Goal: Transaction & Acquisition: Purchase product/service

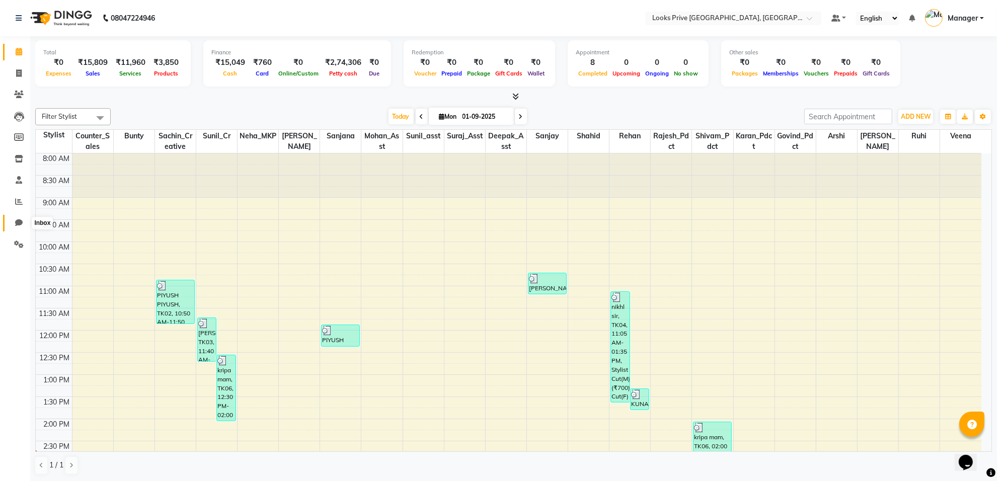
click at [19, 220] on icon at bounding box center [19, 223] width 8 height 8
select select "100"
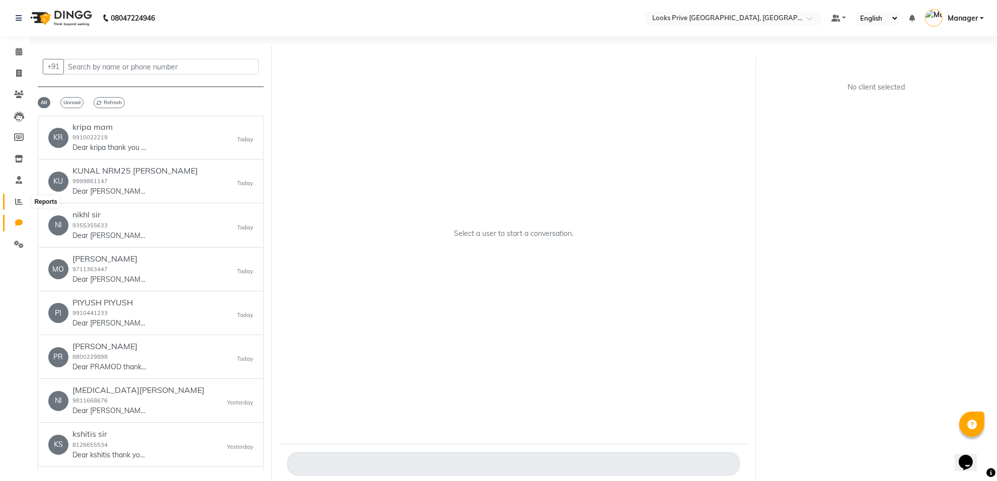
click at [18, 197] on span at bounding box center [19, 202] width 18 height 12
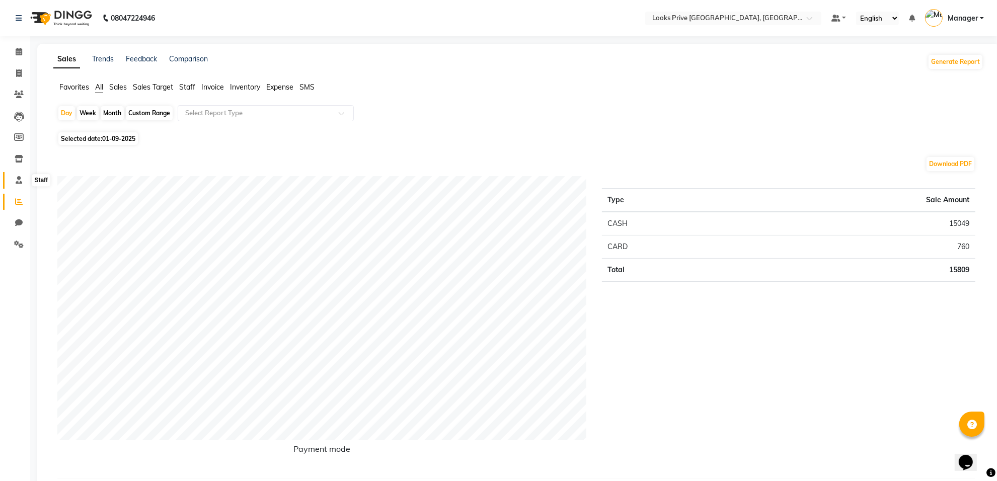
click at [16, 182] on icon at bounding box center [19, 180] width 7 height 8
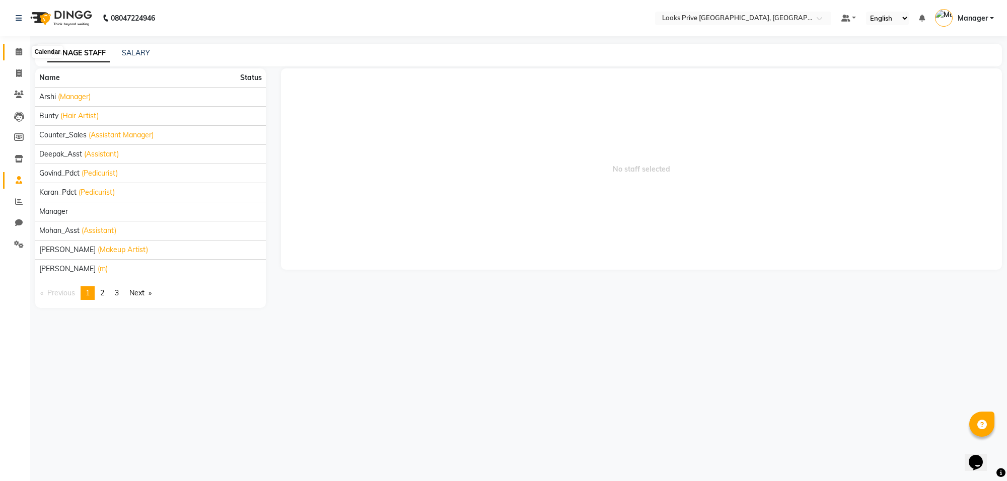
click at [21, 49] on icon at bounding box center [19, 52] width 7 height 8
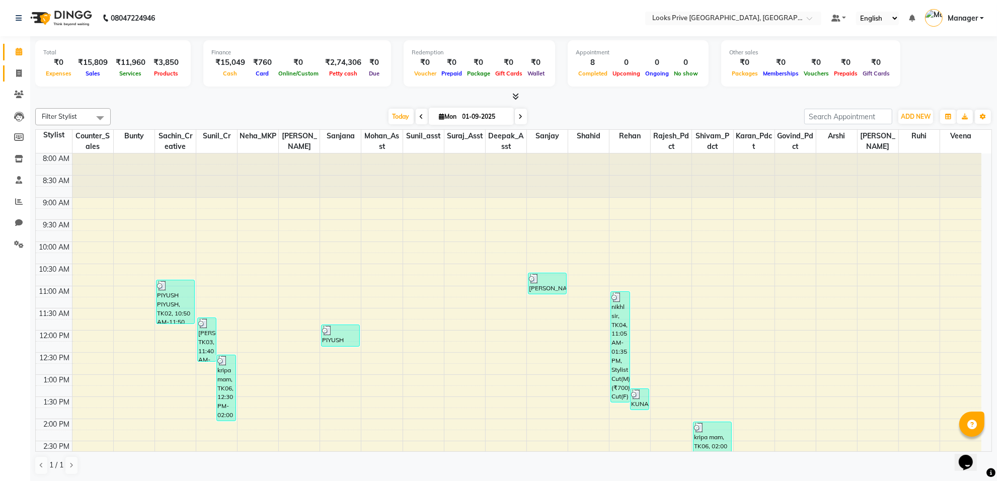
click at [16, 66] on link "Invoice" at bounding box center [15, 73] width 24 height 17
select select "8127"
select select "service"
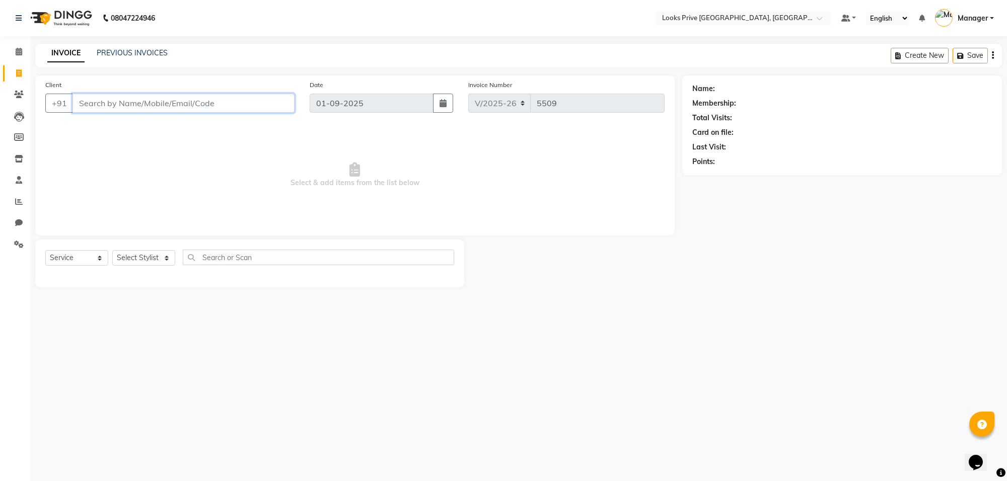
click at [175, 104] on input "Client" at bounding box center [183, 103] width 222 height 19
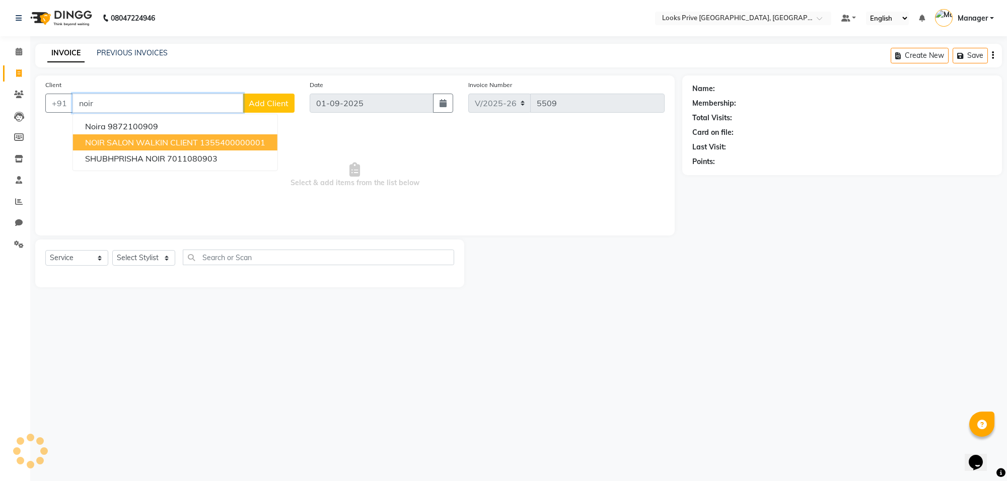
click at [203, 140] on ngb-highlight "1355400000001" at bounding box center [232, 142] width 65 height 10
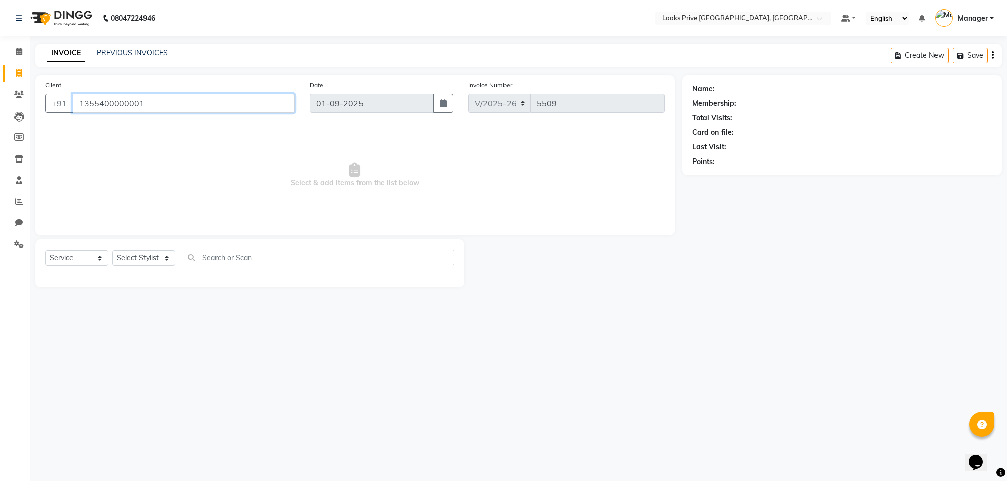
type input "1355400000001"
select select "1: Object"
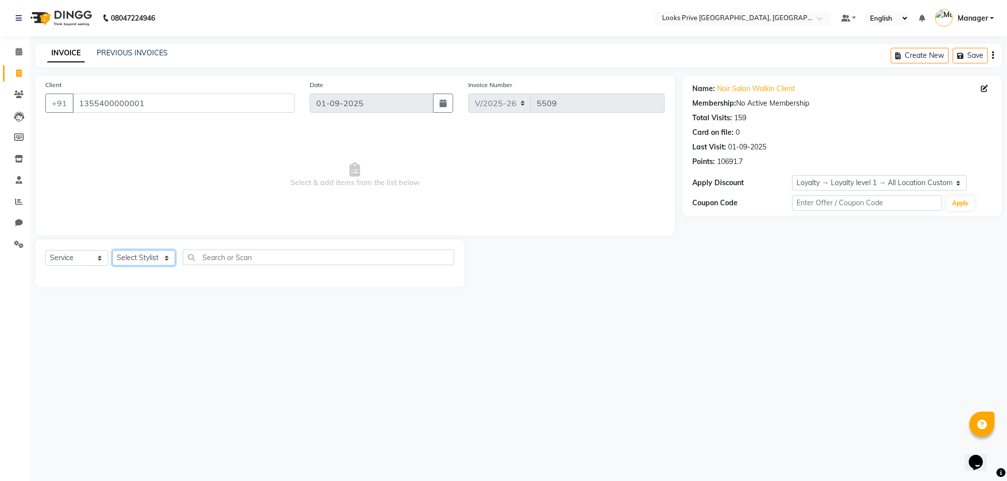
click at [164, 260] on select "Select Stylist [PERSON_NAME] Counter_Sales Deepak_Asst Govind_Pdct Karan_Pdct M…" at bounding box center [143, 258] width 63 height 16
select select "75855"
click at [112, 250] on select "Select Stylist [PERSON_NAME] Counter_Sales Deepak_Asst Govind_Pdct Karan_Pdct M…" at bounding box center [143, 258] width 63 height 16
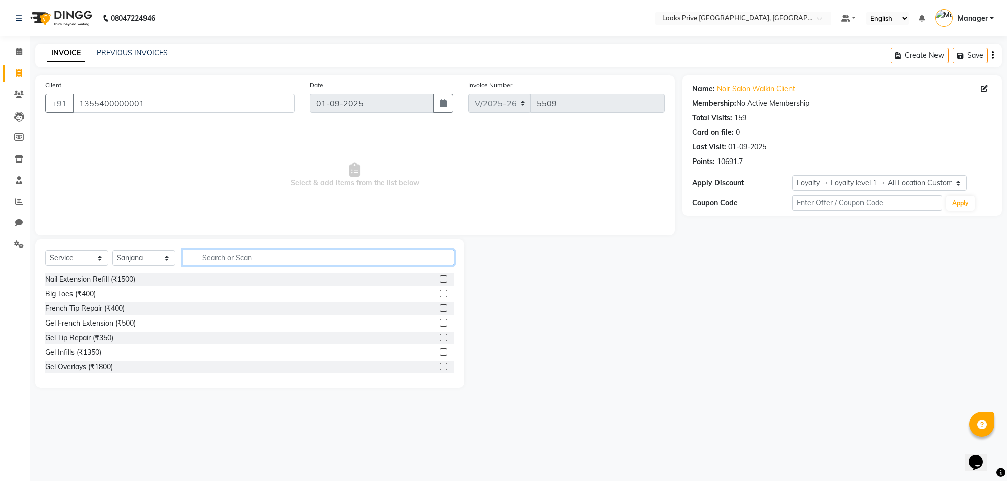
click at [263, 251] on input "text" at bounding box center [318, 258] width 271 height 16
type input "eye"
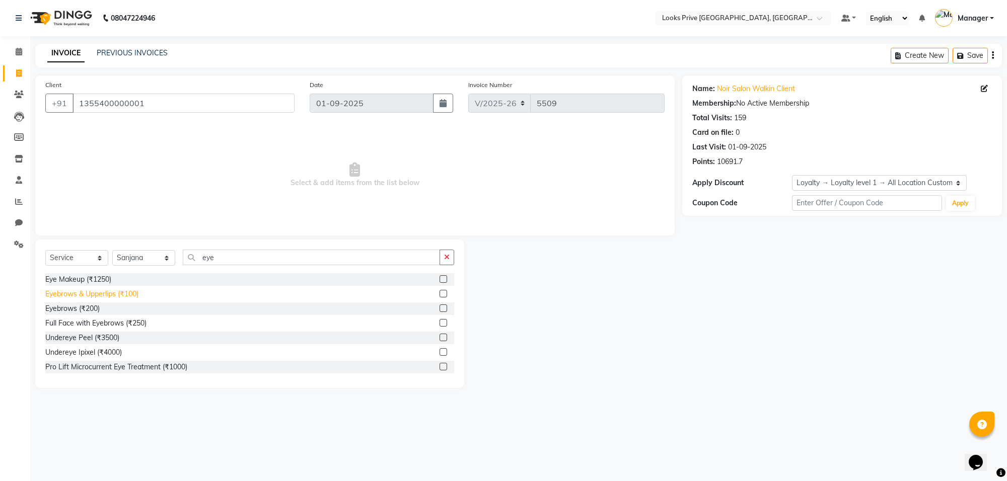
click at [136, 289] on div "Eyebrows & Upperlips (₹100)" at bounding box center [91, 294] width 93 height 11
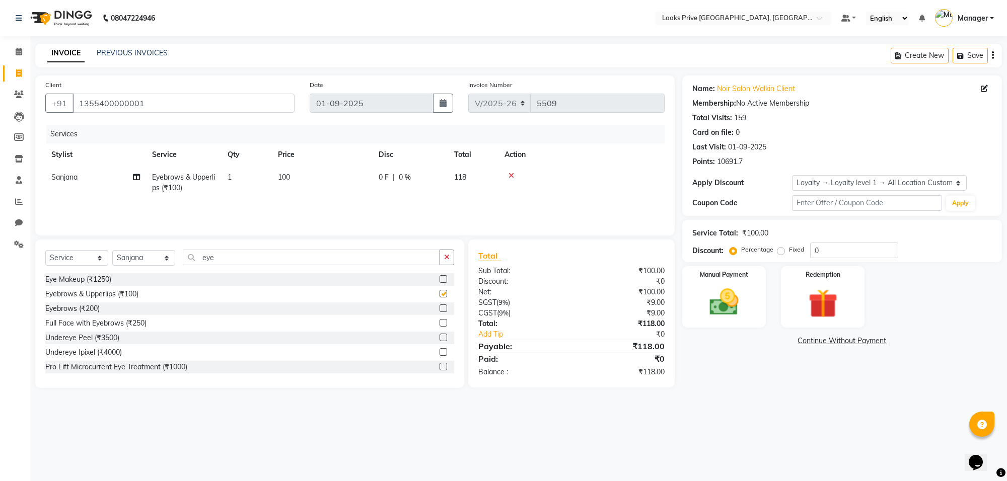
checkbox input "false"
click at [292, 177] on td "100" at bounding box center [322, 182] width 101 height 33
select select "75855"
click at [292, 177] on input "1" at bounding box center [294, 180] width 38 height 16
click at [344, 179] on td "100" at bounding box center [322, 182] width 101 height 33
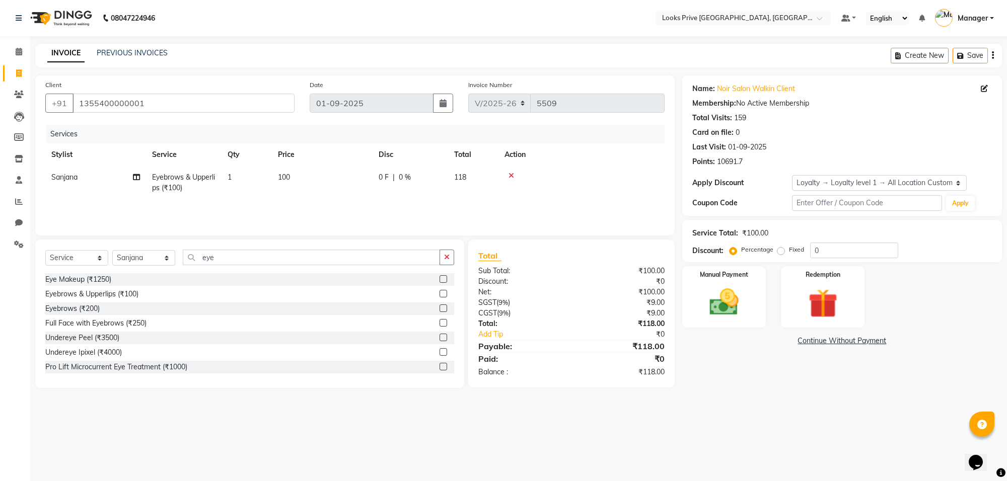
select select "75855"
click at [344, 179] on input "100" at bounding box center [369, 180] width 89 height 16
type input "1"
type input "200"
click at [721, 382] on div "Name: Noir Salon Walkin Client Membership: No Active Membership Total Visits: 1…" at bounding box center [845, 231] width 327 height 313
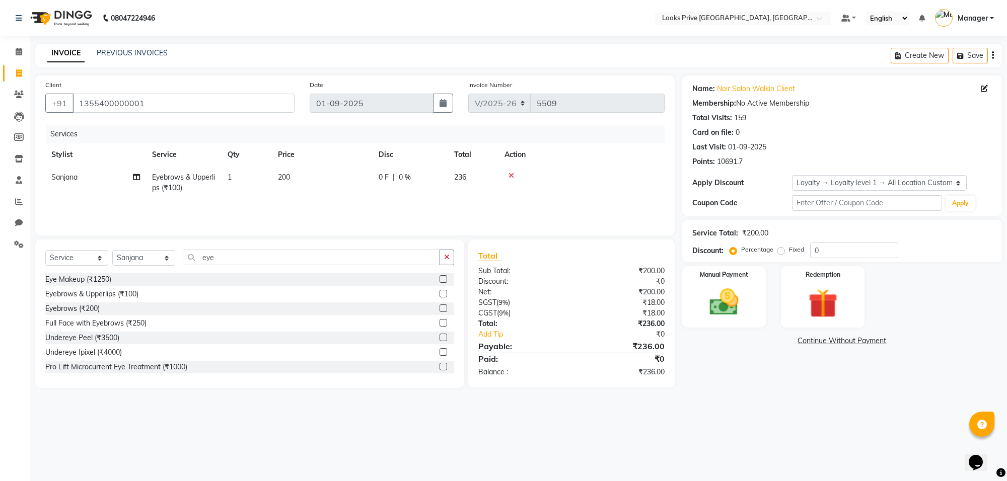
click at [413, 177] on div "0 F | 0 %" at bounding box center [409, 177] width 63 height 11
select select "75855"
click at [413, 177] on input "200" at bounding box center [369, 180] width 89 height 16
click at [446, 179] on td "0 F | 0 %" at bounding box center [409, 182] width 75 height 33
select select "75855"
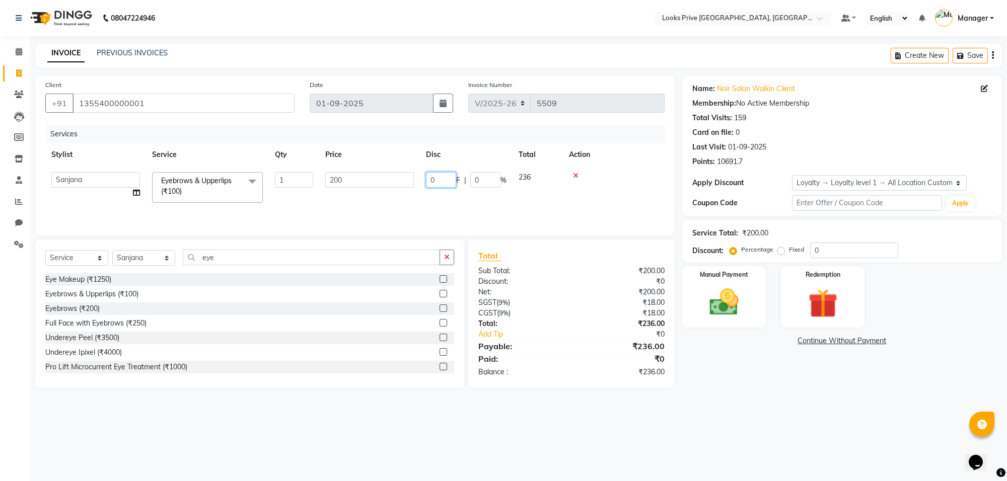
click at [446, 179] on input "0" at bounding box center [441, 180] width 30 height 16
type input "030"
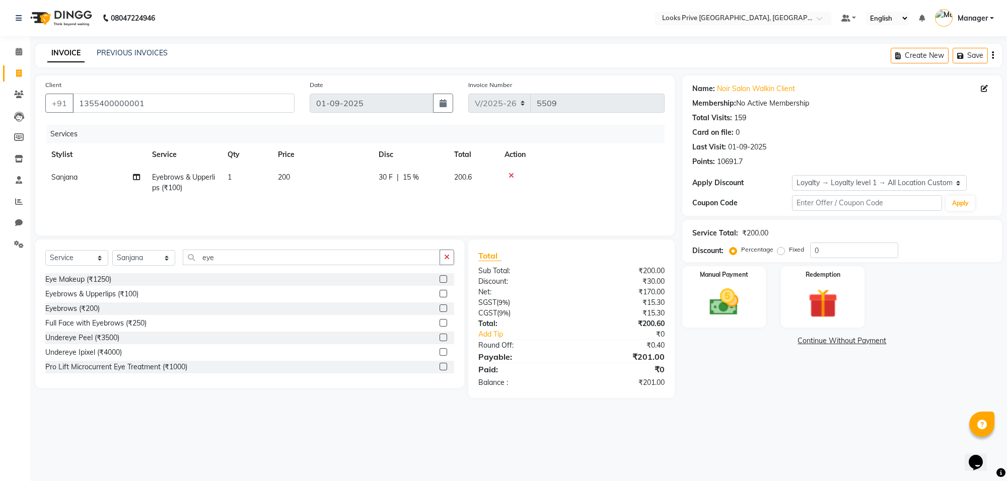
click at [739, 399] on main "INVOICE PREVIOUS INVOICES Create New Save Client [PHONE_NUMBER] Date [DATE] Inv…" at bounding box center [518, 228] width 976 height 369
click at [718, 294] on img at bounding box center [723, 302] width 49 height 35
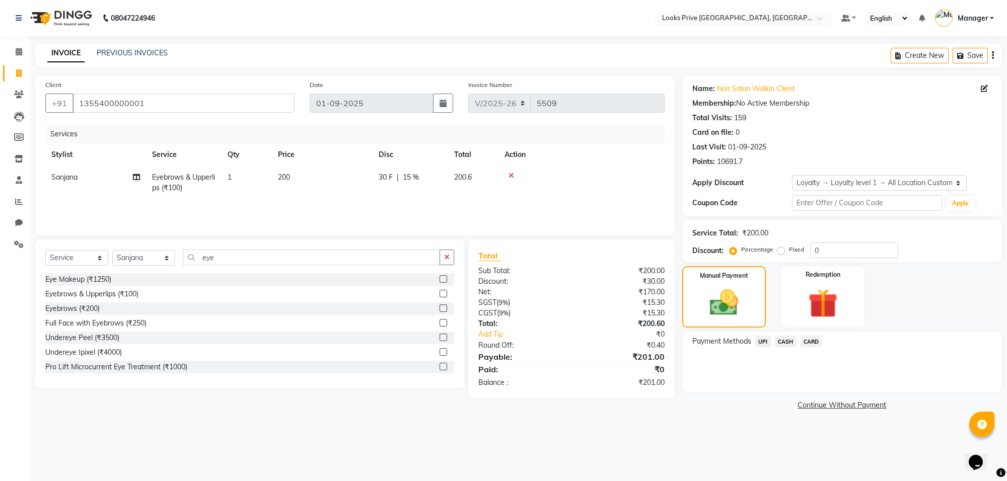
click at [811, 341] on span "CARD" at bounding box center [811, 342] width 22 height 12
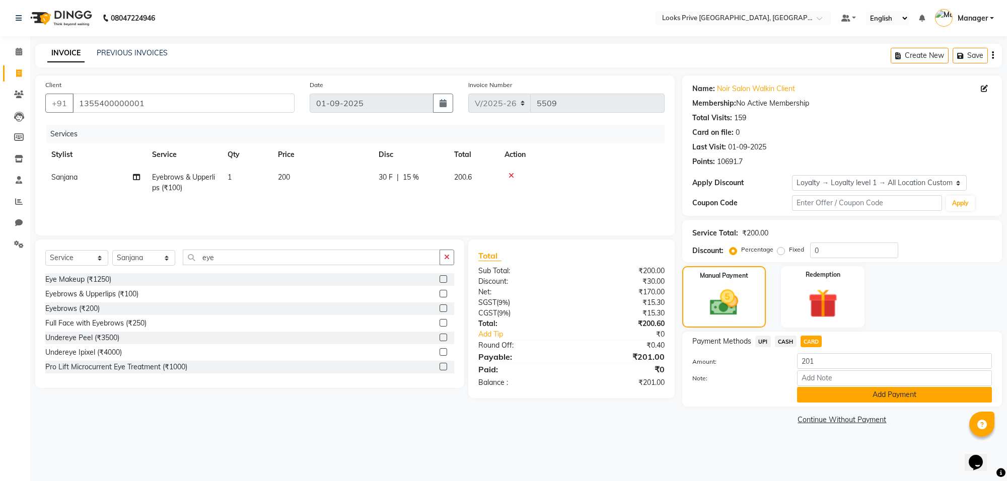
click at [884, 398] on button "Add Payment" at bounding box center [894, 395] width 195 height 16
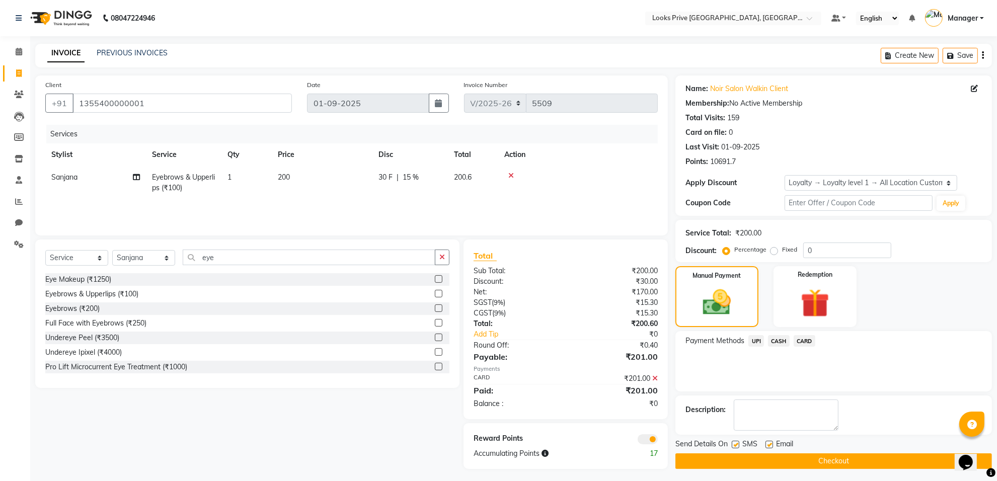
click at [645, 441] on span at bounding box center [648, 439] width 20 height 10
click at [658, 441] on input "checkbox" at bounding box center [658, 441] width 0 height 0
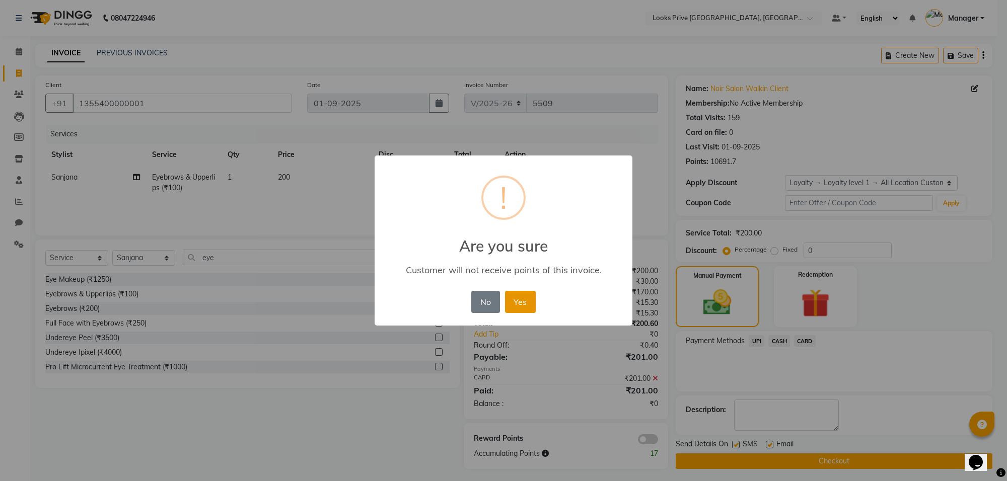
click at [522, 305] on button "Yes" at bounding box center [520, 302] width 31 height 22
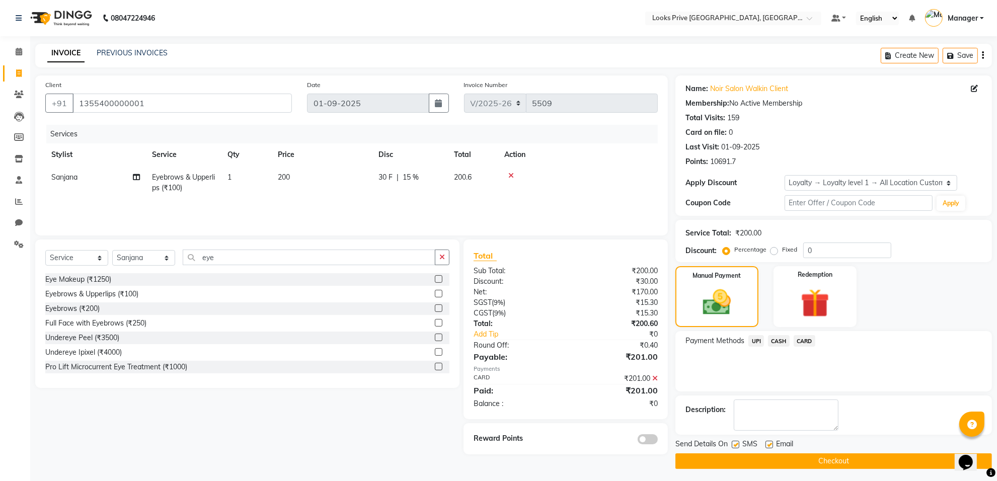
scroll to position [4, 0]
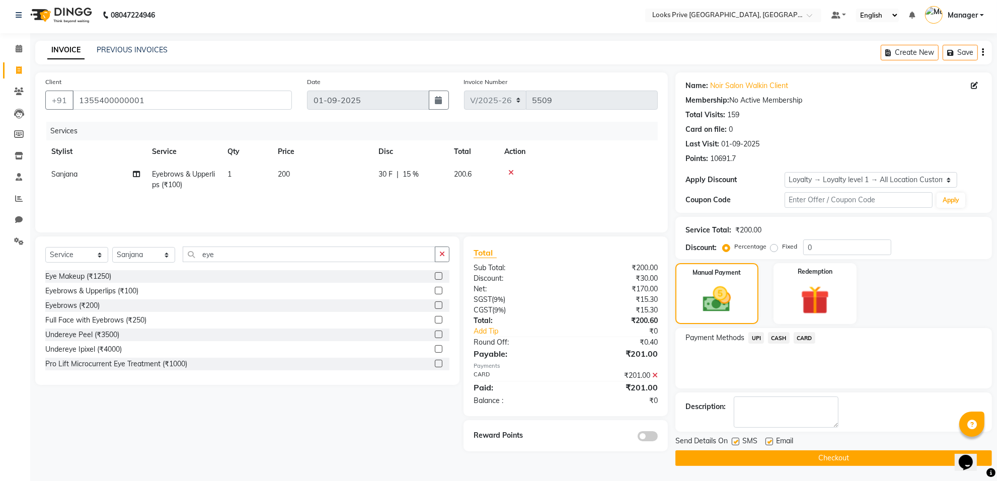
click at [766, 439] on label at bounding box center [769, 442] width 8 height 8
click at [766, 439] on input "checkbox" at bounding box center [768, 442] width 7 height 7
checkbox input "false"
click at [785, 451] on button "Checkout" at bounding box center [833, 458] width 317 height 16
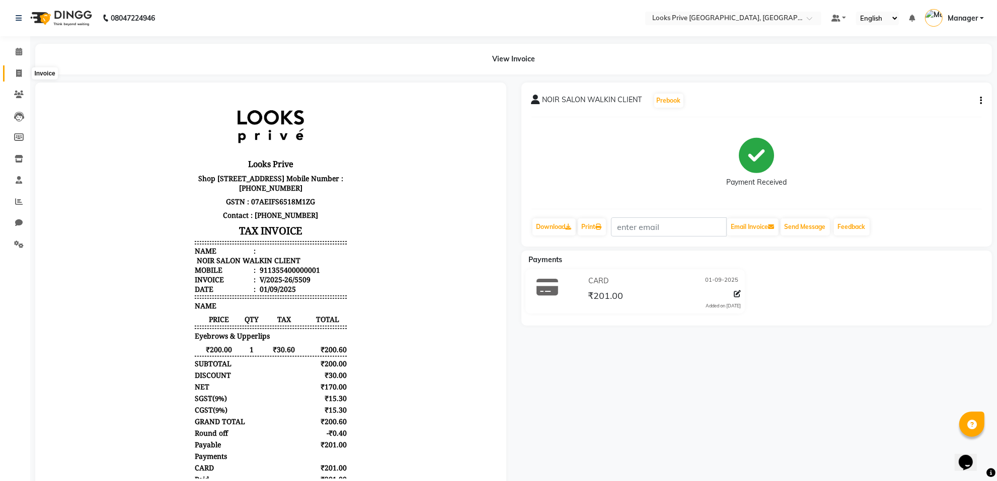
click at [19, 75] on icon at bounding box center [19, 73] width 6 height 8
select select "service"
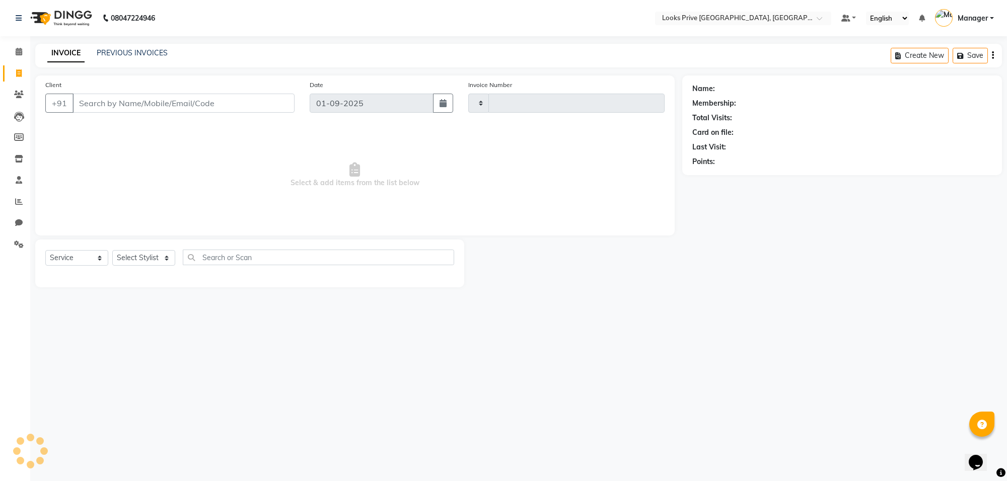
type input "5510"
select select "8127"
click at [94, 104] on input "Client" at bounding box center [183, 103] width 222 height 19
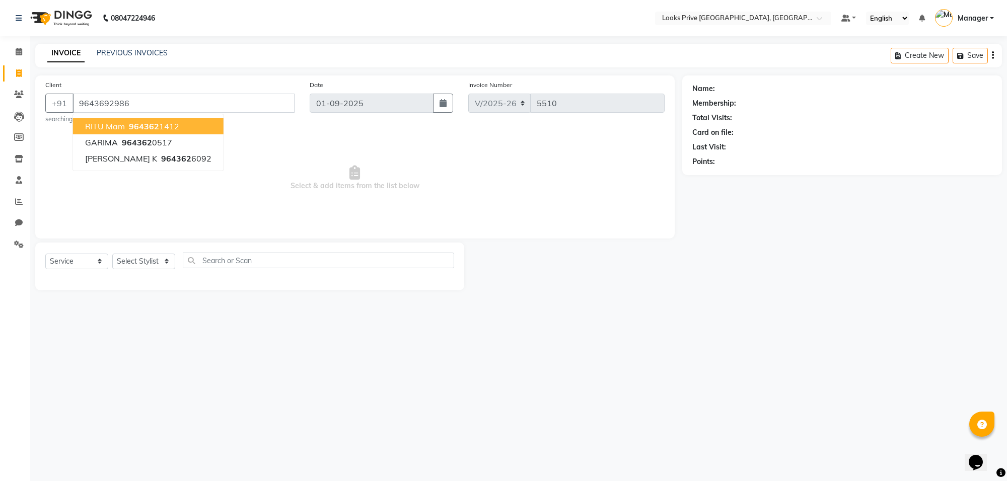
type input "9643692986"
select select "1: Object"
click at [176, 342] on div "08047224946 Select Location × Looks Prive [GEOGRAPHIC_DATA], [GEOGRAPHIC_DATA] …" at bounding box center [503, 240] width 1007 height 481
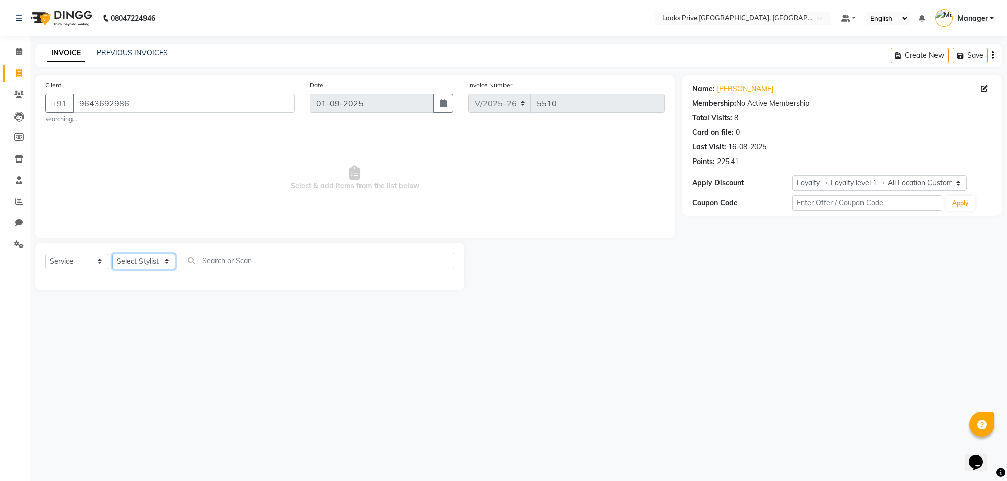
click at [167, 262] on select "Select Stylist [PERSON_NAME] Counter_Sales Deepak_Asst Govind_Pdct Karan_Pdct M…" at bounding box center [143, 262] width 63 height 16
select select "75851"
click at [112, 254] on select "Select Stylist [PERSON_NAME] Counter_Sales Deepak_Asst Govind_Pdct Karan_Pdct M…" at bounding box center [143, 262] width 63 height 16
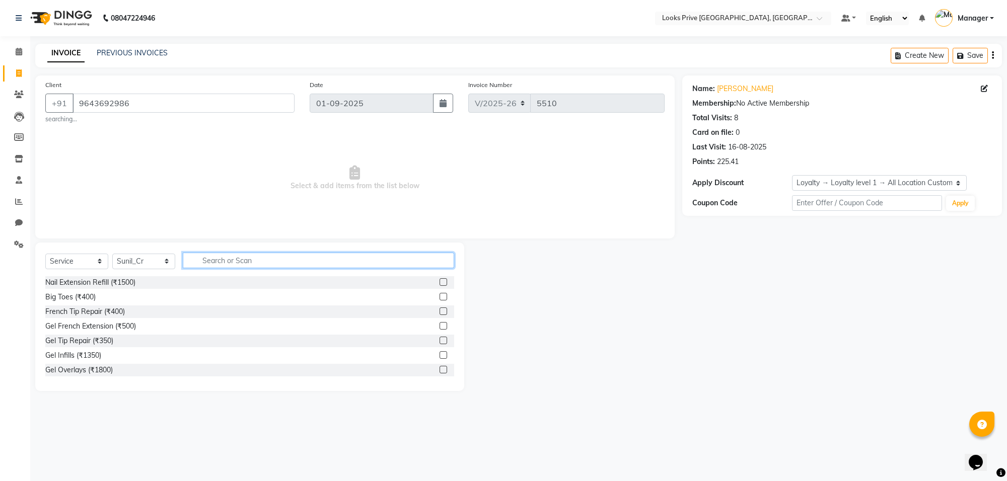
click at [215, 262] on input "text" at bounding box center [318, 261] width 271 height 16
type input "b"
type input "touc"
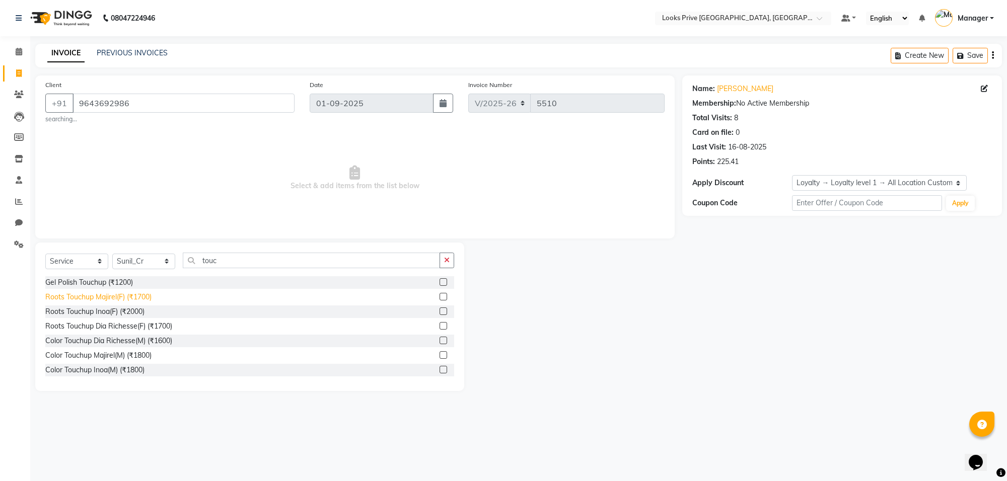
click at [141, 294] on div "Roots Touchup Majirel(F) (₹1700)" at bounding box center [98, 297] width 106 height 11
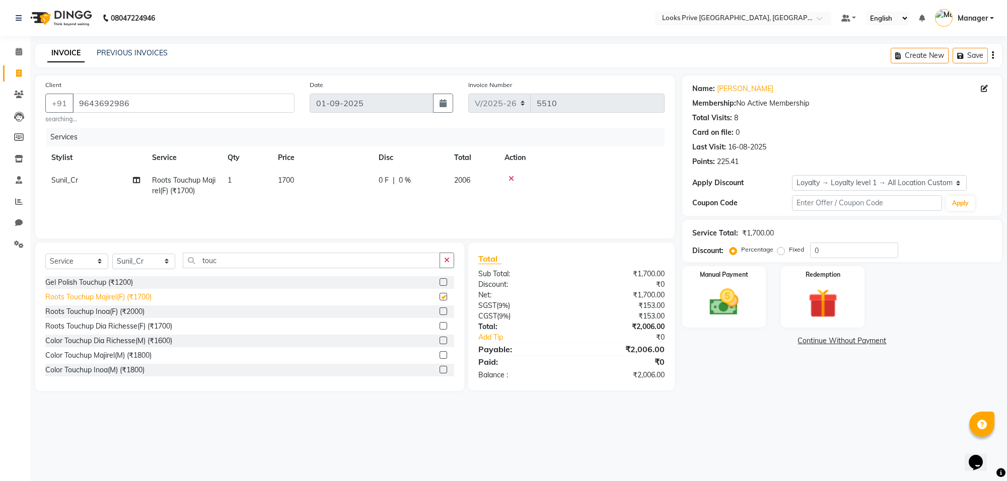
checkbox input "false"
click at [316, 178] on td "1700" at bounding box center [322, 185] width 101 height 33
select select "75851"
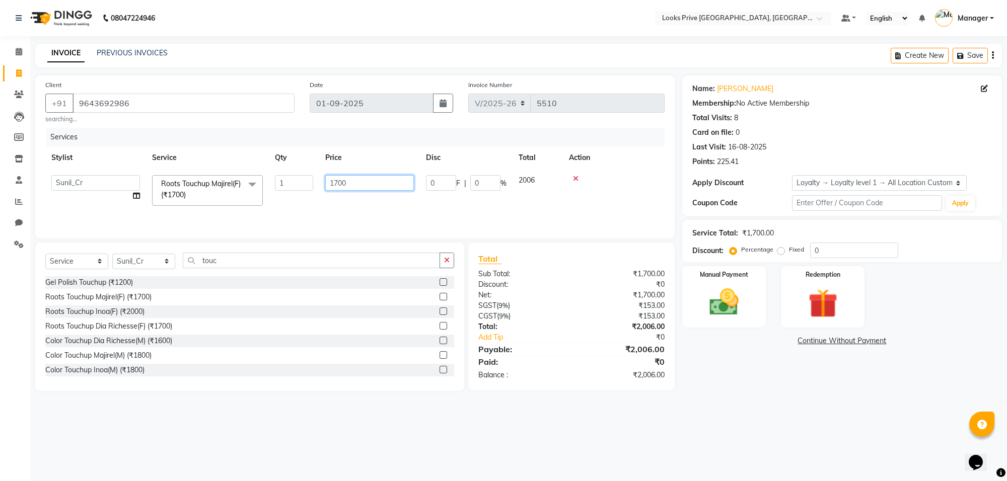
click at [354, 184] on input "1700" at bounding box center [369, 183] width 89 height 16
type input "1"
type input "9000"
click at [801, 404] on main "INVOICE PREVIOUS INVOICES Create New Save Client [PHONE_NUMBER] searching... Da…" at bounding box center [518, 225] width 976 height 362
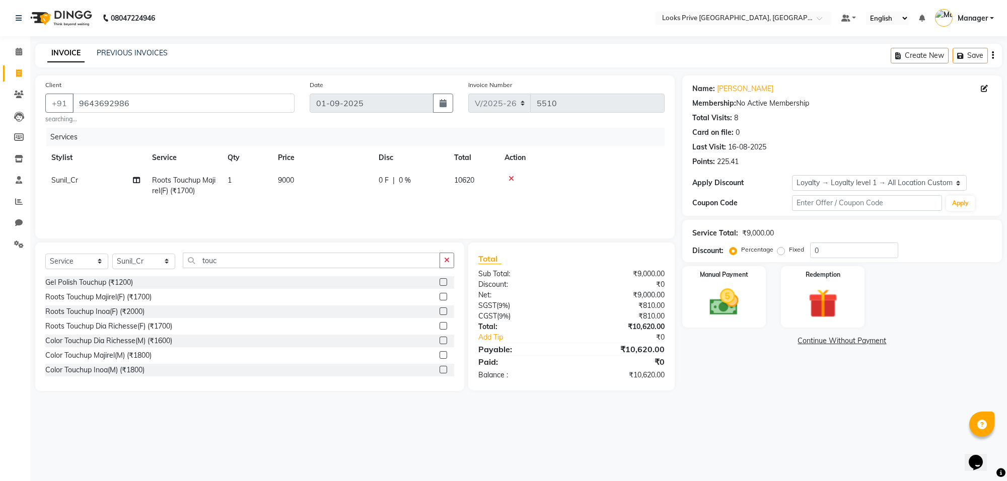
click at [408, 175] on span "0 %" at bounding box center [405, 180] width 12 height 11
select select "75851"
click at [446, 183] on td "0 F | 0 %" at bounding box center [409, 185] width 75 height 33
select select "75851"
click at [446, 183] on input "0" at bounding box center [441, 183] width 30 height 16
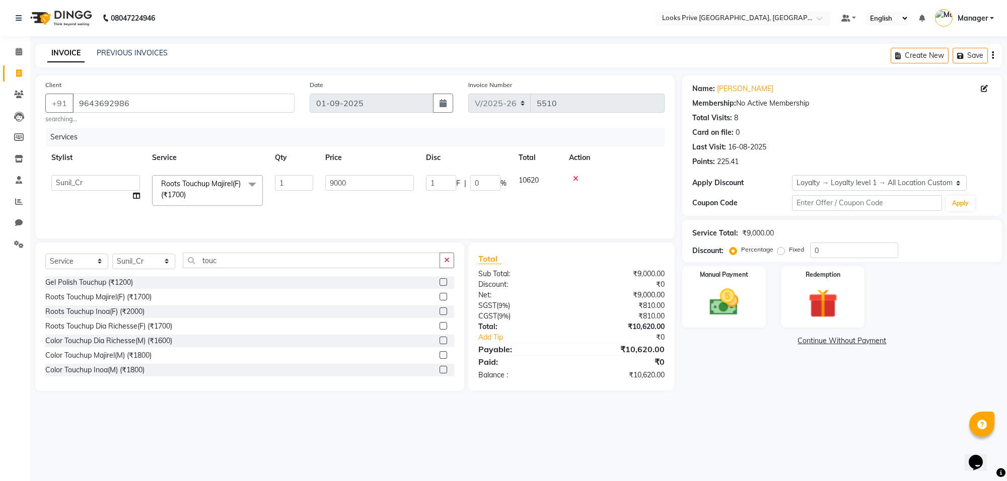
type input "10"
click at [772, 377] on div "Name: [PERSON_NAME] Membership: No Active Membership Total Visits: 8 Card on fi…" at bounding box center [845, 233] width 327 height 316
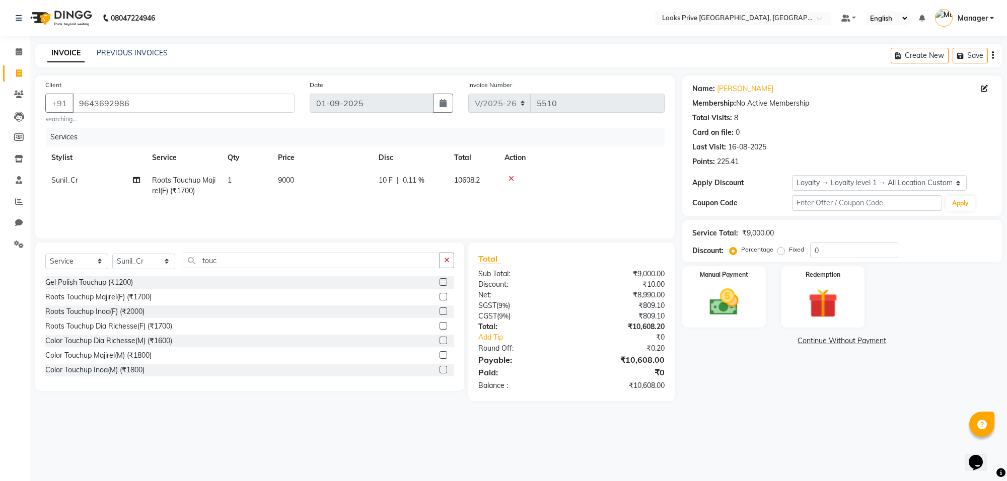
click at [299, 181] on td "9000" at bounding box center [322, 185] width 101 height 33
select select "75851"
click at [299, 181] on input "1" at bounding box center [294, 183] width 38 height 16
click at [351, 182] on td "9000" at bounding box center [322, 185] width 101 height 33
select select "75851"
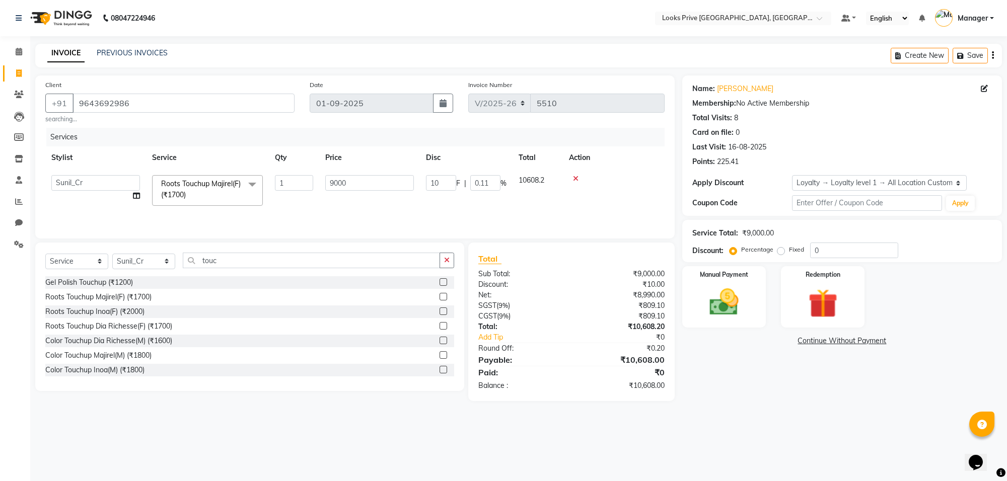
type input "900"
click at [739, 373] on div "Name: [PERSON_NAME] Membership: No Active Membership Total Visits: 8 Card on fi…" at bounding box center [845, 238] width 327 height 326
click at [726, 302] on img at bounding box center [723, 302] width 49 height 35
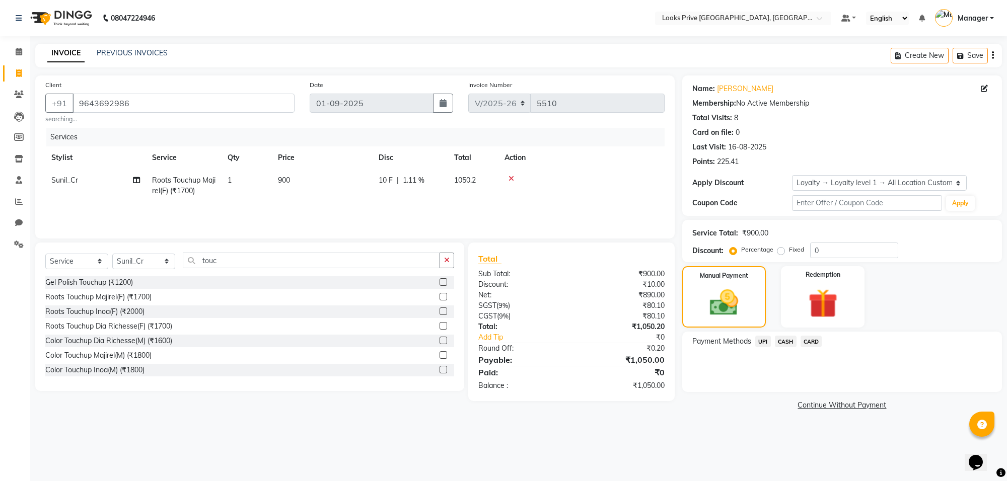
click at [784, 343] on span "CASH" at bounding box center [786, 342] width 22 height 12
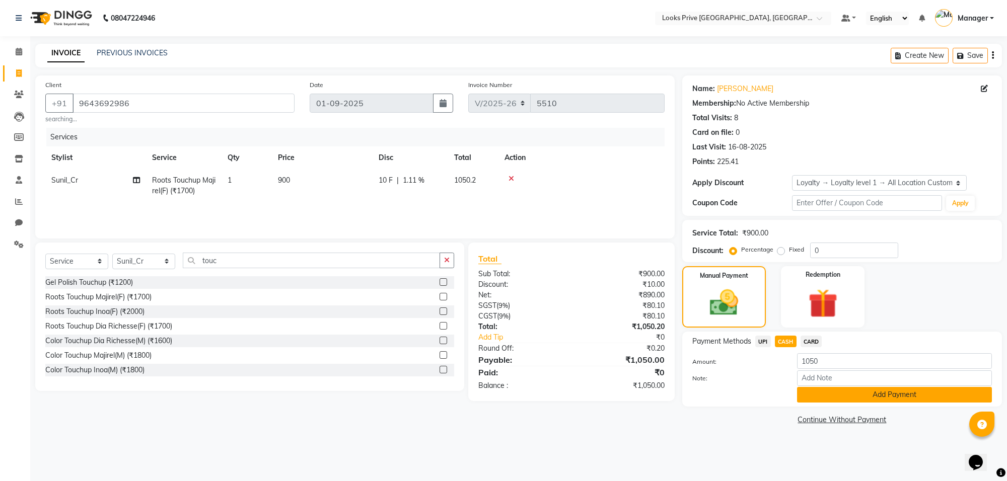
click at [837, 393] on button "Add Payment" at bounding box center [894, 395] width 195 height 16
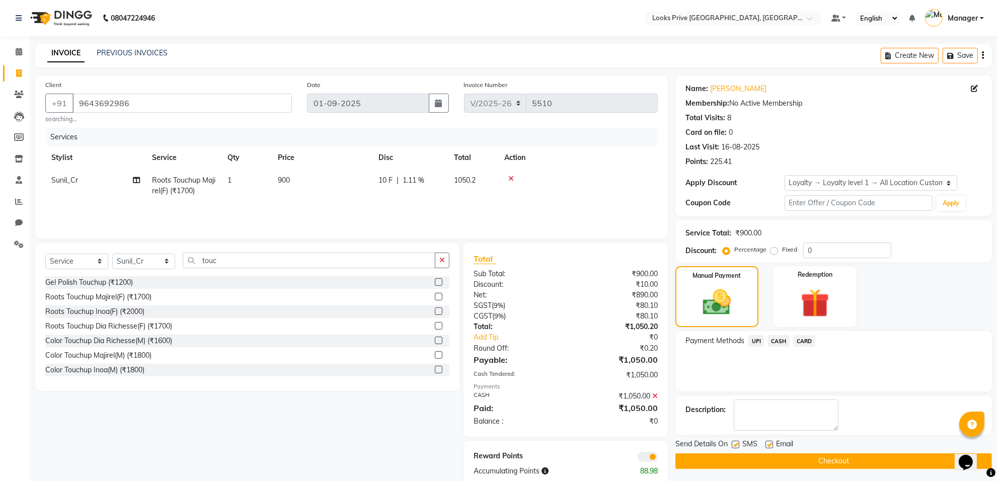
click at [646, 453] on span at bounding box center [648, 457] width 20 height 10
click at [658, 458] on input "checkbox" at bounding box center [658, 458] width 0 height 0
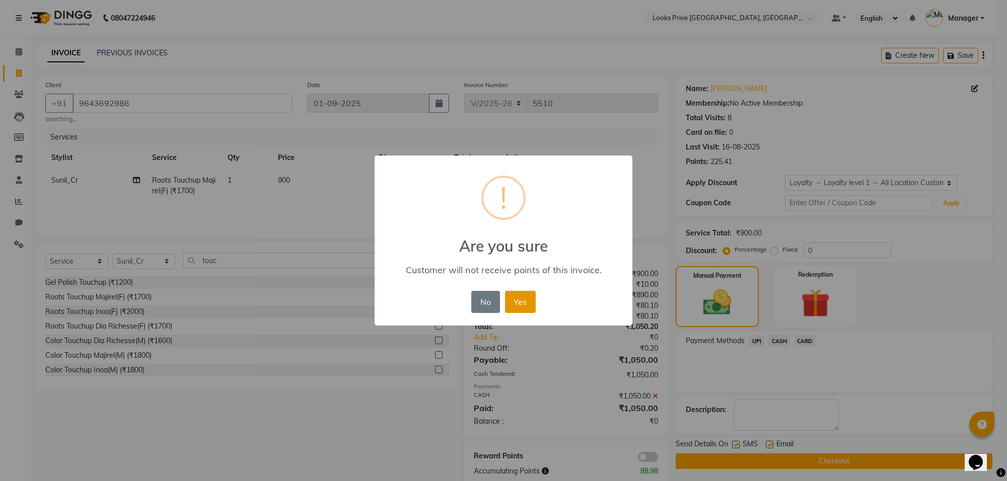
click at [514, 291] on button "Yes" at bounding box center [520, 302] width 31 height 22
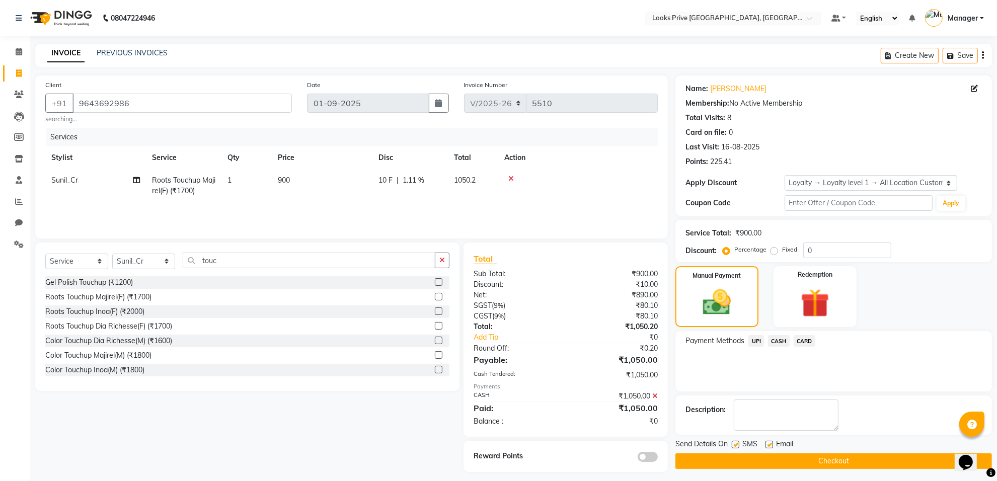
click at [768, 445] on label at bounding box center [769, 445] width 8 height 8
click at [768, 445] on input "checkbox" at bounding box center [768, 445] width 7 height 7
checkbox input "false"
click at [773, 455] on button "Checkout" at bounding box center [833, 461] width 317 height 16
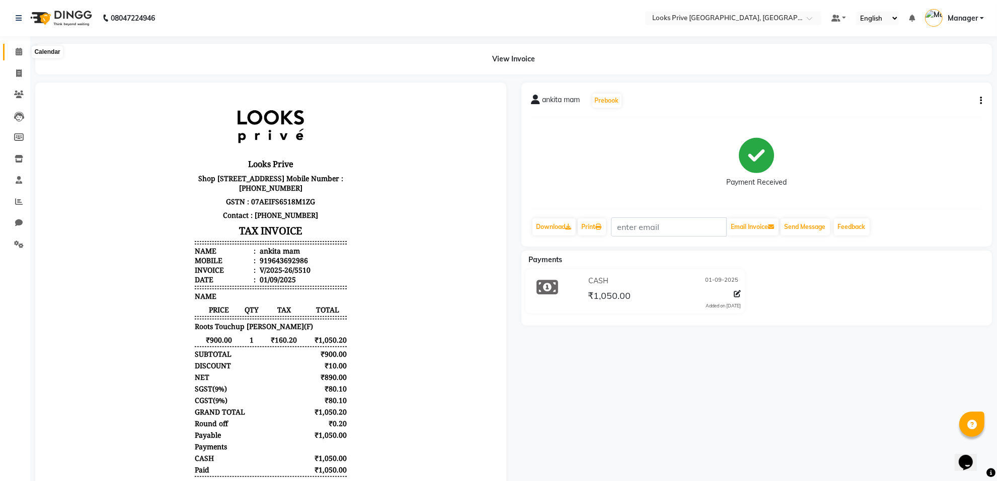
click at [17, 51] on icon at bounding box center [19, 52] width 7 height 8
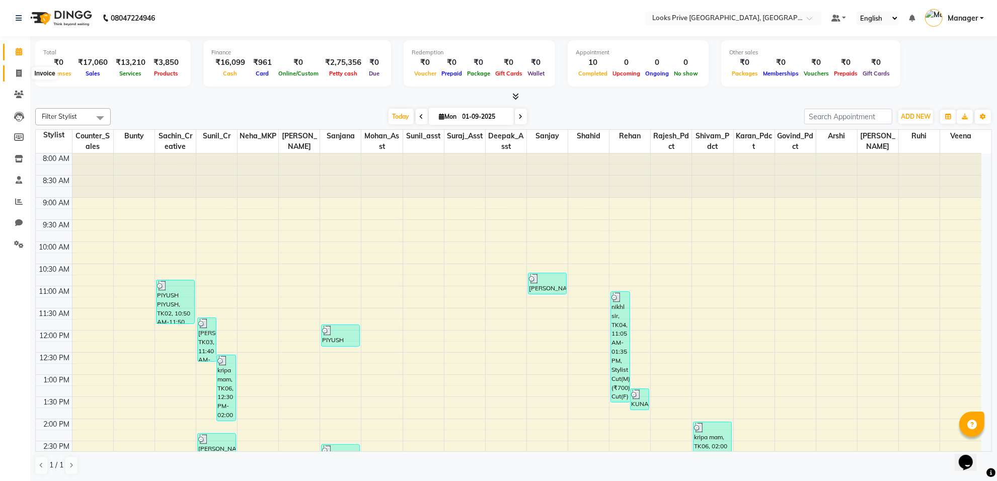
click at [24, 79] on span at bounding box center [19, 74] width 18 height 12
select select "service"
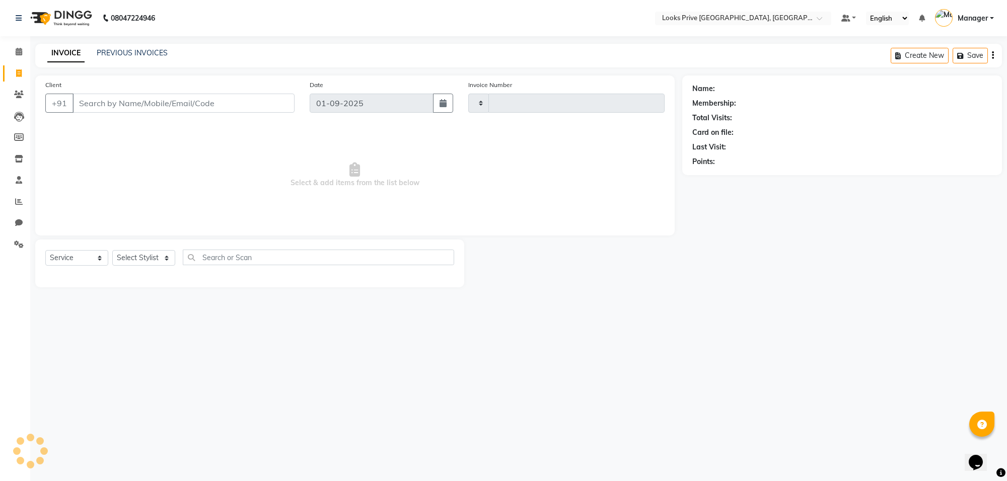
type input "5511"
select select "8127"
click at [164, 104] on input "Client" at bounding box center [183, 103] width 222 height 19
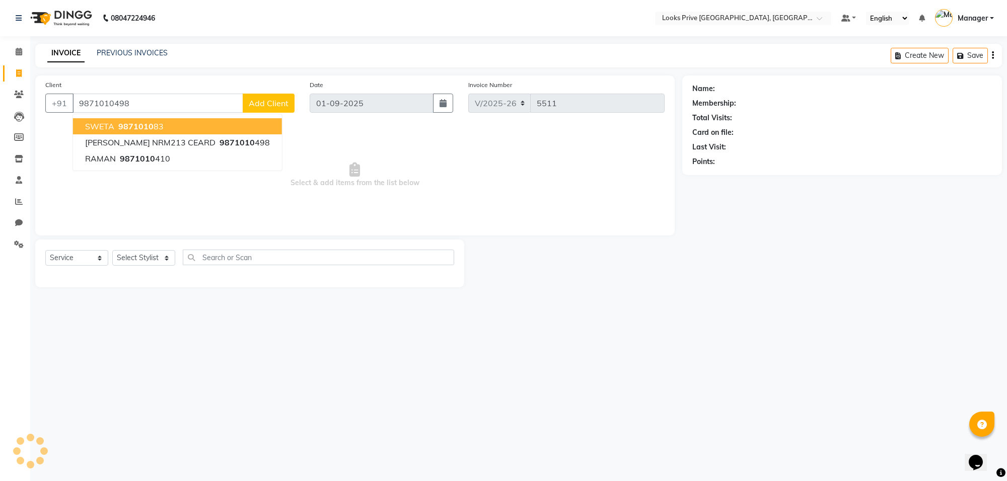
type input "9871010498"
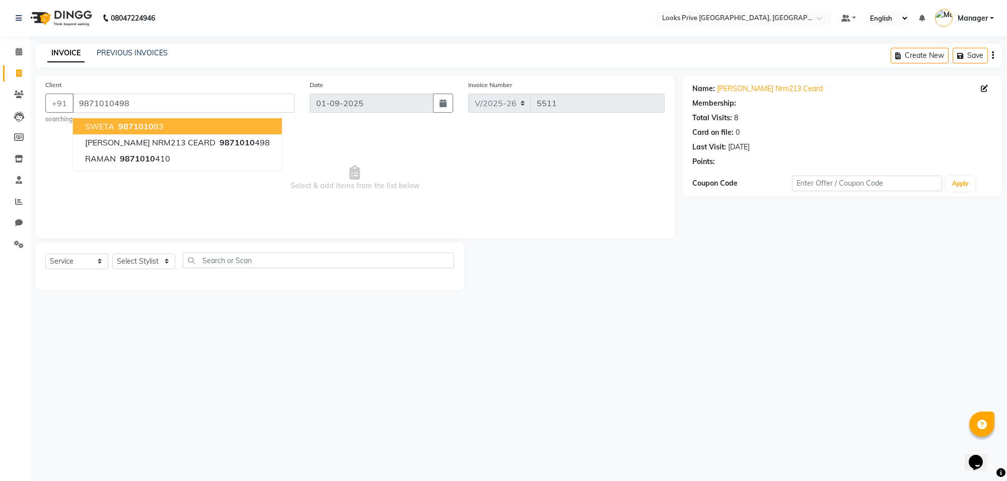
select select "1: Object"
click at [323, 395] on div "08047224946 Select Location × Looks Prive [GEOGRAPHIC_DATA], [GEOGRAPHIC_DATA] …" at bounding box center [503, 240] width 1007 height 481
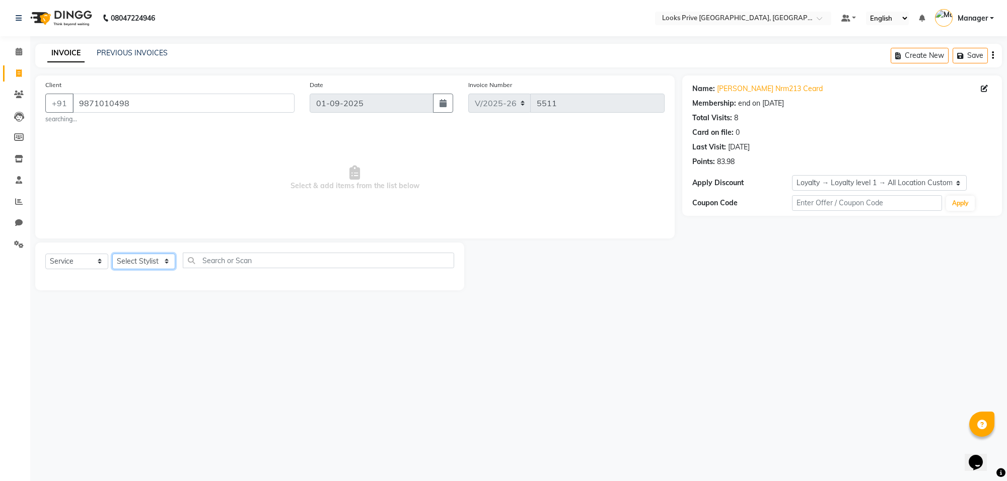
click at [160, 257] on select "Select Stylist [PERSON_NAME] Counter_Sales Deepak_Asst Govind_Pdct Karan_Pdct M…" at bounding box center [143, 262] width 63 height 16
select select "75862"
click at [112, 254] on select "Select Stylist [PERSON_NAME] Counter_Sales Deepak_Asst Govind_Pdct Karan_Pdct M…" at bounding box center [143, 262] width 63 height 16
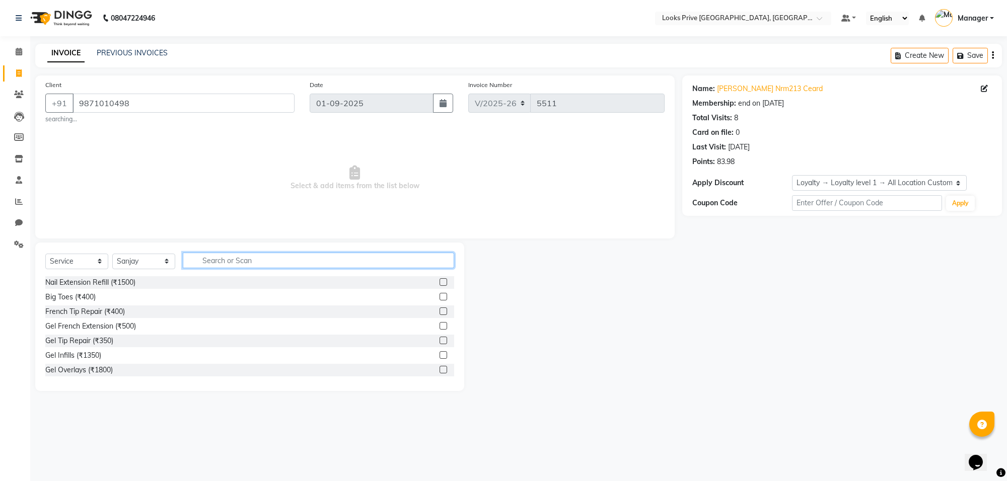
click at [255, 261] on input "text" at bounding box center [318, 261] width 271 height 16
type input "sty"
click at [92, 300] on div "Stylist Cut(M) (₹700)" at bounding box center [78, 297] width 66 height 11
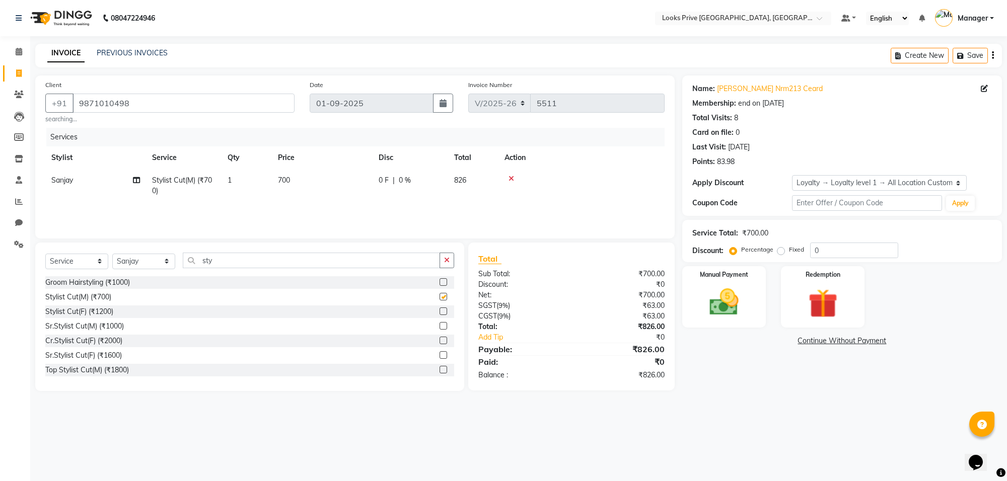
checkbox input "false"
click at [302, 180] on td "700" at bounding box center [322, 185] width 101 height 33
select select "75862"
click at [302, 180] on input "1" at bounding box center [294, 183] width 38 height 16
click at [341, 180] on td "700" at bounding box center [322, 185] width 101 height 33
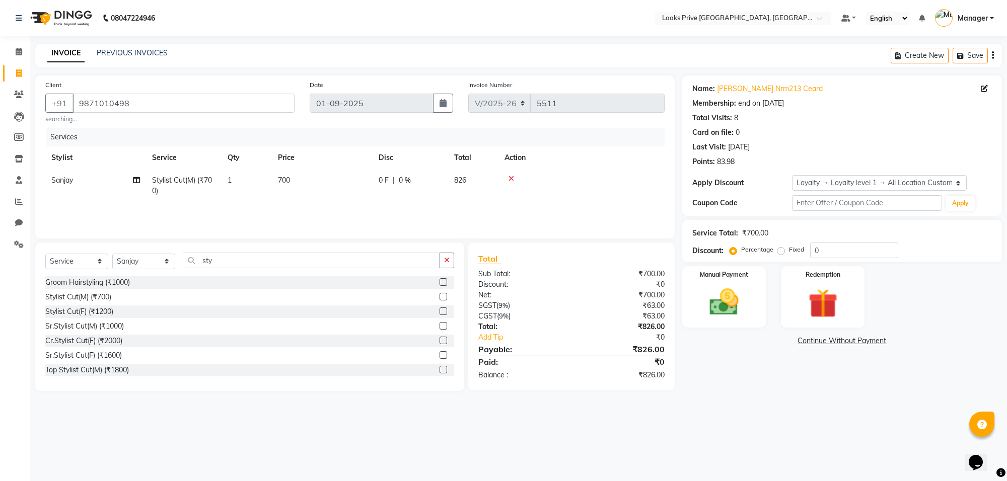
select select "75862"
click at [341, 180] on input "700" at bounding box center [369, 183] width 89 height 16
type input "600"
click at [257, 267] on input "sty" at bounding box center [311, 261] width 257 height 16
type input "s"
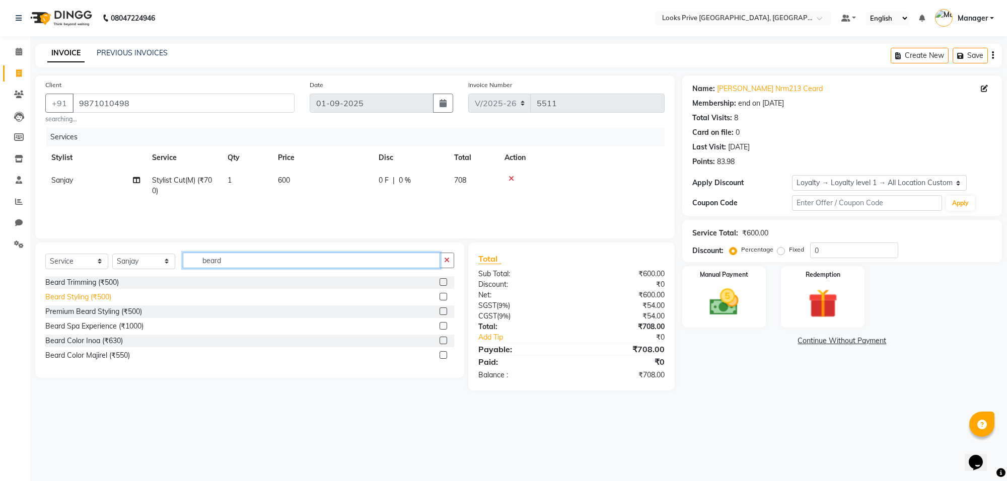
type input "beard"
click at [86, 301] on div "Beard Styling (₹500)" at bounding box center [78, 297] width 66 height 11
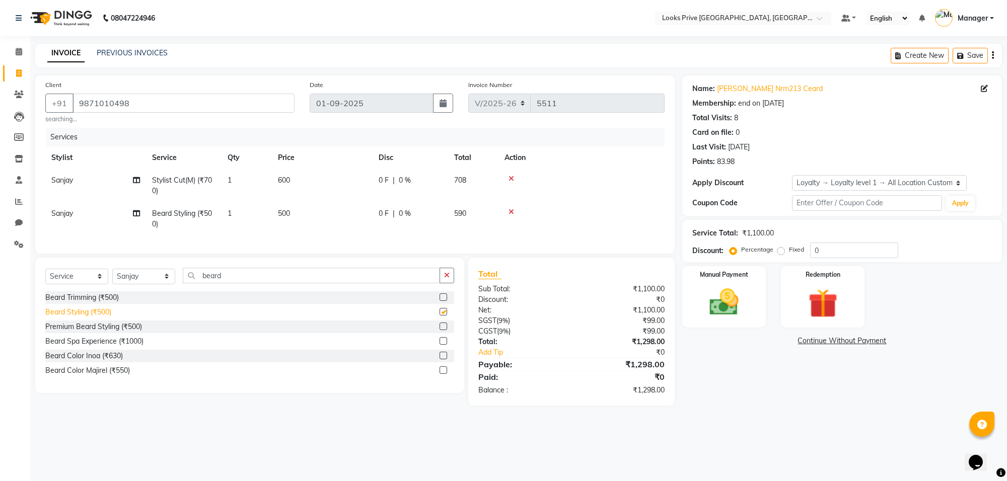
checkbox input "false"
click at [297, 210] on td "500" at bounding box center [322, 218] width 101 height 33
select select "75862"
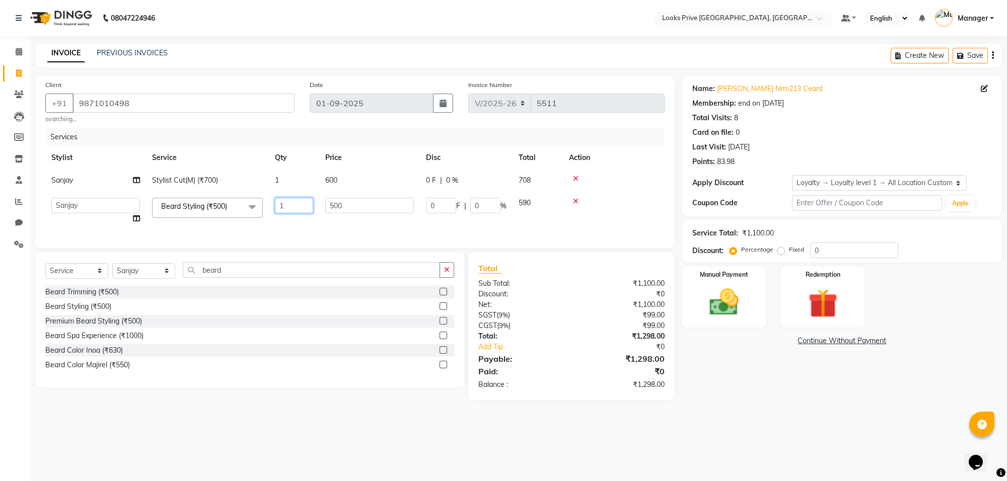
click at [297, 210] on input "1" at bounding box center [294, 206] width 38 height 16
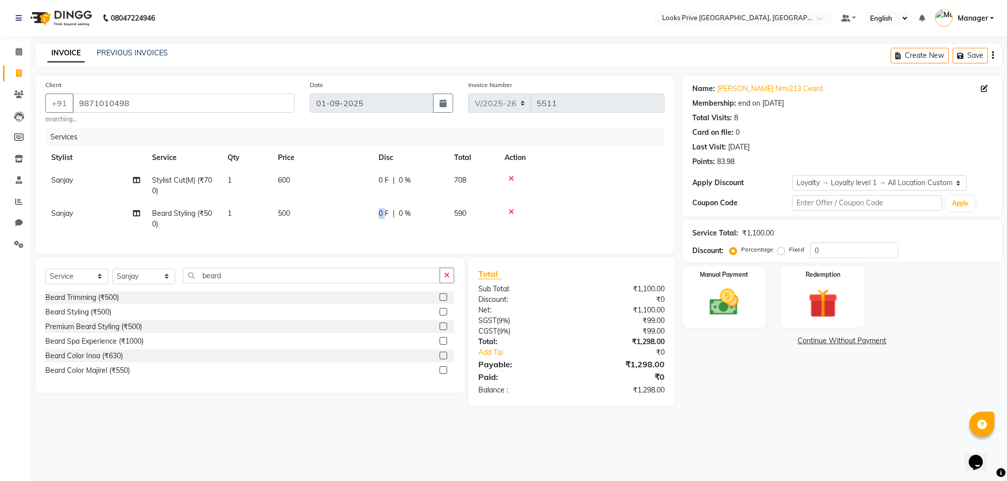
click at [373, 207] on td "0 F | 0 %" at bounding box center [409, 218] width 75 height 33
select select "75862"
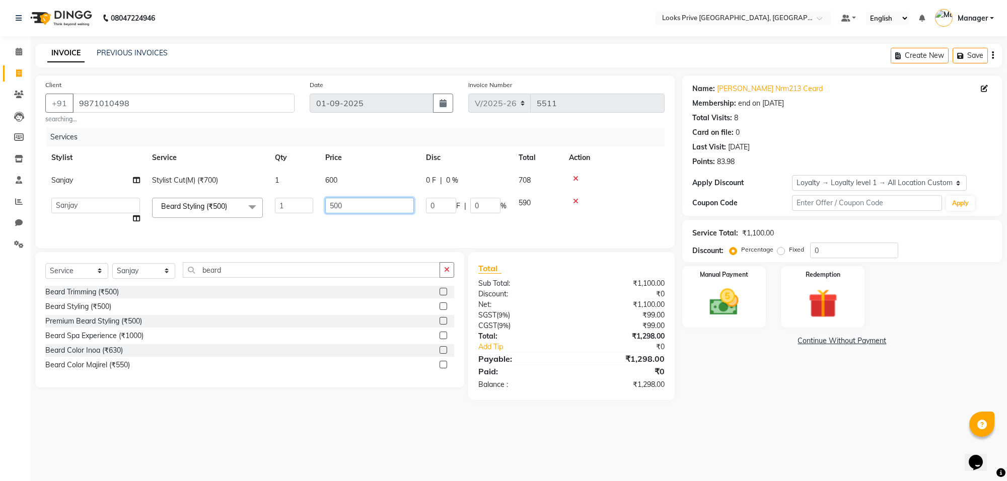
click at [373, 207] on input "500" at bounding box center [369, 206] width 89 height 16
type input "5"
type input "450"
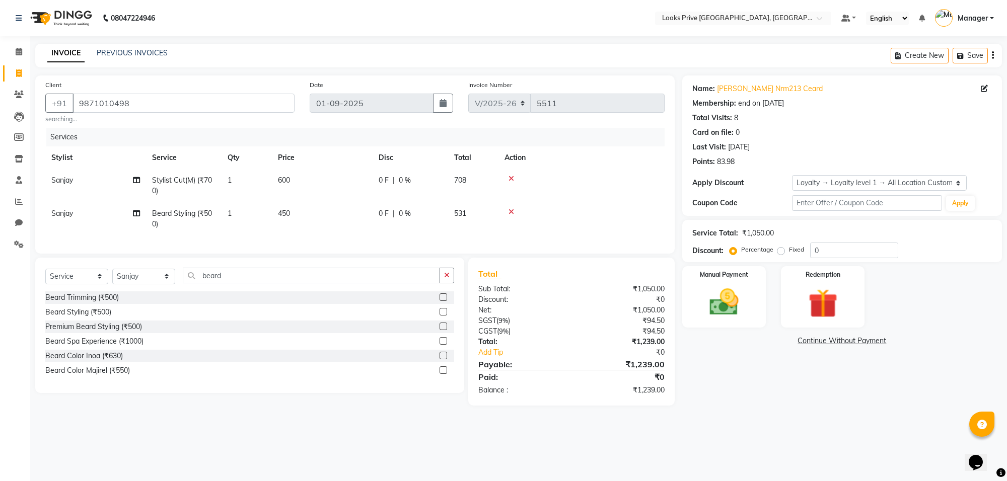
click at [793, 410] on main "INVOICE PREVIOUS INVOICES Create New Save Client [PHONE_NUMBER] searching... Da…" at bounding box center [518, 232] width 976 height 377
click at [831, 248] on input "0" at bounding box center [854, 251] width 88 height 16
type input "020"
click at [805, 398] on div "Name: [PERSON_NAME] Nrm213 Ceard Membership: end on [DATE] Total Visits: 8 Card…" at bounding box center [845, 245] width 327 height 341
click at [293, 208] on td "450" at bounding box center [322, 218] width 101 height 33
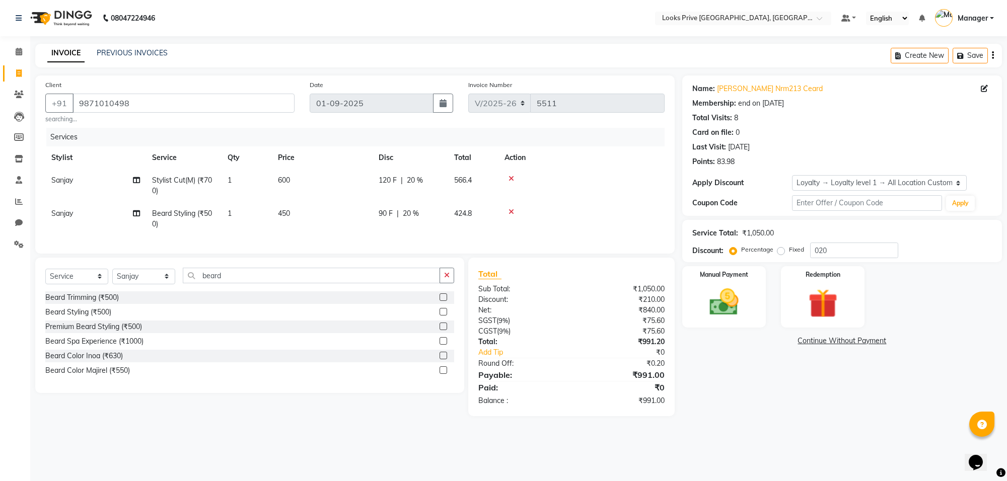
select select "75862"
click at [353, 207] on td "450" at bounding box center [322, 218] width 101 height 33
select select "75862"
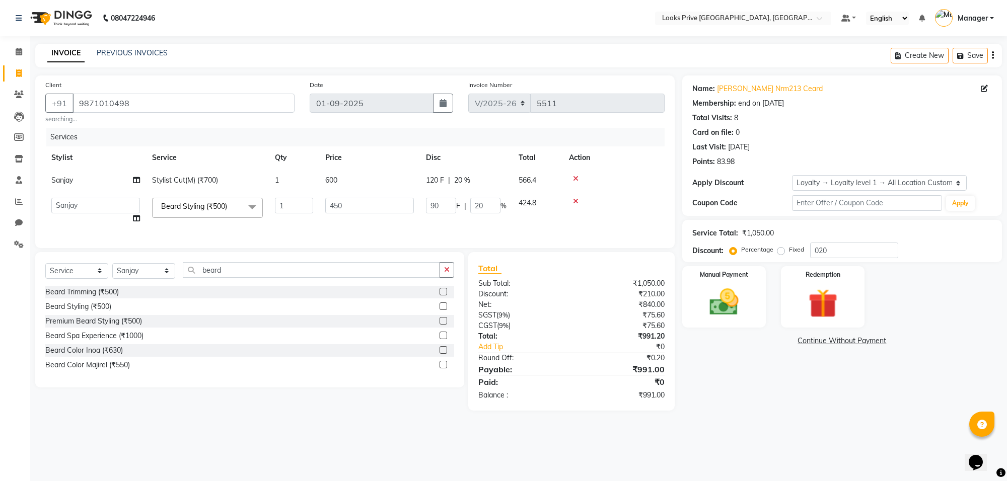
click at [353, 207] on input "450" at bounding box center [369, 206] width 89 height 16
type input "449"
click at [723, 403] on div "Name: [PERSON_NAME] Nrm213 Ceard Membership: end on [DATE] Total Visits: 8 Card…" at bounding box center [845, 242] width 327 height 335
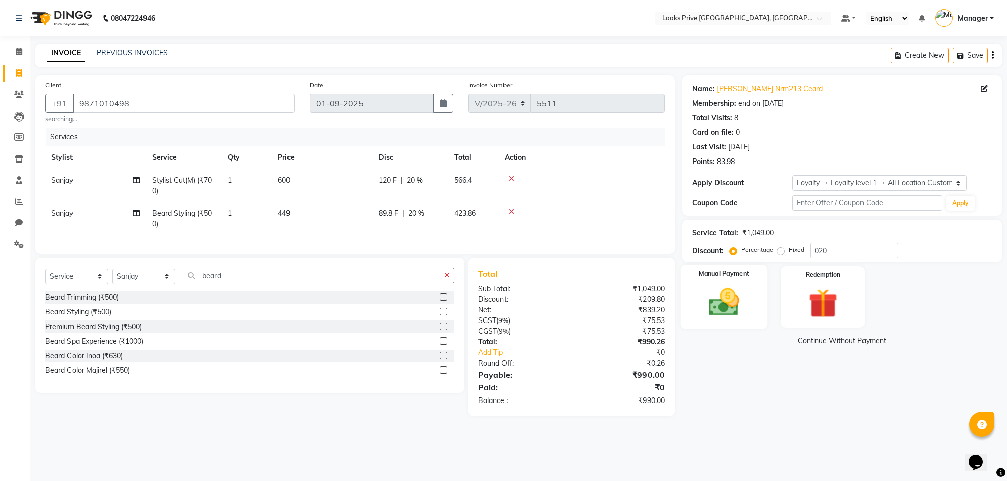
click at [739, 299] on img at bounding box center [723, 302] width 49 height 35
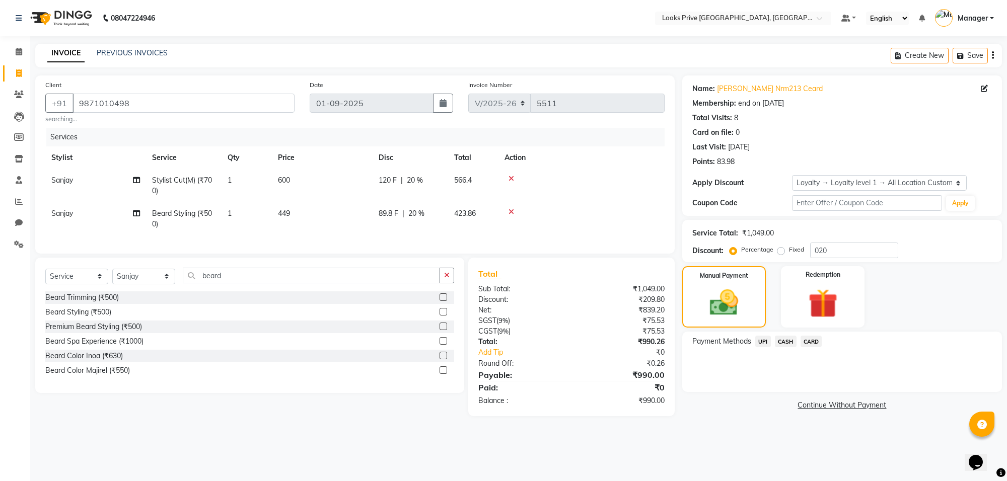
click at [780, 337] on span "CASH" at bounding box center [786, 342] width 22 height 12
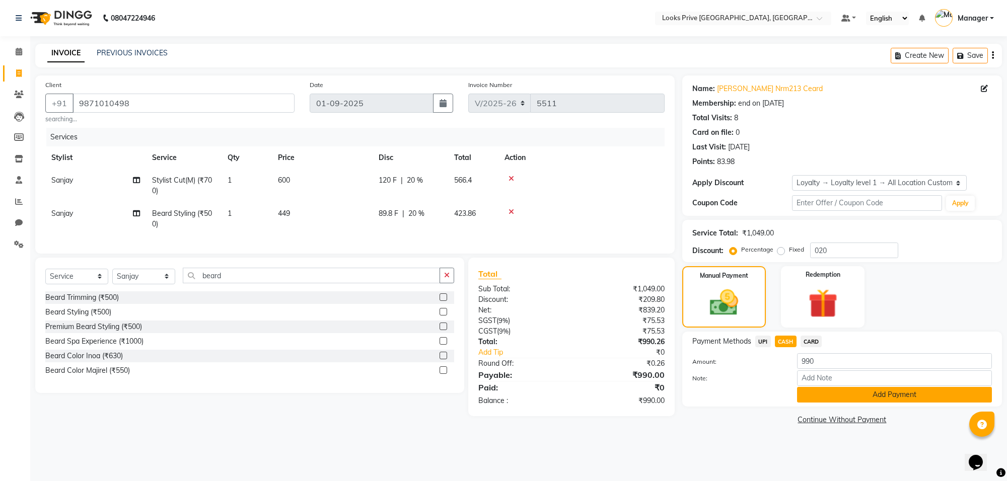
click at [866, 398] on button "Add Payment" at bounding box center [894, 395] width 195 height 16
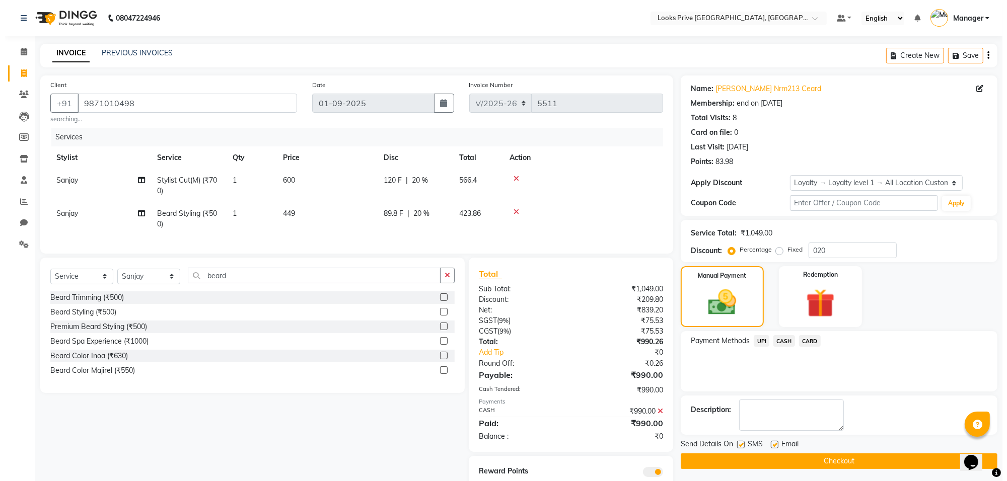
scroll to position [44, 0]
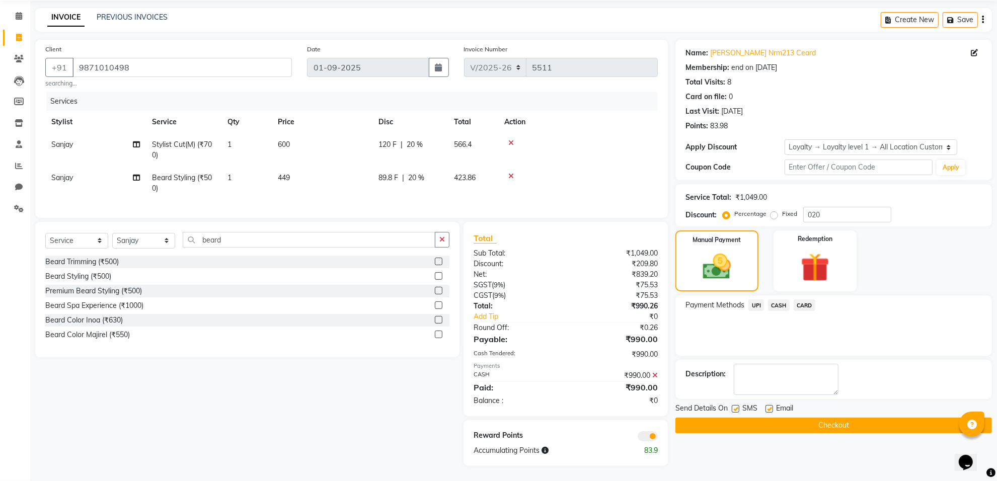
click at [652, 435] on span at bounding box center [648, 436] width 20 height 10
click at [658, 438] on input "checkbox" at bounding box center [658, 438] width 0 height 0
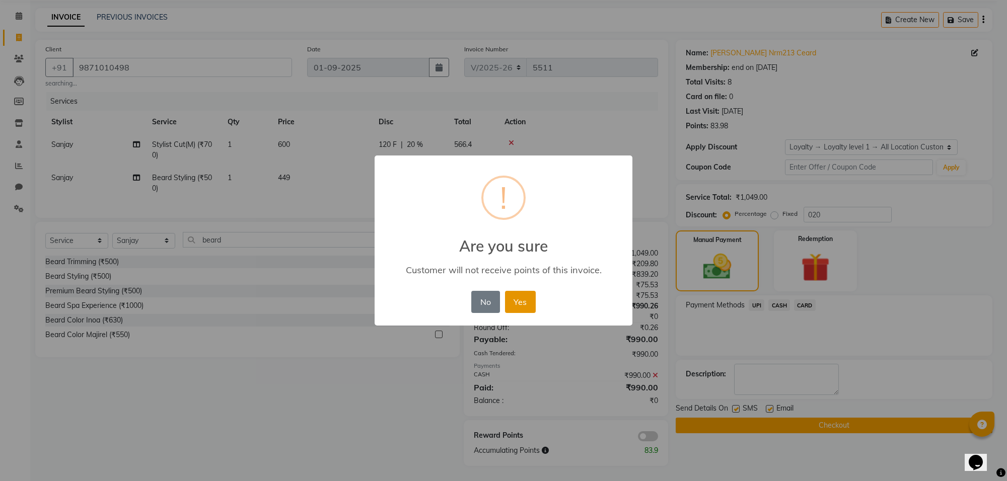
click at [521, 306] on button "Yes" at bounding box center [520, 302] width 31 height 22
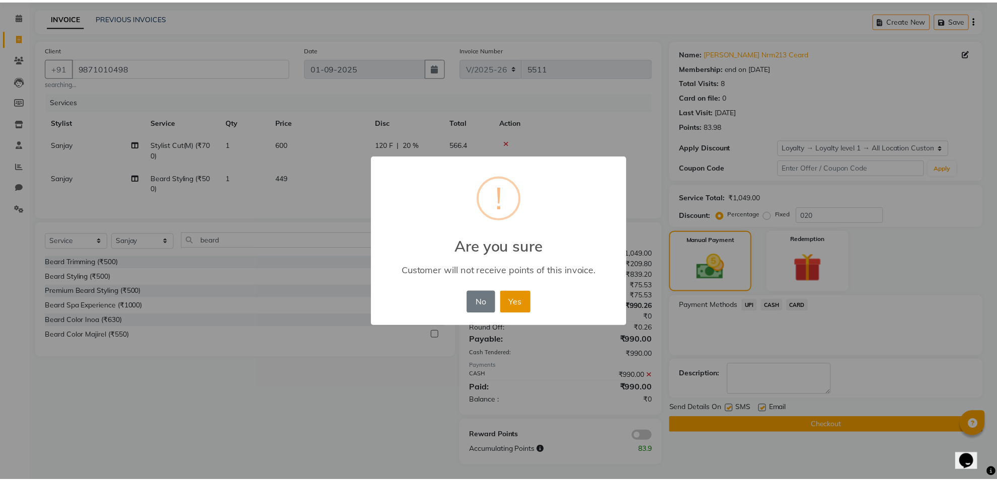
scroll to position [30, 0]
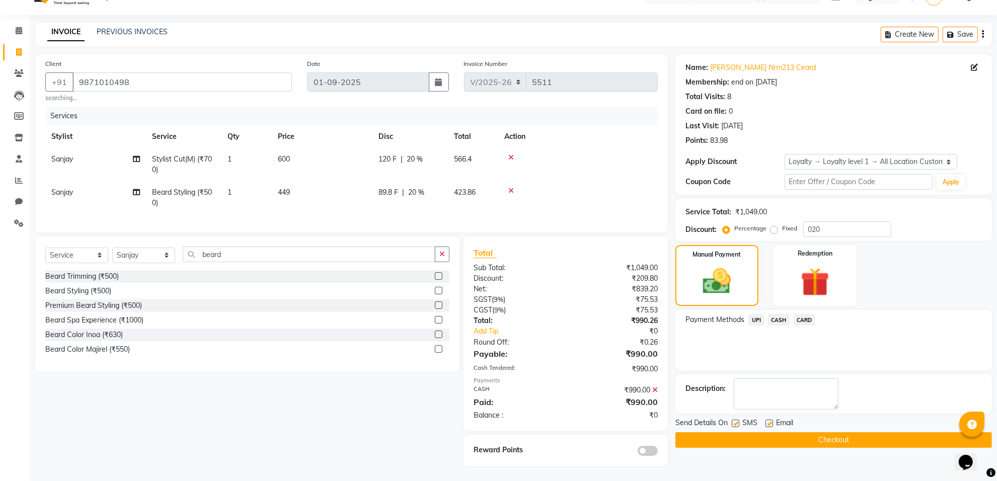
click at [768, 420] on label at bounding box center [769, 424] width 8 height 8
click at [768, 421] on input "checkbox" at bounding box center [768, 424] width 7 height 7
checkbox input "false"
click at [776, 432] on button "Checkout" at bounding box center [833, 440] width 317 height 16
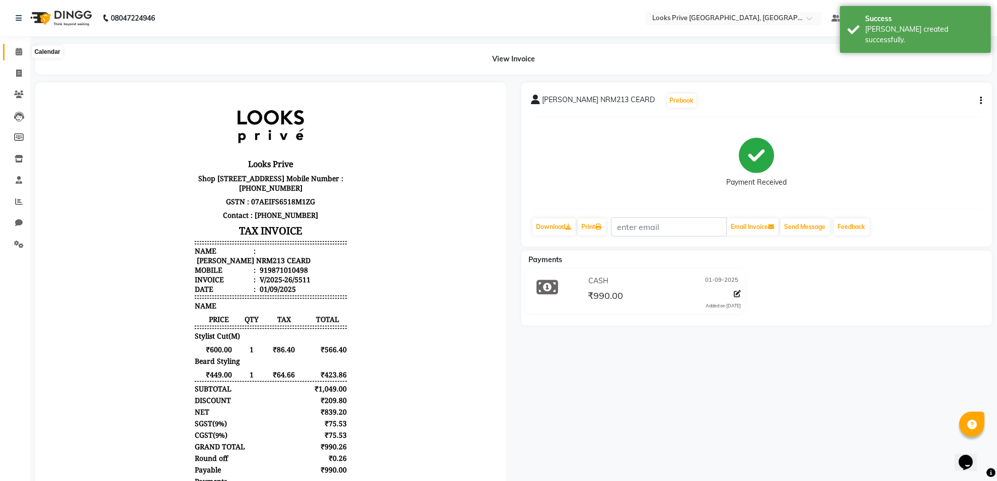
click at [21, 54] on icon at bounding box center [19, 52] width 7 height 8
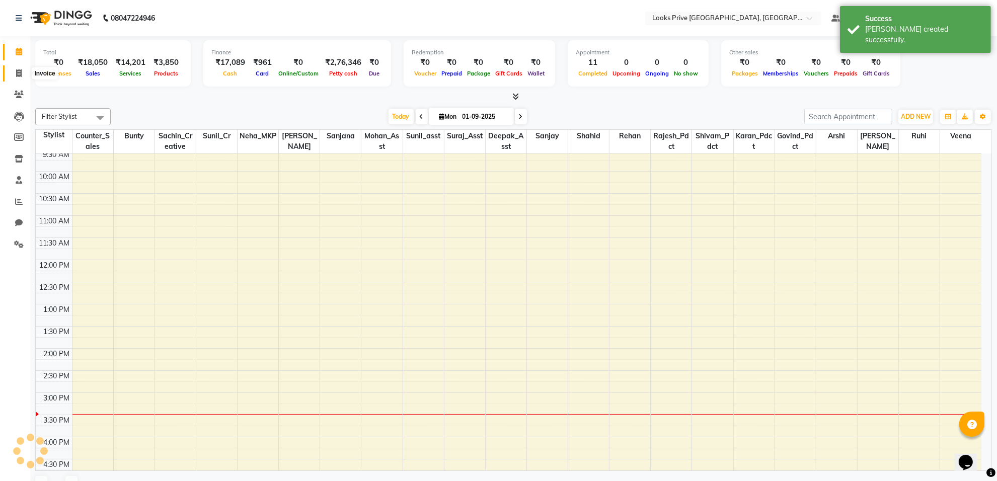
click at [26, 68] on span at bounding box center [19, 74] width 18 height 12
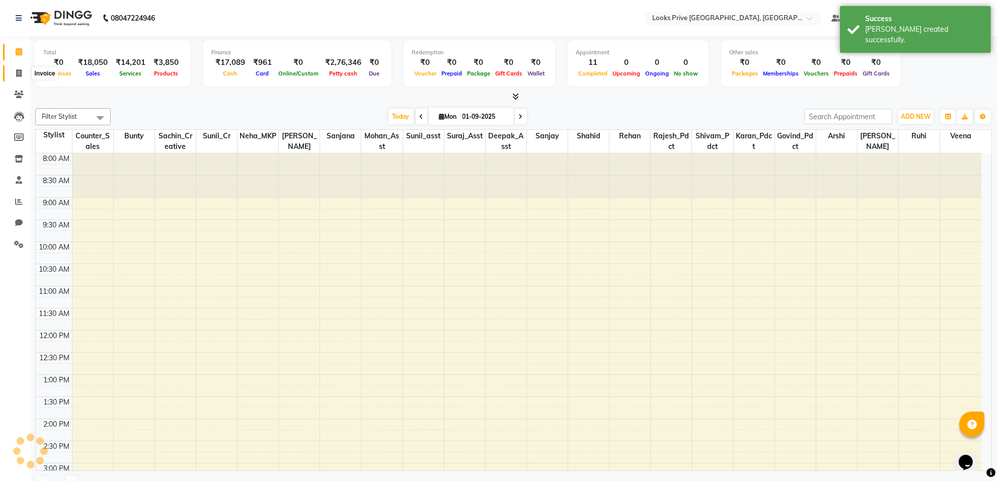
select select "service"
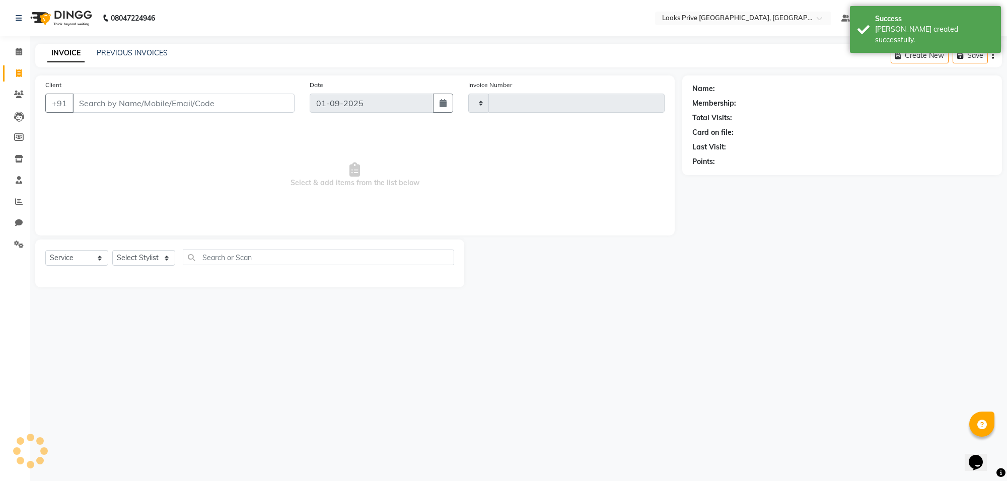
type input "5512"
select select "8127"
click at [115, 102] on input "Client" at bounding box center [183, 103] width 222 height 19
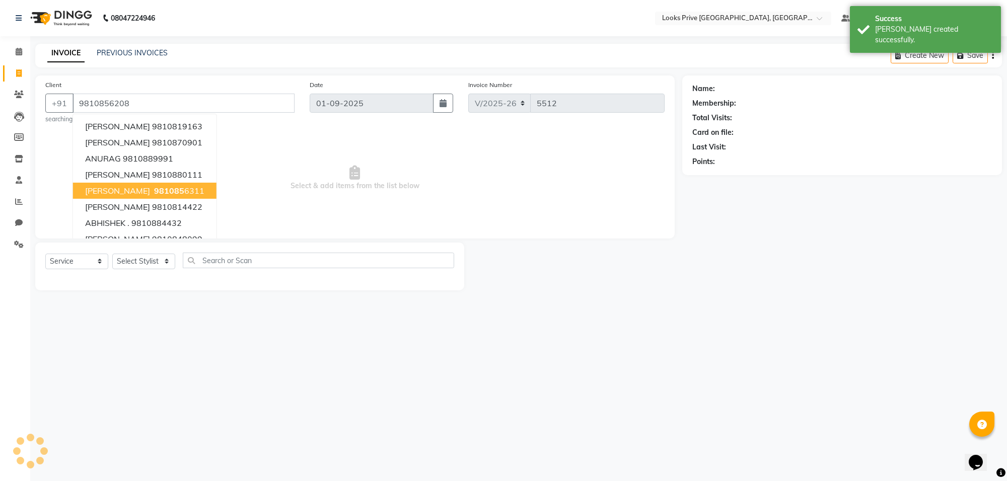
type input "9810856208"
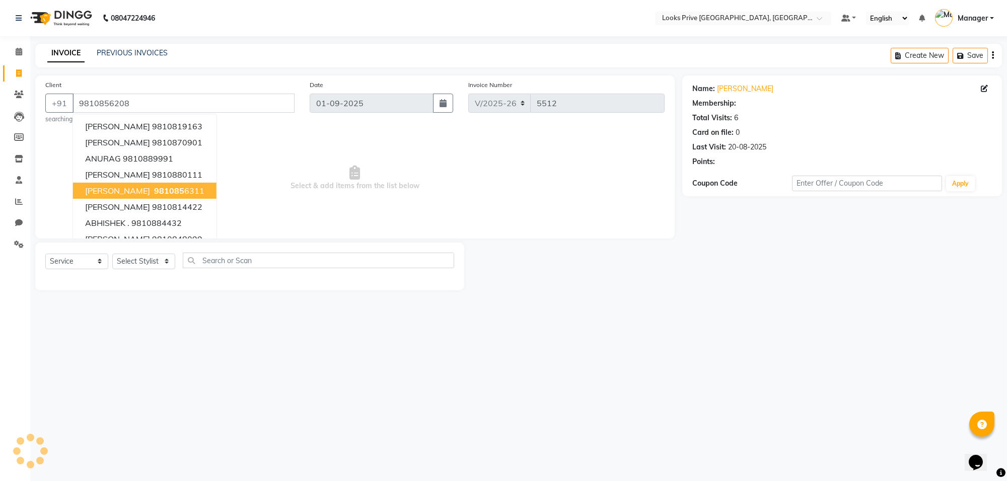
click at [224, 389] on div "08047224946 Select Location × Looks Prive [GEOGRAPHIC_DATA], [GEOGRAPHIC_DATA] …" at bounding box center [503, 240] width 1007 height 481
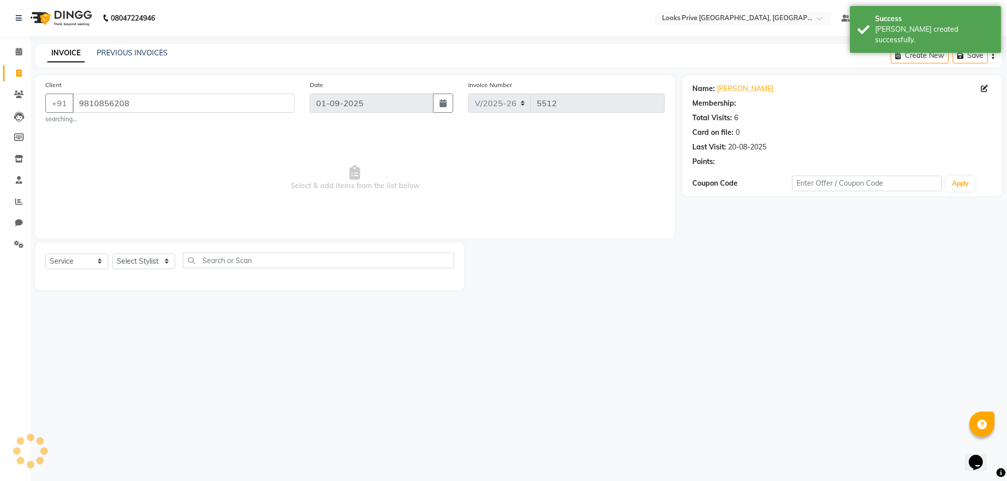
select select "1: Object"
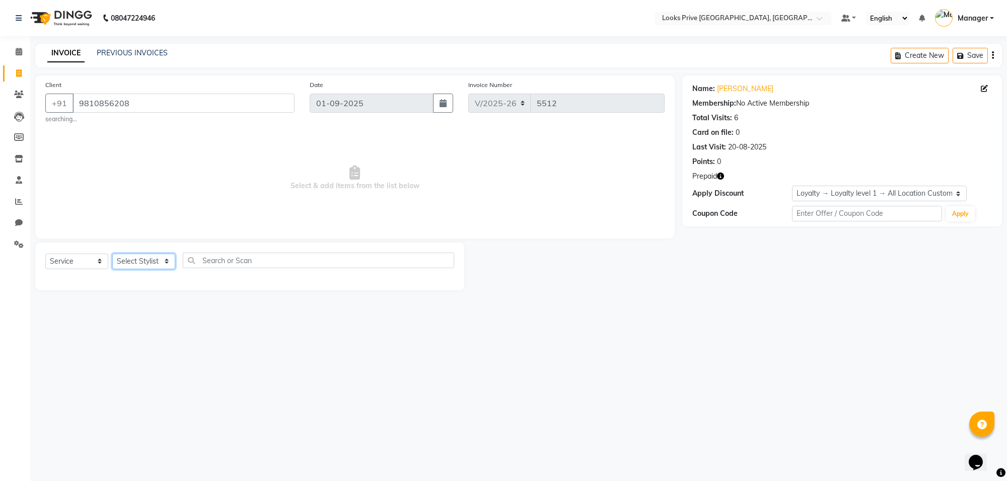
click at [167, 262] on select "Select Stylist [PERSON_NAME] Counter_Sales Deepak_Asst Govind_Pdct Karan_Pdct M…" at bounding box center [143, 262] width 63 height 16
select select "75851"
click at [112, 254] on select "Select Stylist [PERSON_NAME] Counter_Sales Deepak_Asst Govind_Pdct Karan_Pdct M…" at bounding box center [143, 262] width 63 height 16
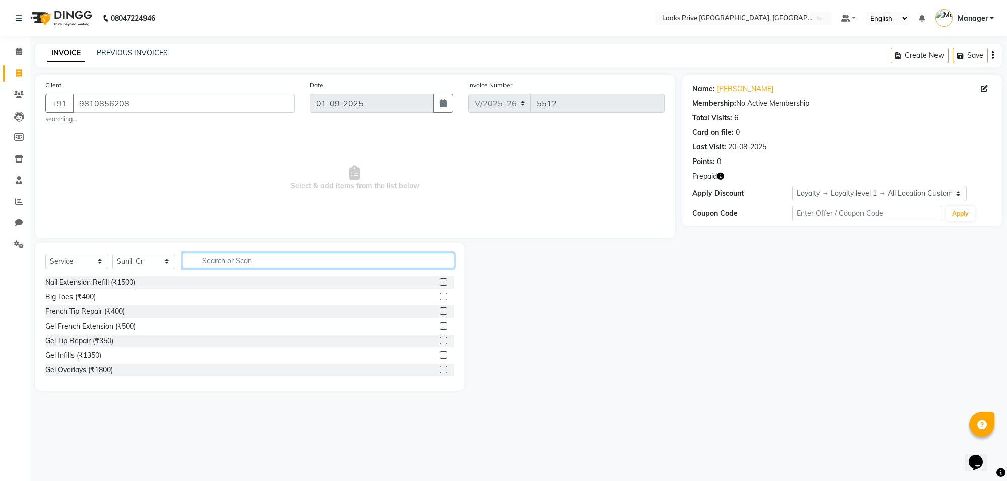
click at [263, 260] on input "text" at bounding box center [318, 261] width 271 height 16
type input "tou"
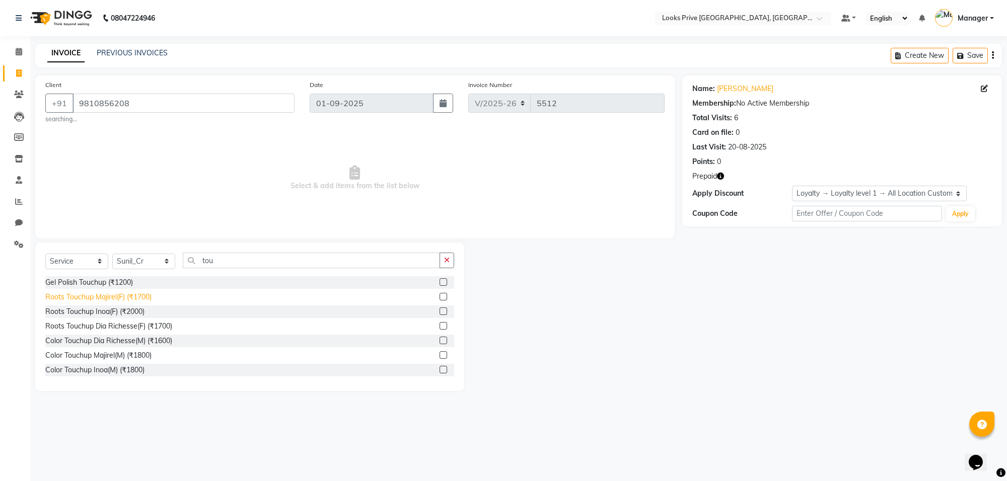
click at [125, 293] on div "Roots Touchup Majirel(F) (₹1700)" at bounding box center [98, 297] width 106 height 11
checkbox input "false"
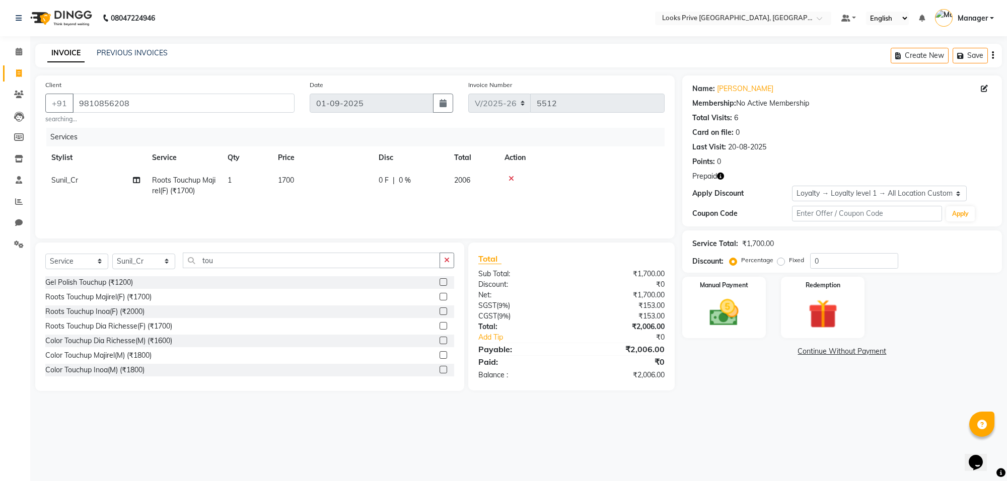
click at [305, 177] on td "1700" at bounding box center [322, 185] width 101 height 33
select select "75851"
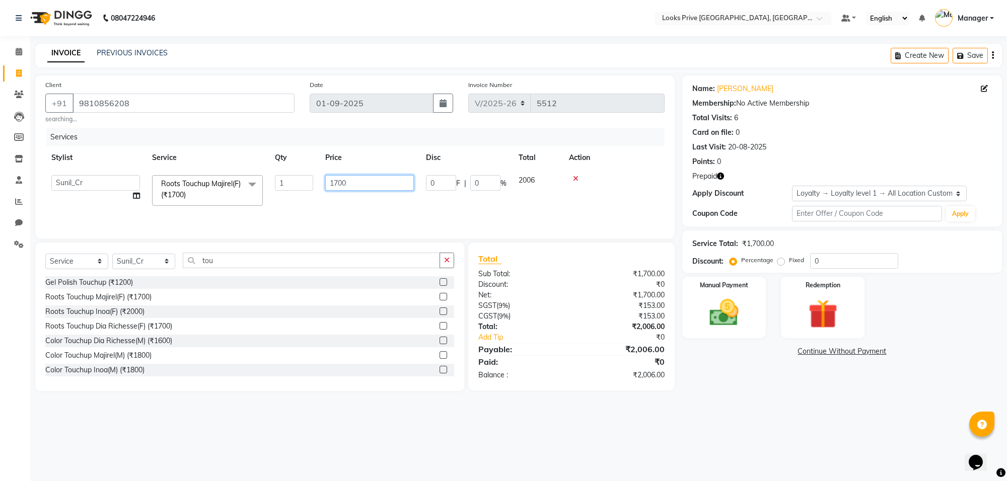
click at [360, 183] on input "1700" at bounding box center [369, 183] width 89 height 16
type input "1500"
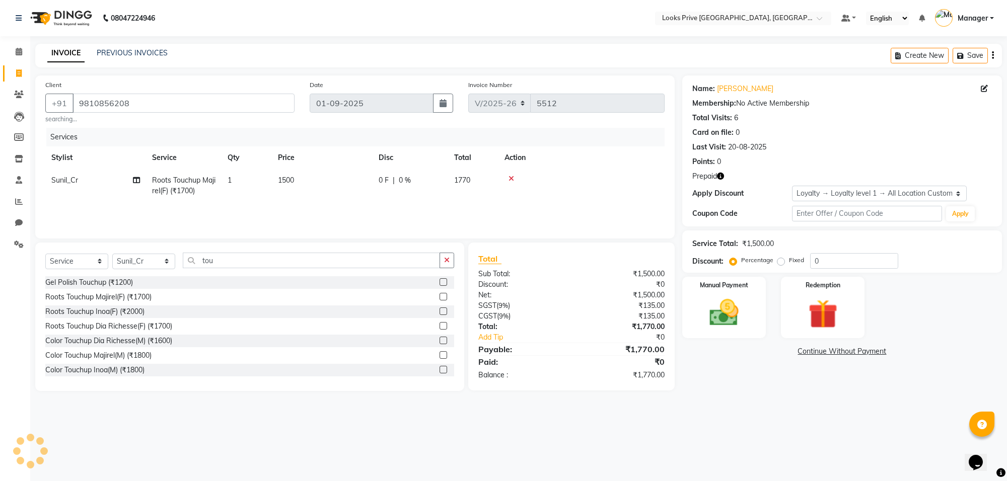
click at [773, 384] on div "Name: [PERSON_NAME] Membership: No Active Membership Total Visits: 6 Card on fi…" at bounding box center [845, 233] width 327 height 316
click at [723, 177] on icon "button" at bounding box center [720, 176] width 7 height 7
click at [786, 167] on div "Points: 0" at bounding box center [841, 162] width 299 height 11
click at [818, 313] on img at bounding box center [822, 314] width 49 height 38
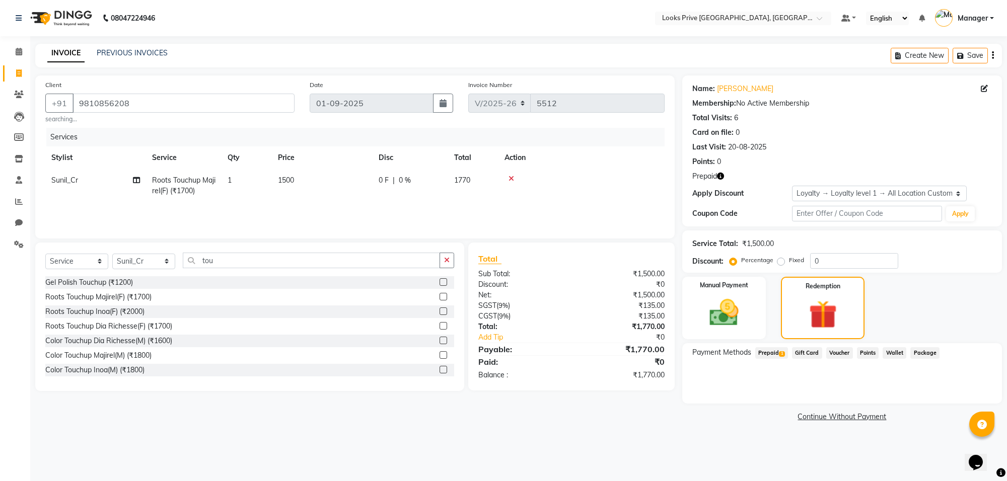
click at [768, 352] on span "Prepaid 1" at bounding box center [771, 353] width 33 height 12
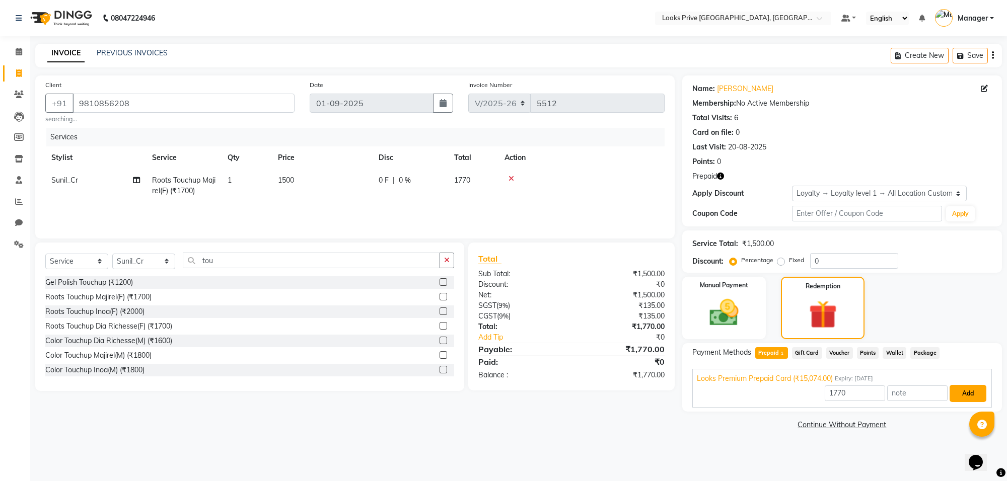
click at [964, 394] on button "Add" at bounding box center [967, 393] width 37 height 17
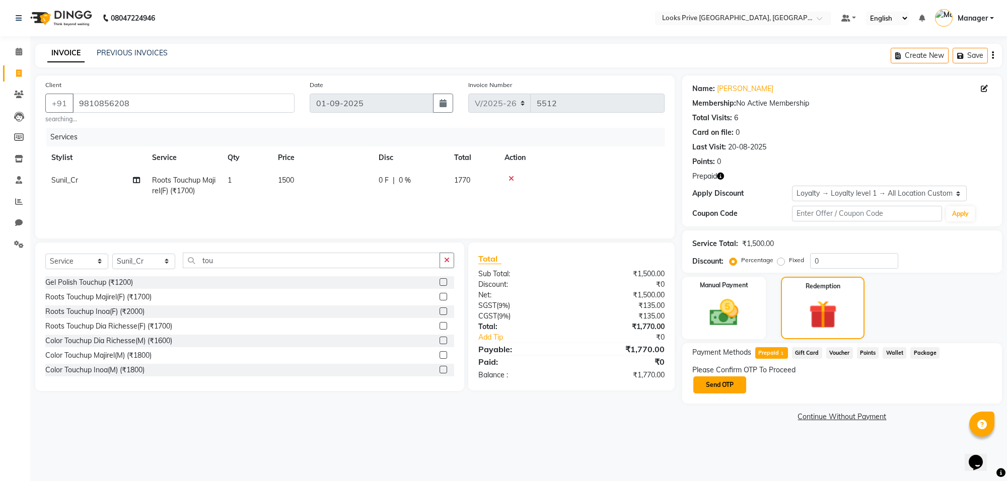
click at [717, 383] on button "Send OTP" at bounding box center [719, 384] width 53 height 17
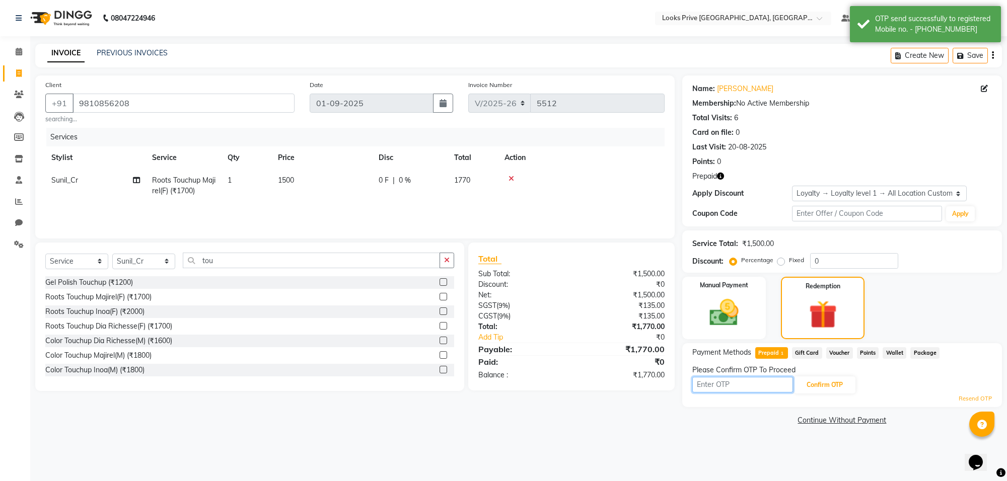
click at [723, 389] on input "text" at bounding box center [742, 385] width 101 height 16
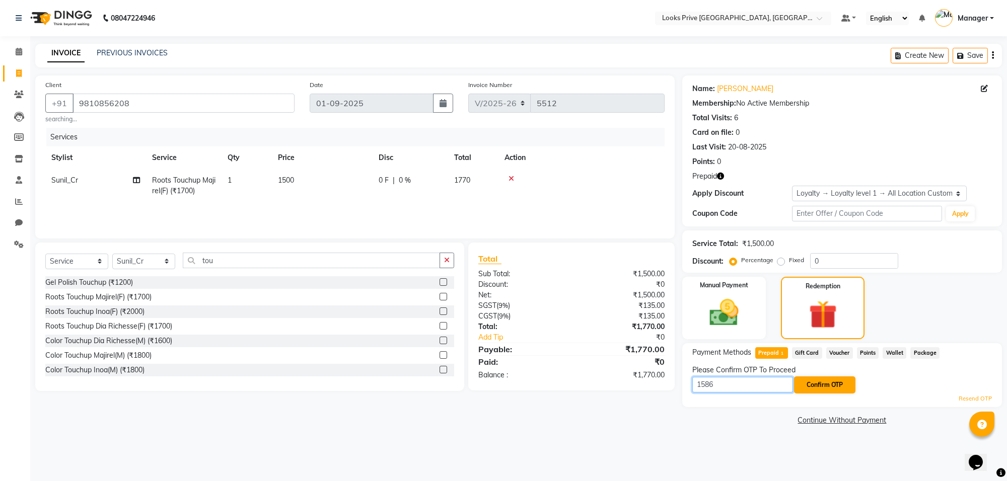
type input "1586"
click at [821, 389] on button "Confirm OTP" at bounding box center [824, 384] width 61 height 17
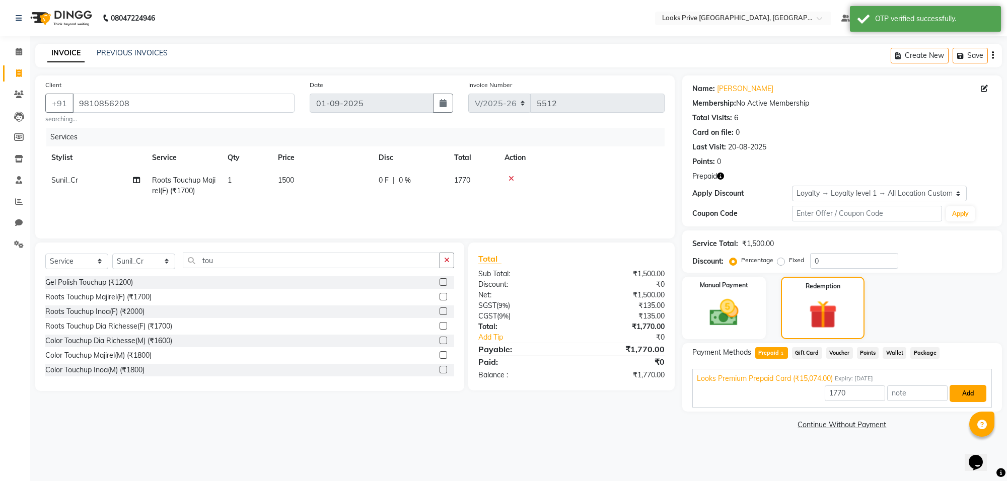
click at [966, 394] on button "Add" at bounding box center [967, 393] width 37 height 17
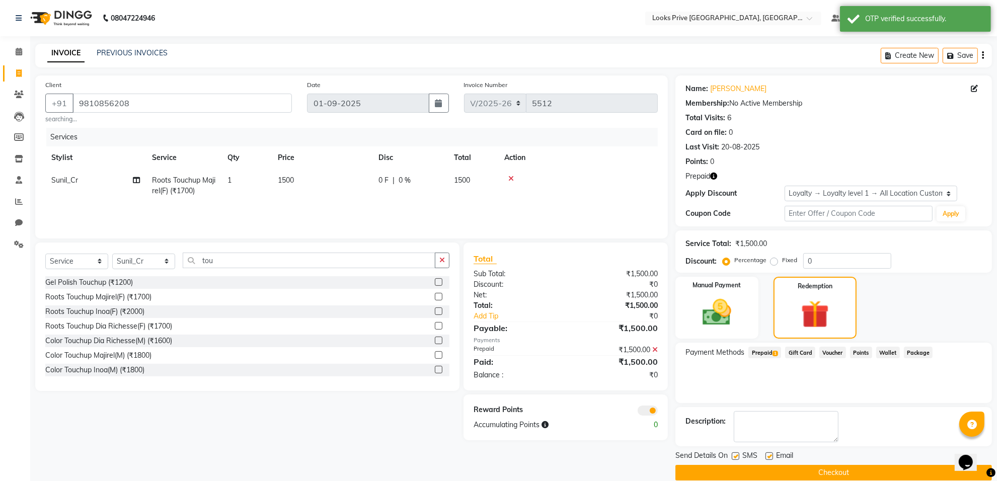
click at [818, 477] on button "Checkout" at bounding box center [833, 473] width 317 height 16
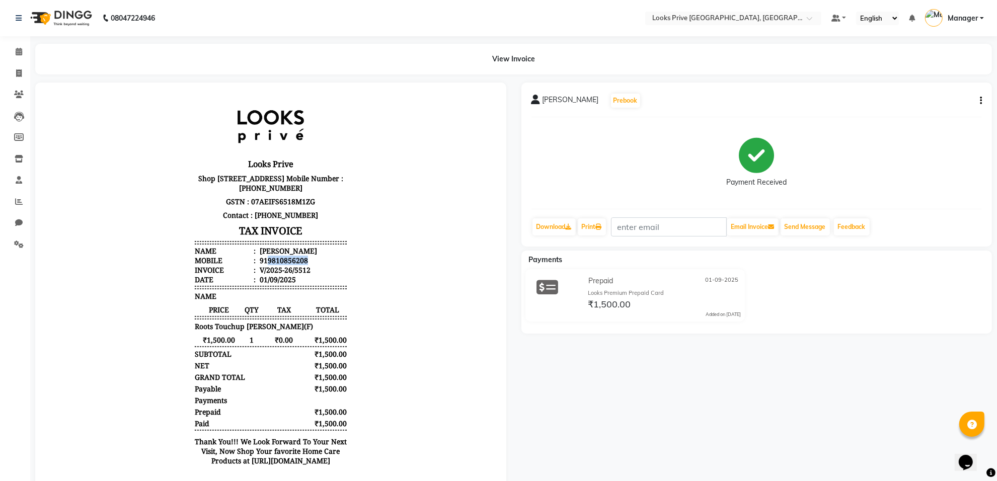
drag, startPoint x: 257, startPoint y: 268, endPoint x: 314, endPoint y: 273, distance: 57.6
click at [314, 265] on li "Mobile : 919810856208" at bounding box center [270, 260] width 152 height 10
drag, startPoint x: 255, startPoint y: 177, endPoint x: 575, endPoint y: 376, distance: 377.5
click at [595, 386] on div "[PERSON_NAME] Prebook Payment Received Download Print Email Invoice Send Messag…" at bounding box center [757, 288] width 486 height 411
click at [19, 53] on icon at bounding box center [19, 52] width 7 height 8
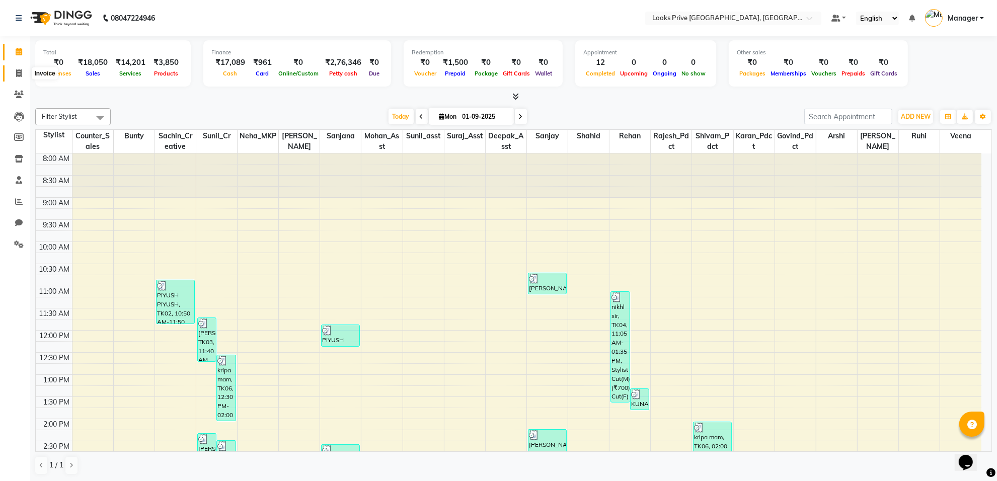
click at [13, 73] on span at bounding box center [19, 74] width 18 height 12
select select "service"
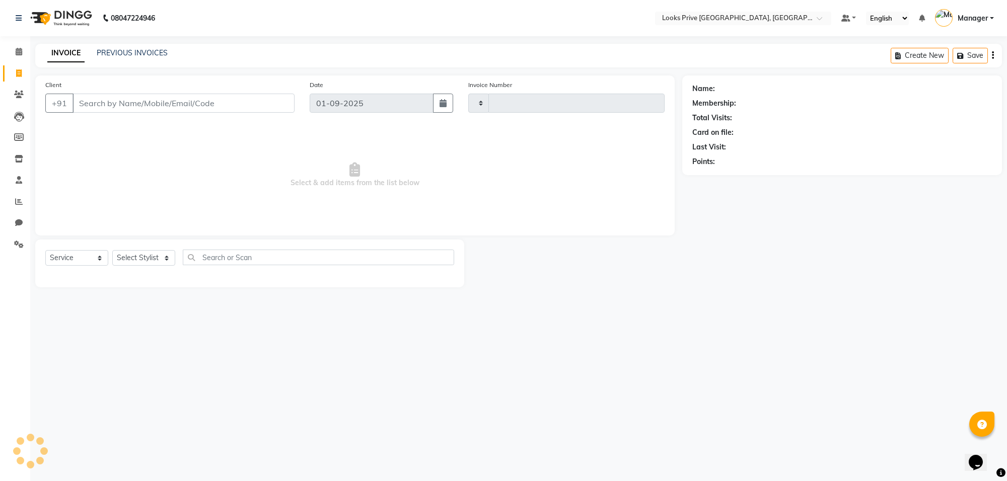
type input "5513"
select select "8127"
click at [89, 96] on input "Client" at bounding box center [183, 103] width 222 height 19
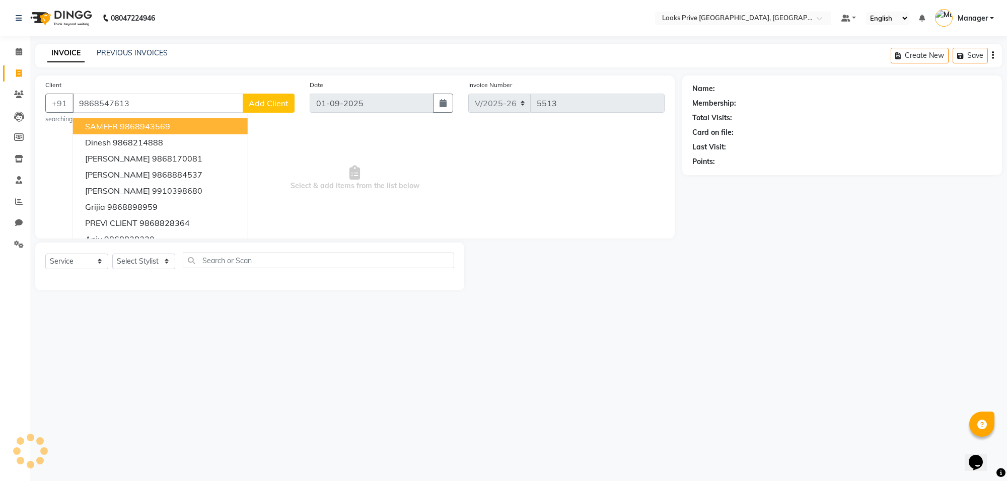
type input "9868547613"
select select "1: Object"
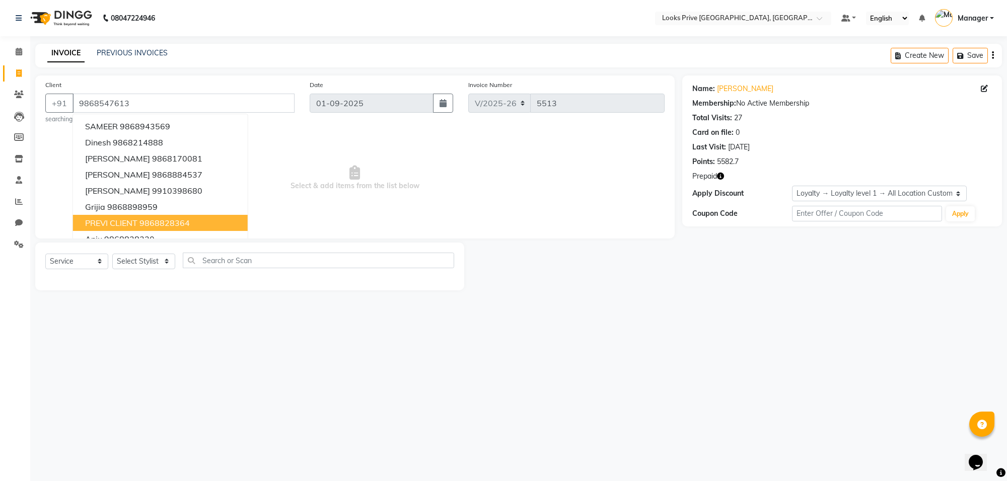
click at [171, 332] on div "08047224946 Select Location × Looks Prive [GEOGRAPHIC_DATA], [GEOGRAPHIC_DATA] …" at bounding box center [503, 240] width 1007 height 481
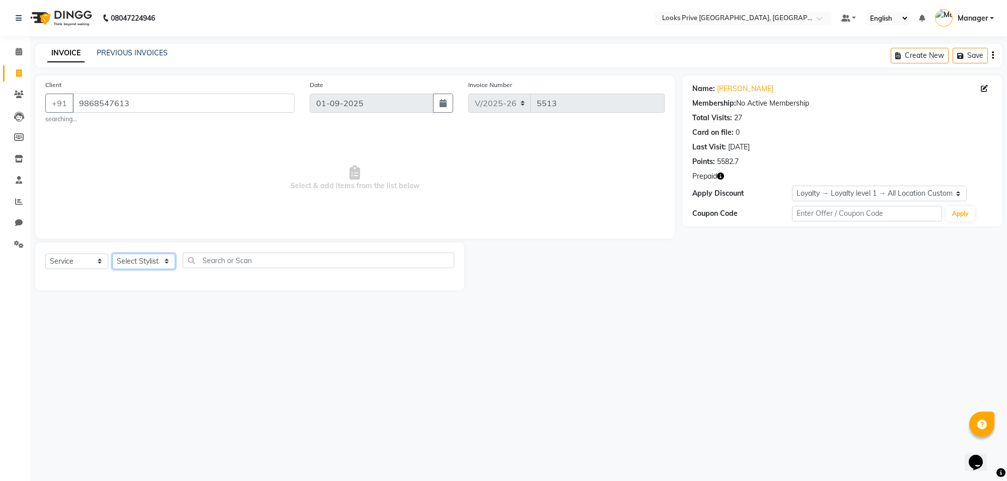
click at [162, 256] on select "Select Stylist [PERSON_NAME] Counter_Sales Deepak_Asst Govind_Pdct Karan_Pdct M…" at bounding box center [143, 262] width 63 height 16
drag, startPoint x: 482, startPoint y: 425, endPoint x: 484, endPoint y: 413, distance: 12.8
click at [482, 428] on div "08047224946 Select Location × Looks Prive [GEOGRAPHIC_DATA], [GEOGRAPHIC_DATA] …" at bounding box center [503, 240] width 1007 height 481
click at [723, 177] on icon "button" at bounding box center [720, 176] width 7 height 7
click at [682, 346] on div "08047224946 Select Location × Looks Prive [GEOGRAPHIC_DATA], [GEOGRAPHIC_DATA] …" at bounding box center [503, 240] width 1007 height 481
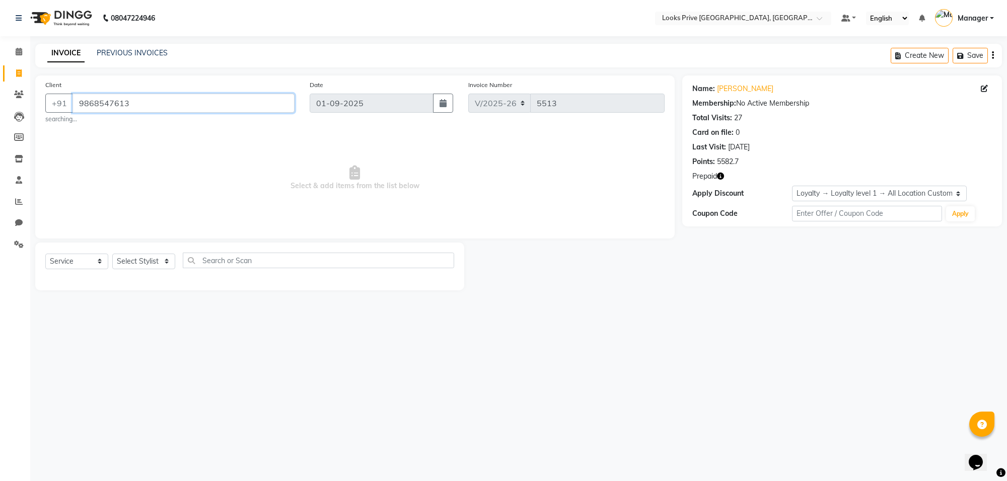
click at [151, 103] on input "9868547613" at bounding box center [183, 103] width 222 height 19
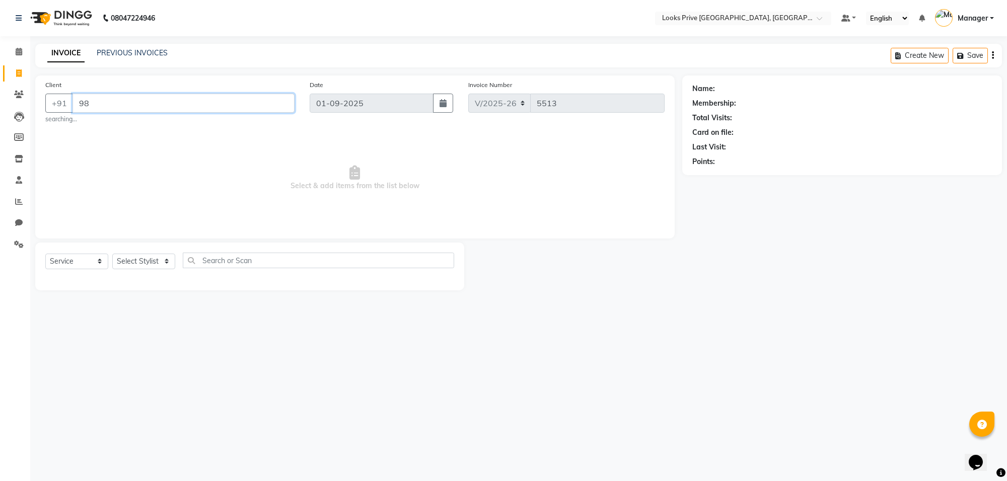
type input "9"
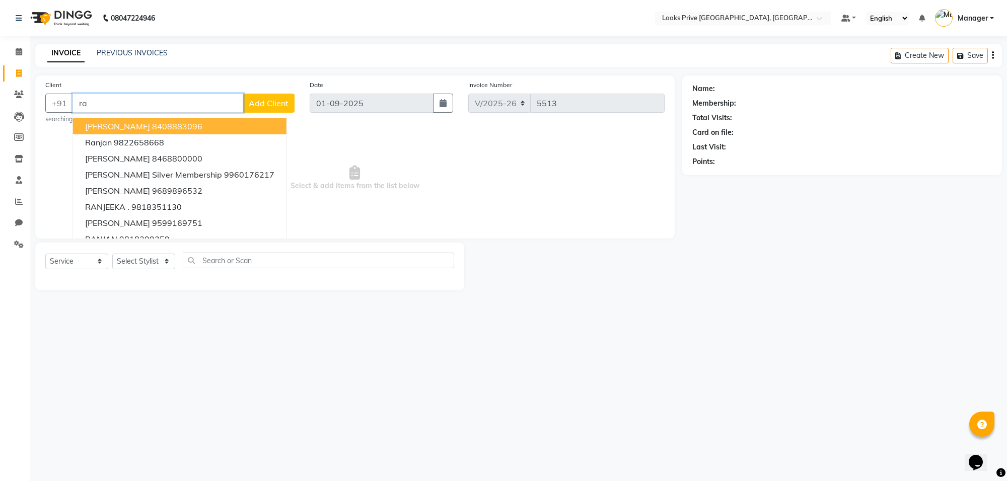
type input "r"
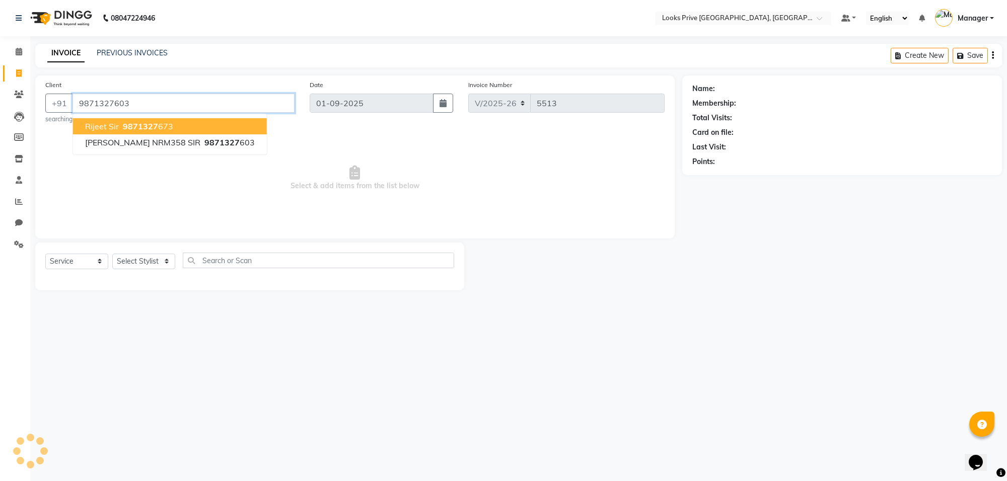
type input "9871327603"
select select "1: Object"
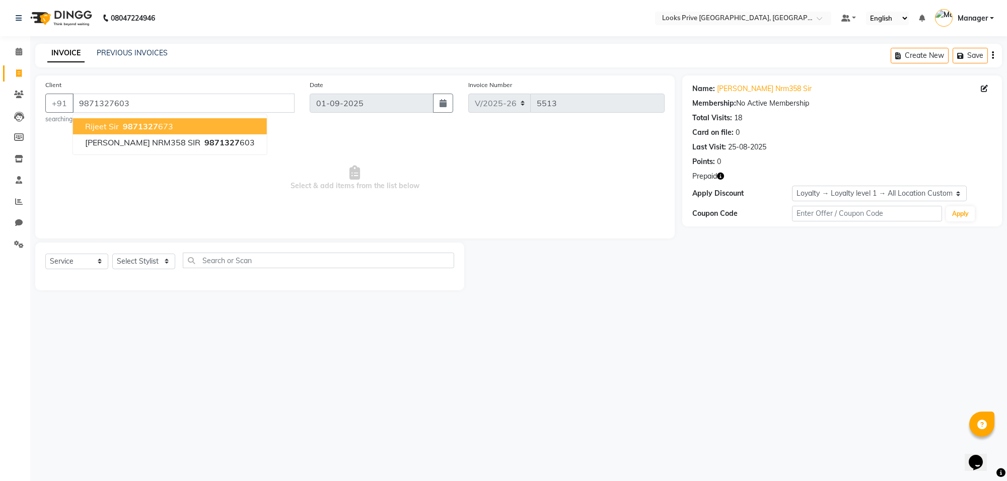
click at [250, 332] on div "08047224946 Select Location × Looks Prive [GEOGRAPHIC_DATA], [GEOGRAPHIC_DATA] …" at bounding box center [503, 240] width 1007 height 481
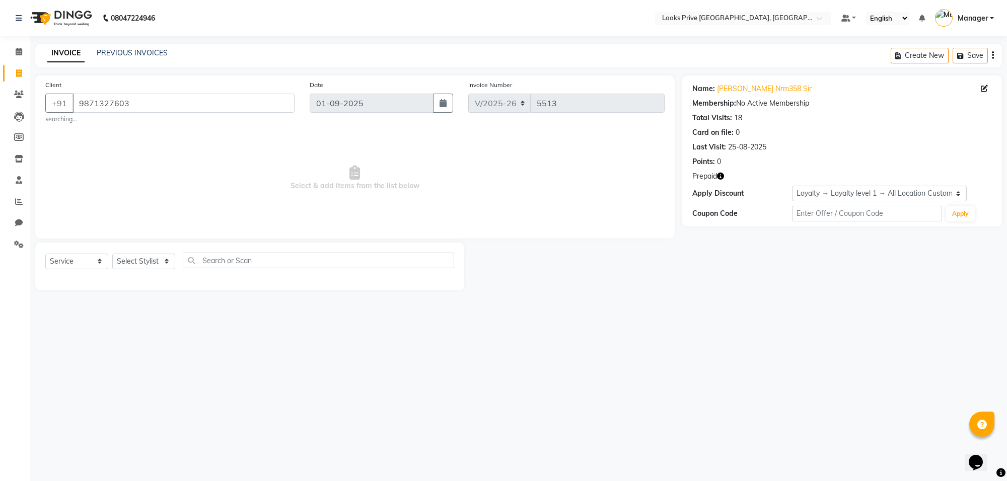
click at [722, 177] on icon "button" at bounding box center [720, 176] width 7 height 7
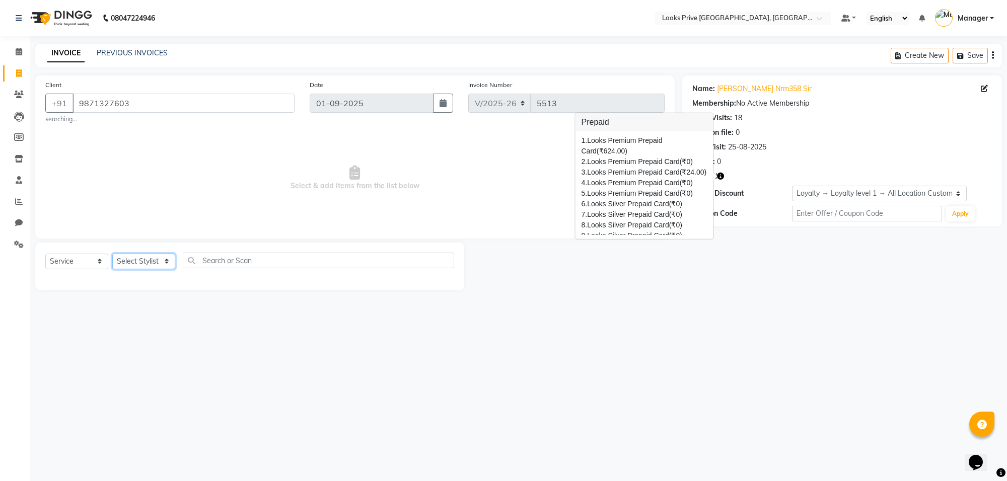
click at [166, 260] on select "Select Stylist [PERSON_NAME] Counter_Sales Deepak_Asst Govind_Pdct Karan_Pdct M…" at bounding box center [143, 262] width 63 height 16
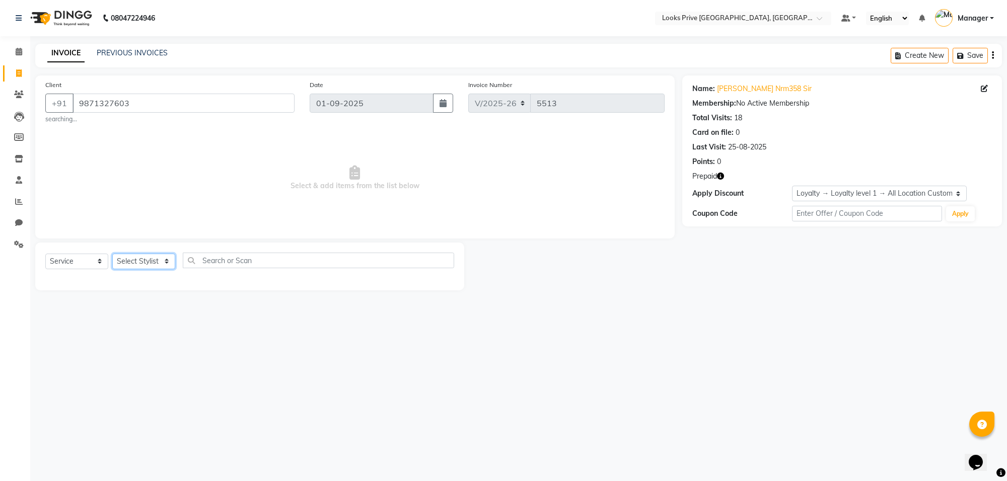
select select "75849"
click at [112, 254] on select "Select Stylist [PERSON_NAME] Counter_Sales Deepak_Asst Govind_Pdct Karan_Pdct M…" at bounding box center [143, 262] width 63 height 16
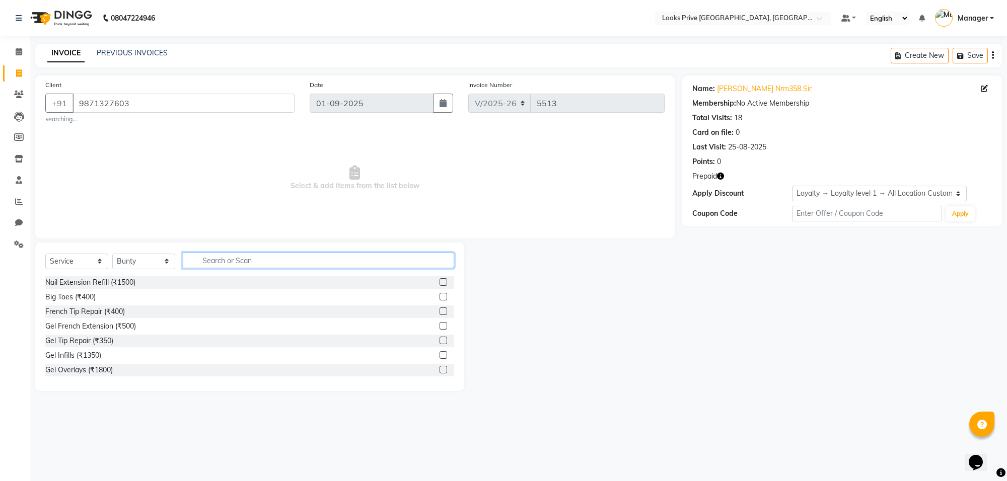
click at [219, 262] on input "text" at bounding box center [318, 261] width 271 height 16
type input "ey"
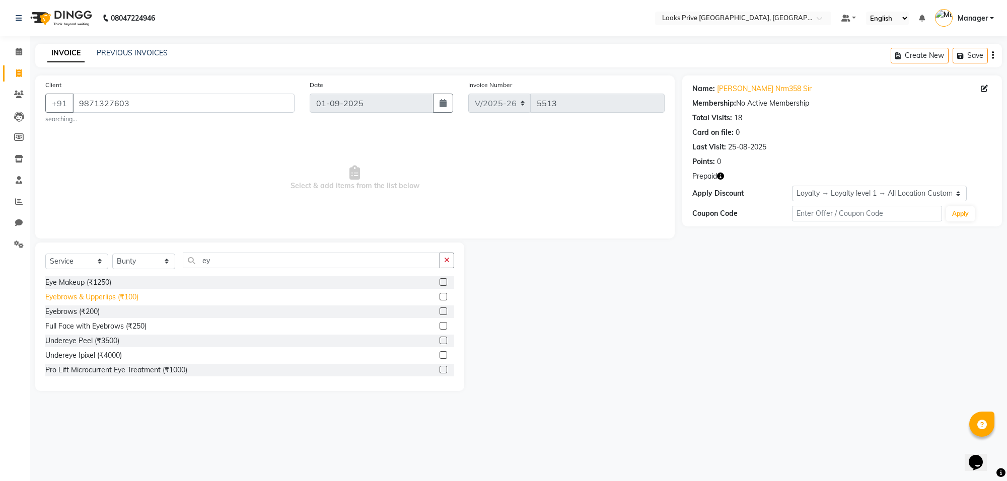
click at [119, 298] on div "Eyebrows & Upperlips (₹100)" at bounding box center [91, 297] width 93 height 11
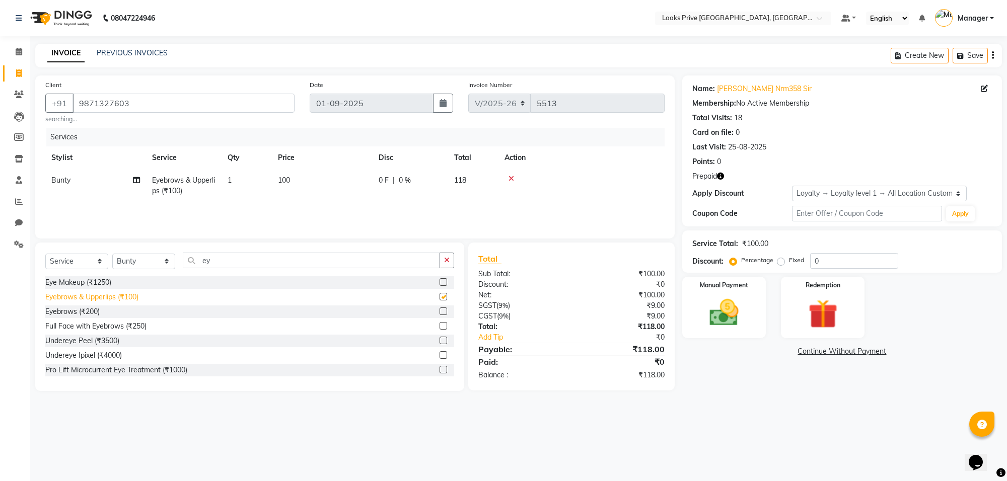
checkbox input "false"
click at [815, 317] on img at bounding box center [822, 314] width 49 height 38
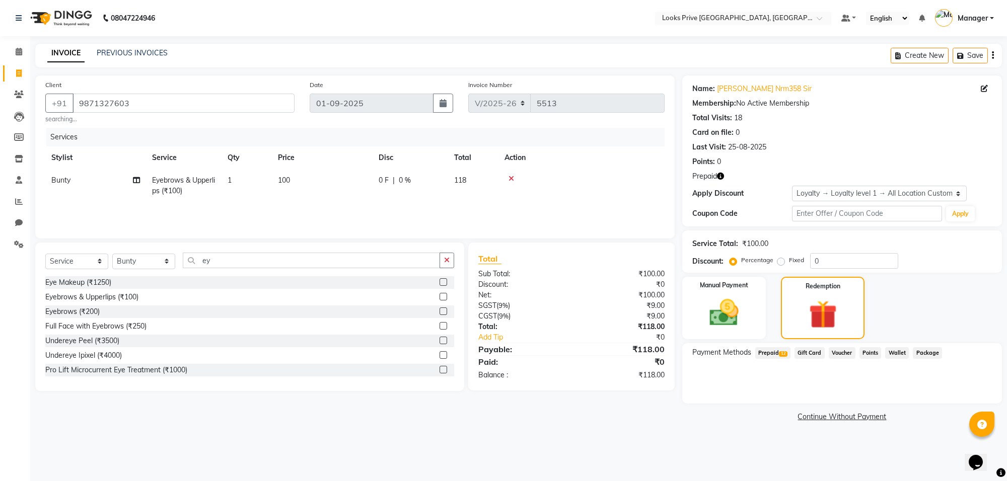
click at [764, 354] on span "Prepaid 12" at bounding box center [772, 353] width 35 height 12
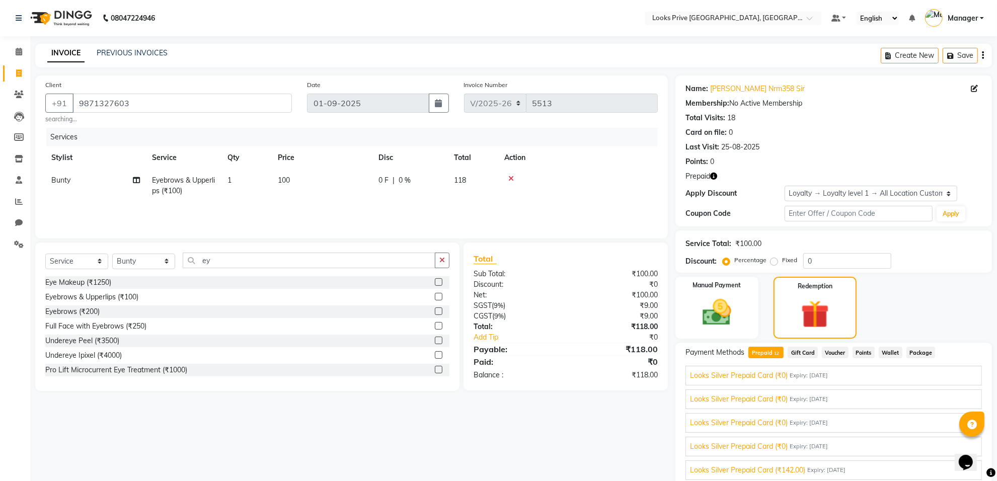
scroll to position [38, 0]
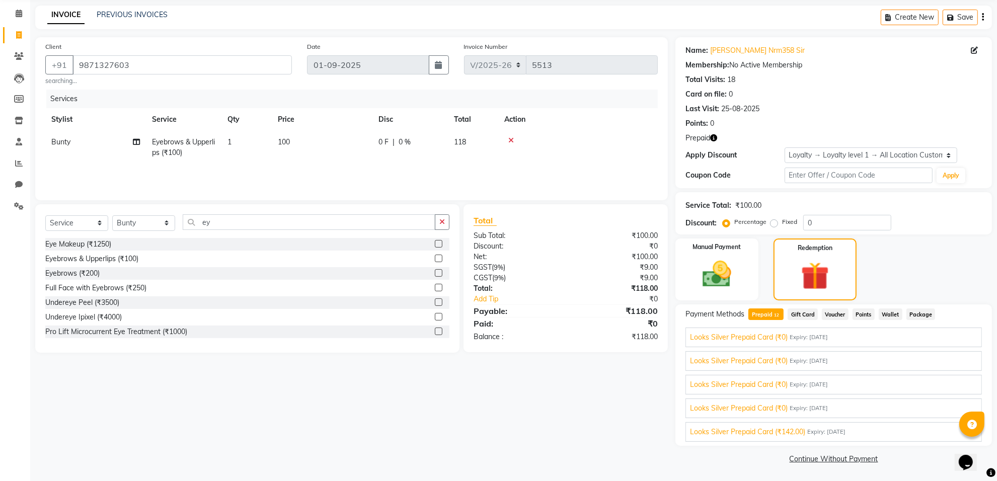
click at [783, 434] on span "Looks Silver Prepaid Card (₹142.00)" at bounding box center [747, 432] width 115 height 11
click at [783, 434] on span "Looks Silver Prepaid Card (₹142.00)" at bounding box center [747, 430] width 115 height 11
click at [710, 278] on img at bounding box center [716, 274] width 49 height 35
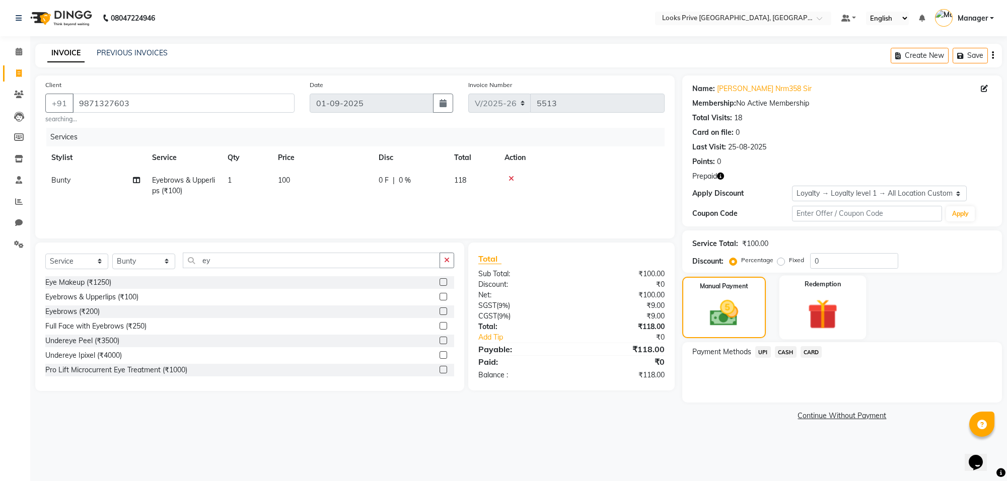
click at [818, 314] on img at bounding box center [822, 314] width 49 height 38
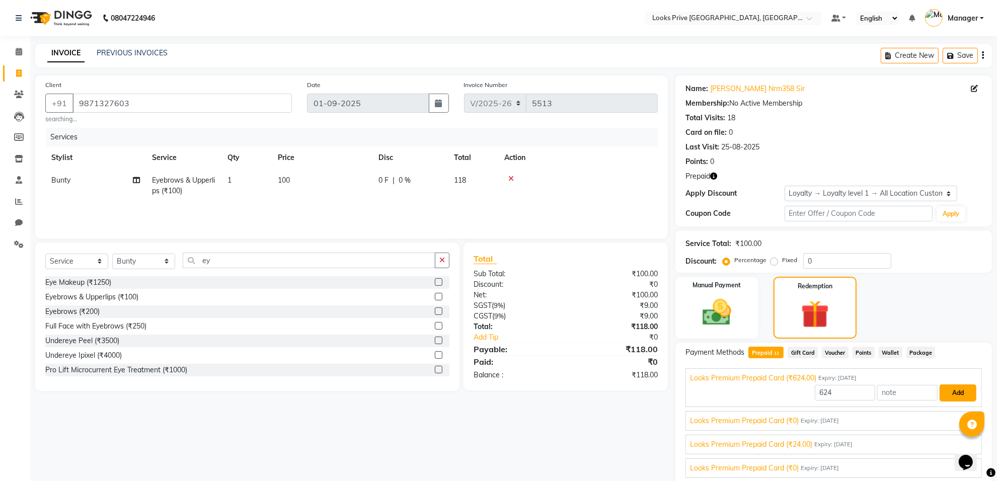
click at [944, 393] on button "Add" at bounding box center [958, 392] width 37 height 17
click at [945, 389] on button "Add" at bounding box center [958, 392] width 37 height 17
click at [892, 393] on input "text" at bounding box center [907, 393] width 60 height 16
type input "ok"
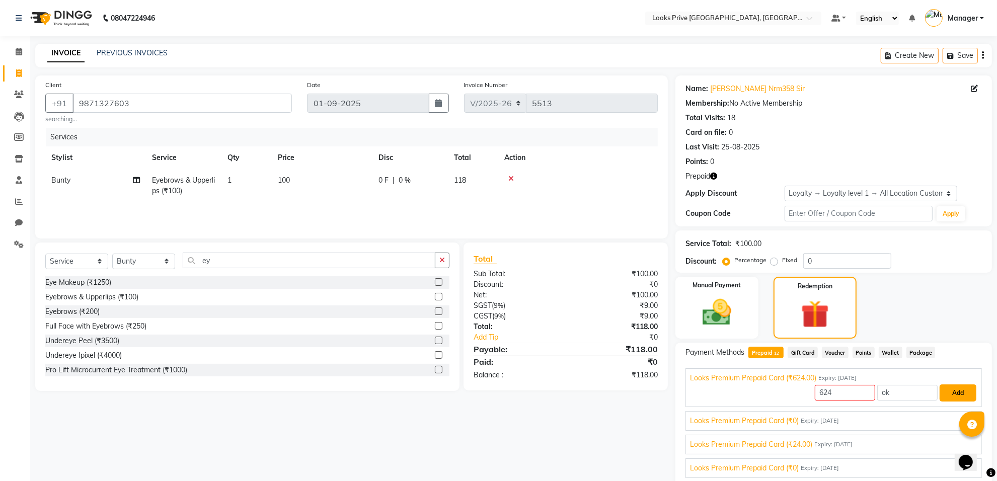
click at [948, 394] on button "Add" at bounding box center [958, 392] width 37 height 17
click at [136, 103] on input "9871327603" at bounding box center [181, 103] width 219 height 19
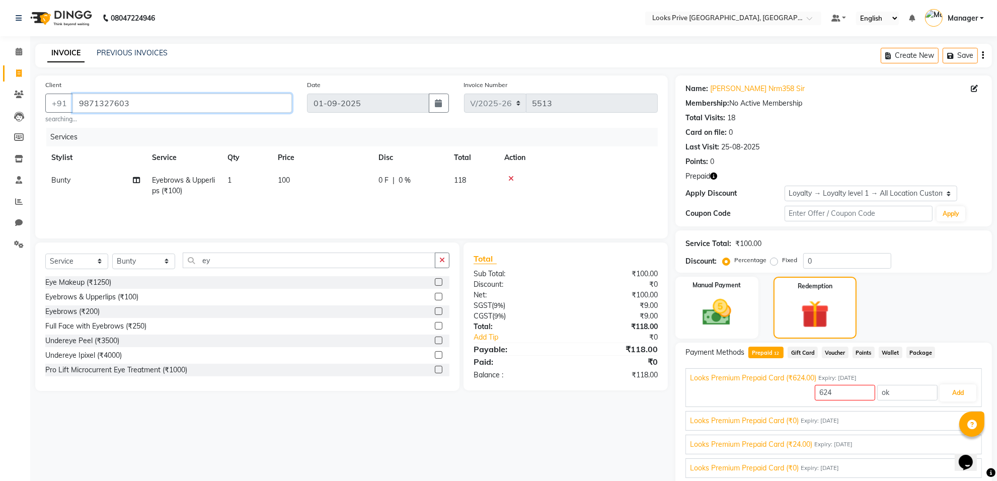
click at [136, 103] on input "9871327603" at bounding box center [181, 103] width 219 height 19
click at [18, 53] on icon at bounding box center [19, 52] width 7 height 8
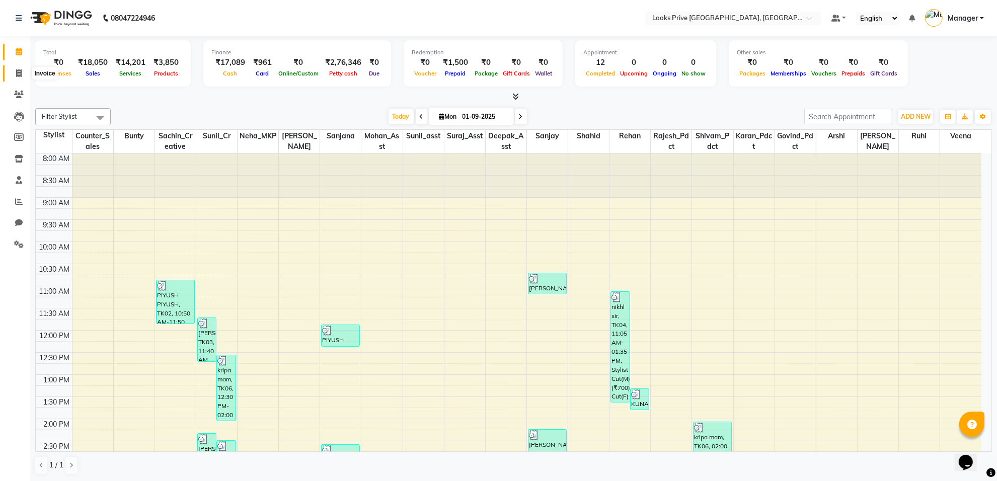
click at [10, 75] on span at bounding box center [19, 74] width 18 height 12
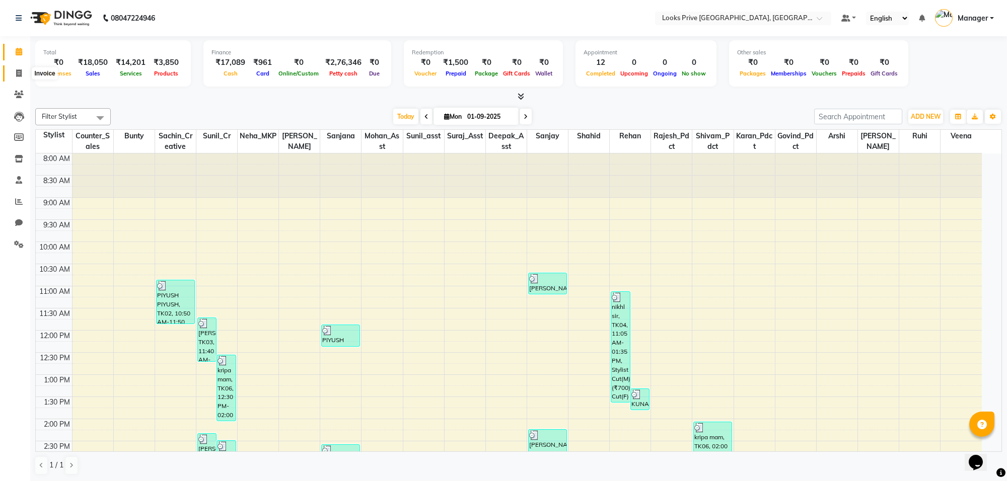
select select "8127"
select select "service"
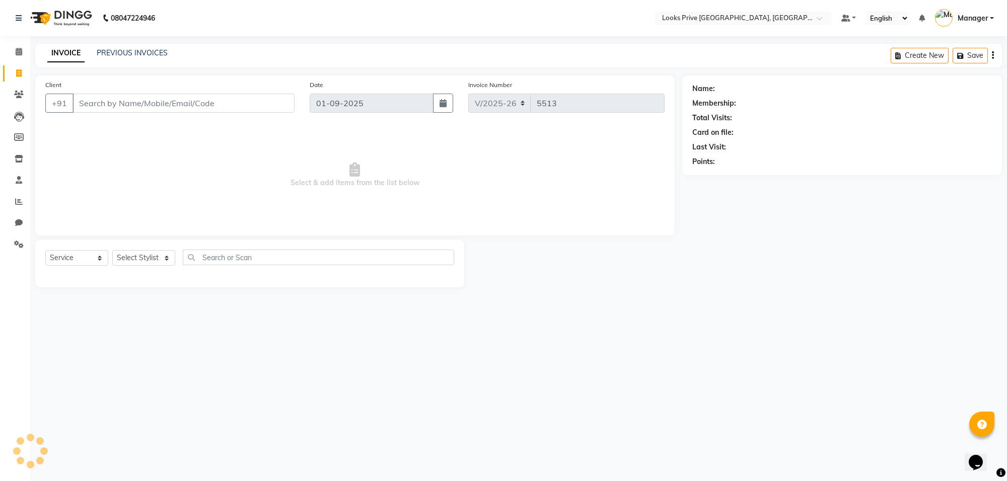
click at [92, 96] on input "Client" at bounding box center [183, 103] width 222 height 19
click at [96, 104] on input "Client" at bounding box center [183, 103] width 222 height 19
type input "9871327603"
select select "1: Object"
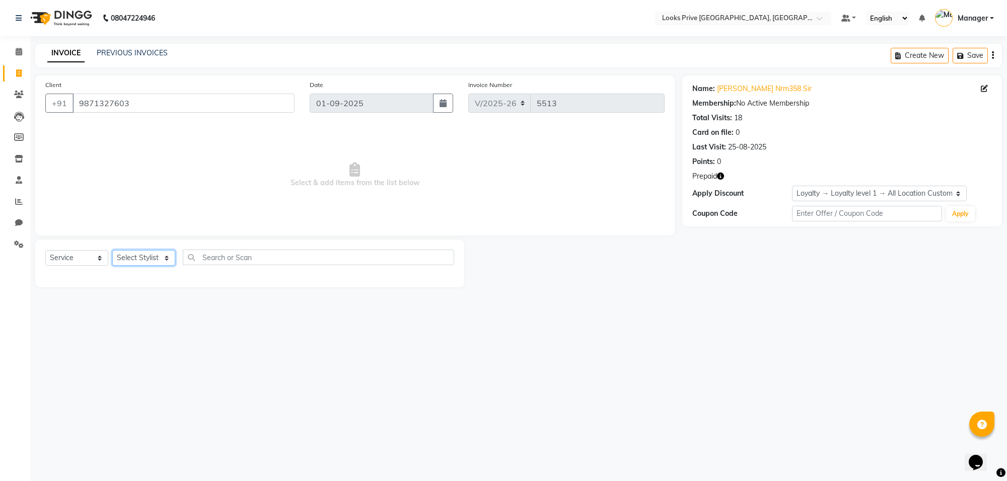
click at [169, 255] on select "Select Stylist [PERSON_NAME] Counter_Sales Deepak_Asst Govind_Pdct Karan_Pdct M…" at bounding box center [143, 258] width 63 height 16
select select "75863"
click at [112, 250] on select "Select Stylist [PERSON_NAME] Counter_Sales Deepak_Asst Govind_Pdct Karan_Pdct M…" at bounding box center [143, 258] width 63 height 16
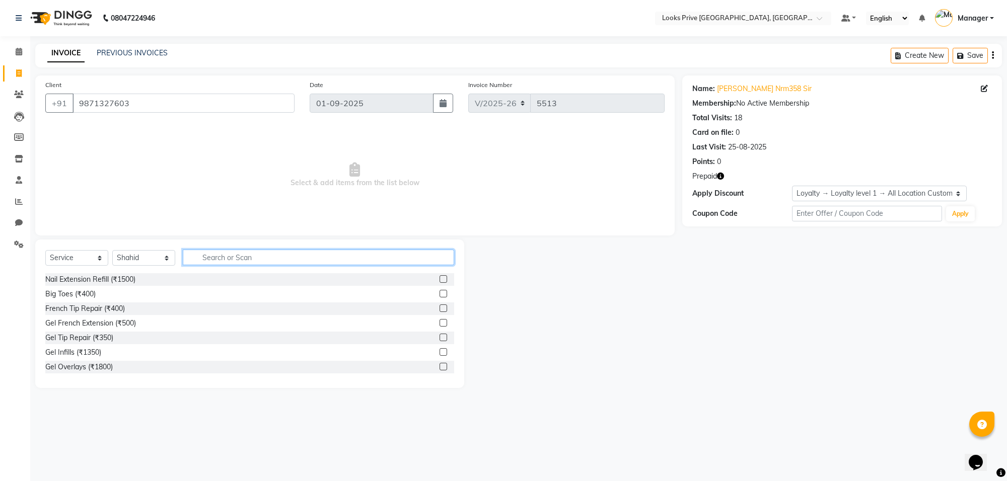
click at [240, 260] on input "text" at bounding box center [318, 258] width 271 height 16
click at [199, 307] on div "French Tip Repair (₹400)" at bounding box center [249, 308] width 409 height 13
click at [189, 310] on div "French Tip Repair (₹400)" at bounding box center [249, 308] width 409 height 13
click at [98, 304] on div "French Tip Repair (₹400)" at bounding box center [85, 308] width 80 height 11
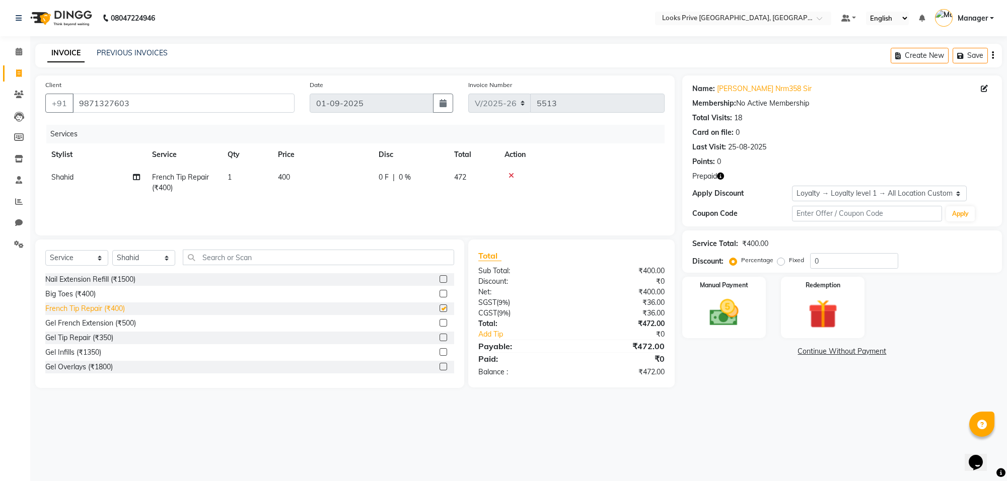
checkbox input "false"
click at [826, 308] on img at bounding box center [822, 314] width 49 height 38
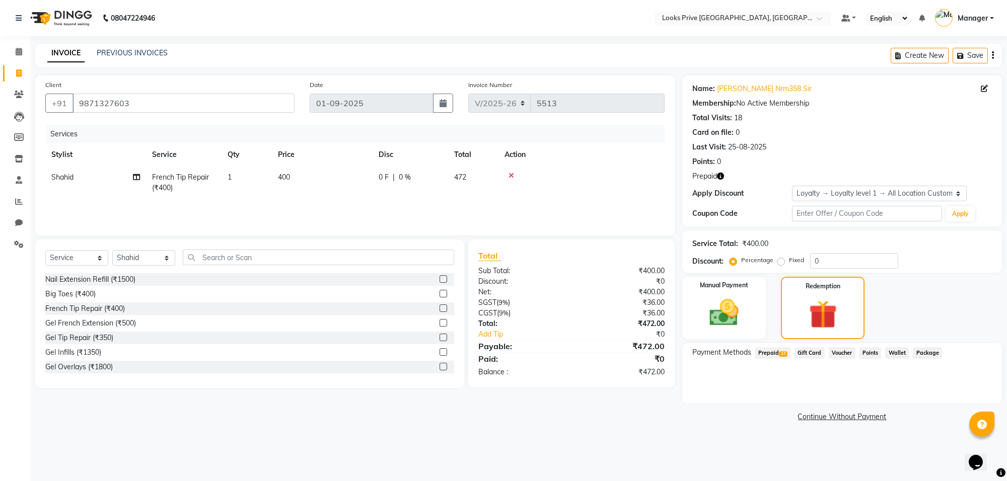
click at [773, 353] on span "Prepaid 12" at bounding box center [772, 353] width 35 height 12
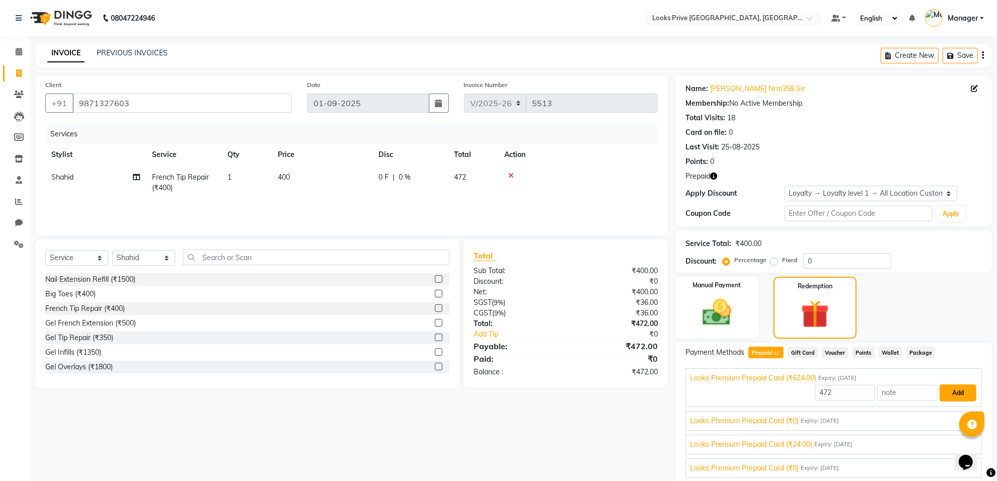
click at [944, 396] on button "Add" at bounding box center [958, 392] width 37 height 17
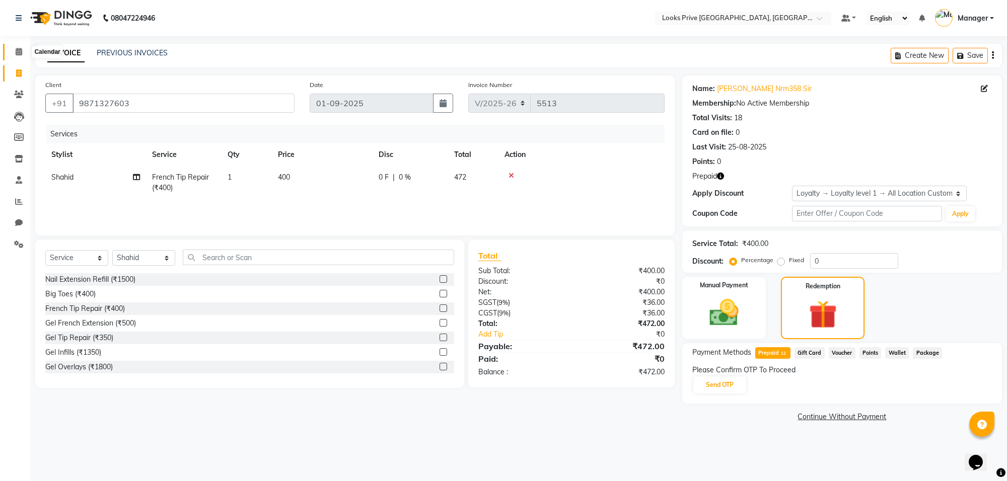
click at [19, 54] on icon at bounding box center [19, 52] width 7 height 8
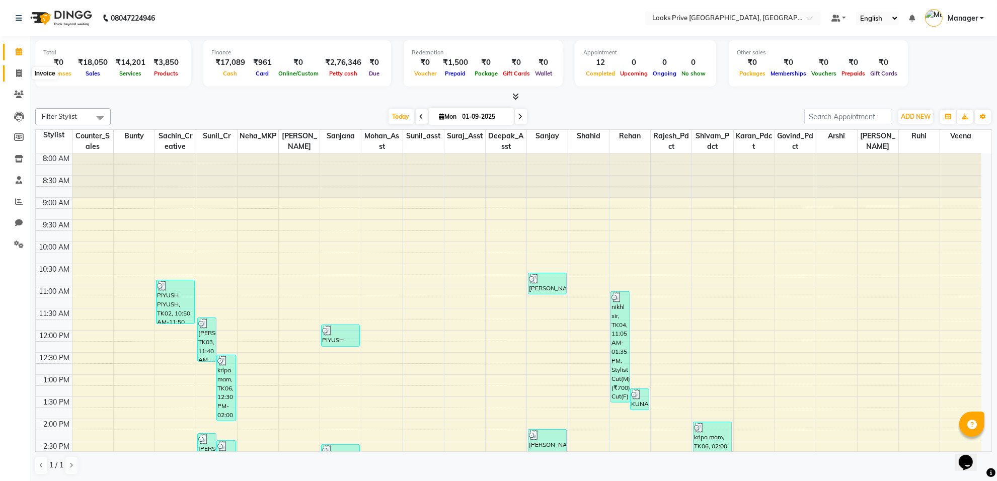
click at [19, 70] on icon at bounding box center [19, 73] width 6 height 8
select select "service"
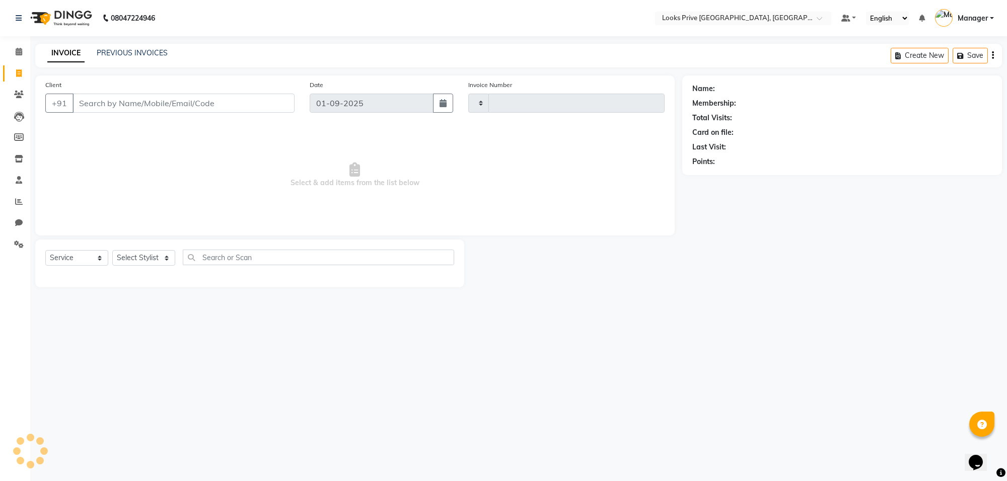
type input "5513"
select select "8127"
click at [20, 199] on icon at bounding box center [19, 202] width 8 height 8
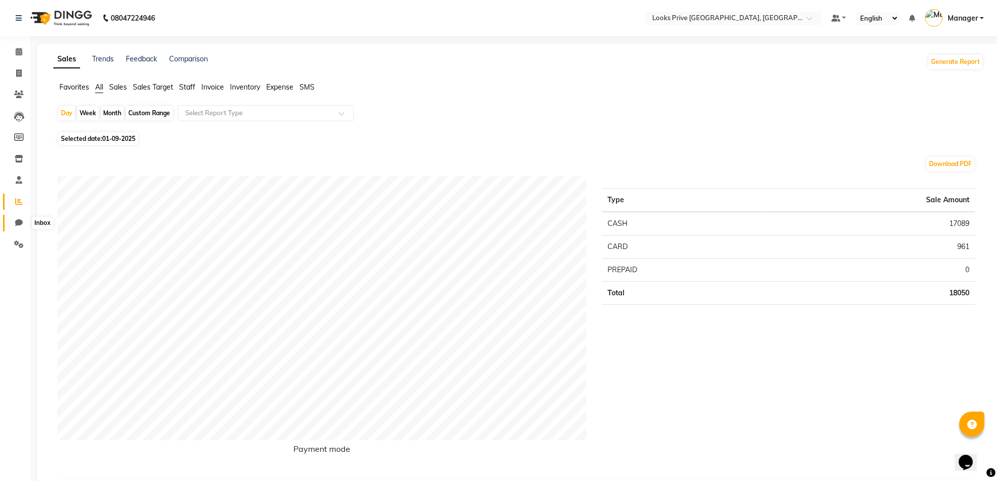
click at [18, 224] on icon at bounding box center [19, 223] width 8 height 8
select select "100"
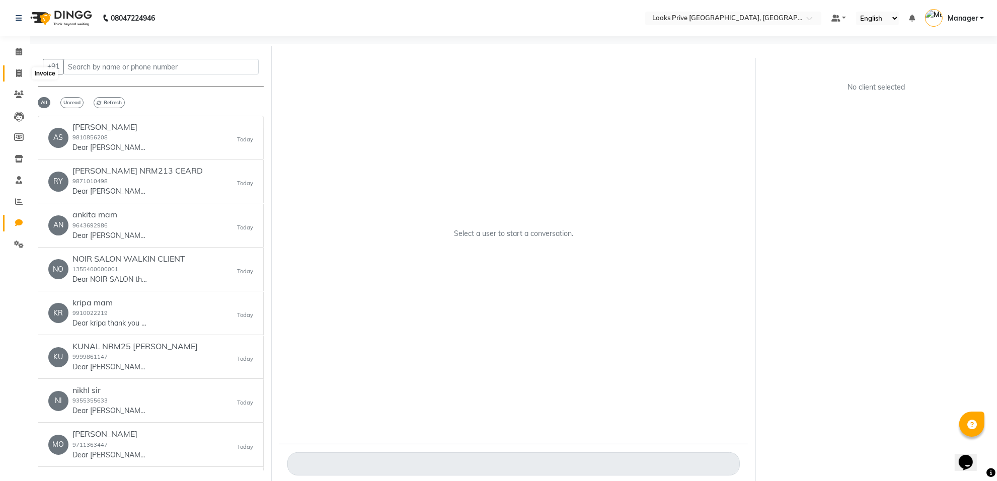
click at [16, 75] on icon at bounding box center [19, 73] width 6 height 8
select select "8127"
select select "service"
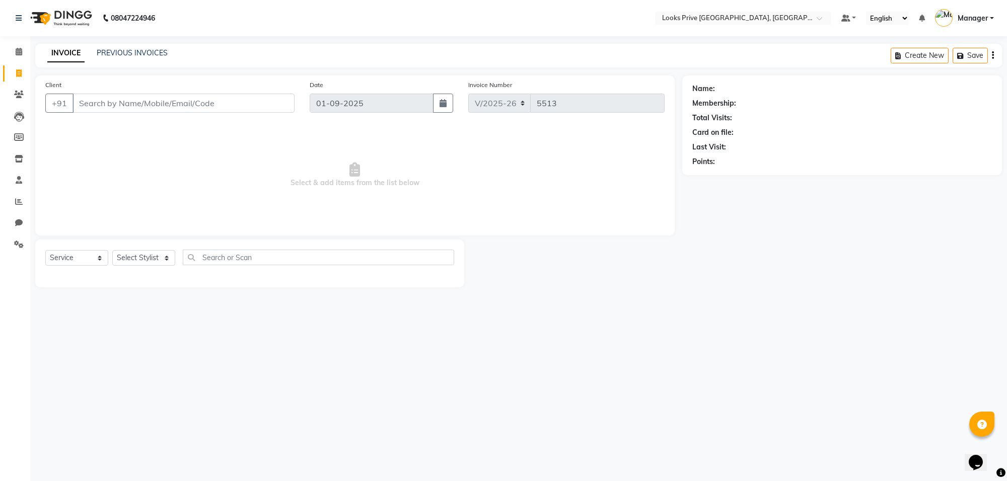
click at [109, 104] on input "Client" at bounding box center [183, 103] width 222 height 19
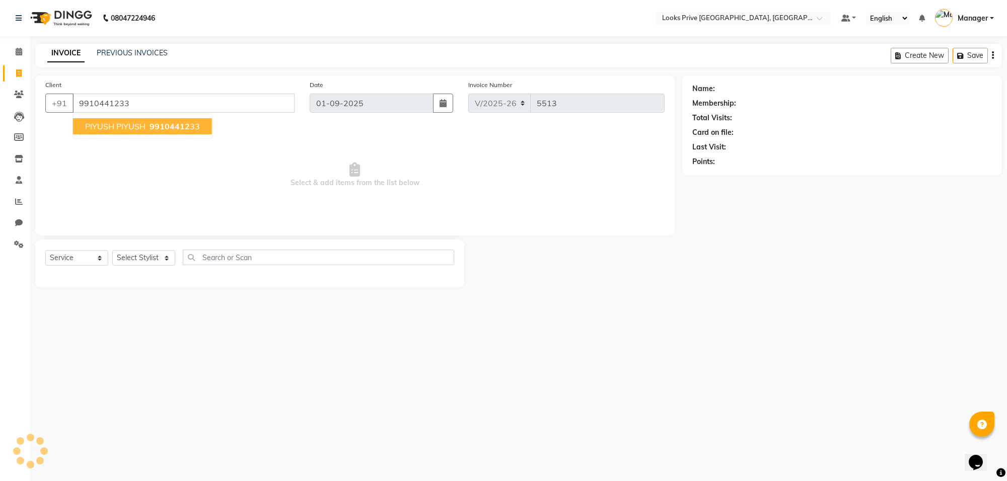
type input "9910441233"
select select "1: Object"
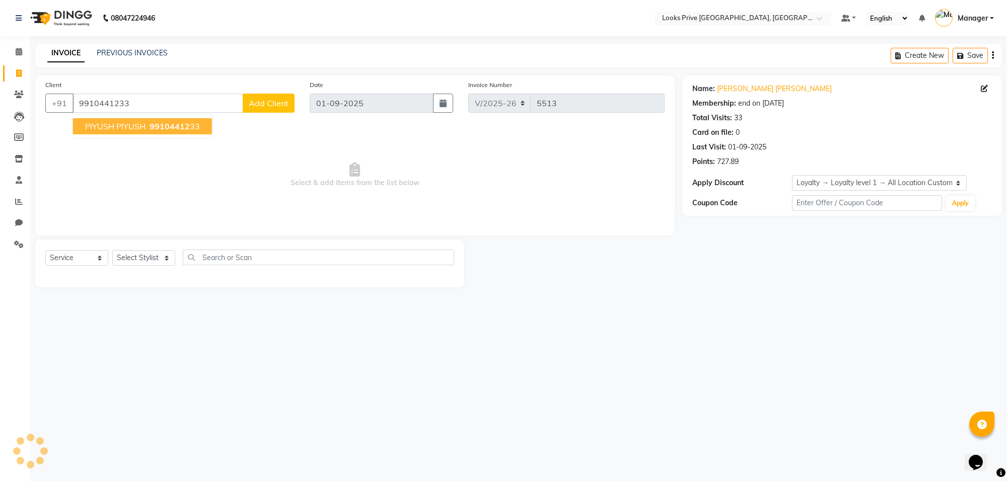
click at [127, 323] on div "08047224946 Select Location × Looks Prive [GEOGRAPHIC_DATA], [GEOGRAPHIC_DATA] …" at bounding box center [503, 240] width 1007 height 481
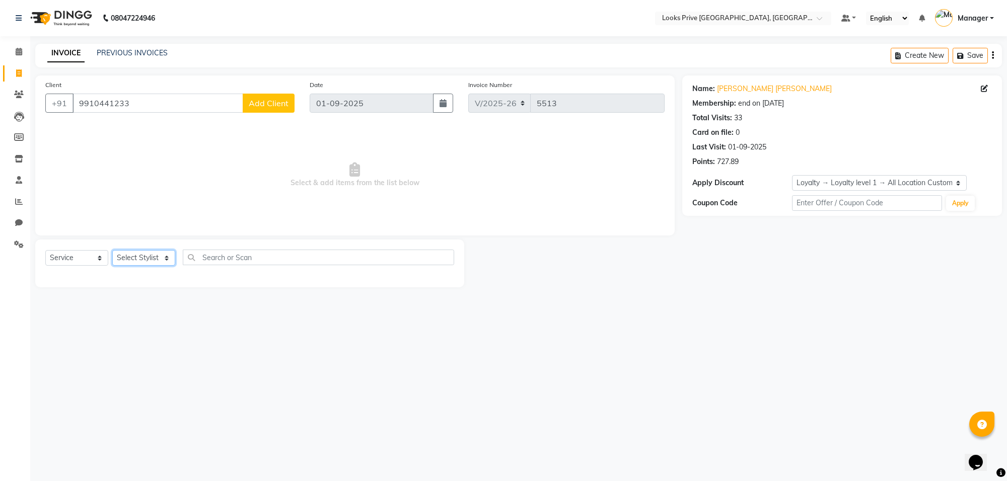
click at [165, 256] on select "Select Stylist [PERSON_NAME] Counter_Sales Deepak_Asst Govind_Pdct Karan_Pdct M…" at bounding box center [143, 258] width 63 height 16
select select "75850"
click at [112, 250] on select "Select Stylist [PERSON_NAME] Counter_Sales Deepak_Asst Govind_Pdct Karan_Pdct M…" at bounding box center [143, 258] width 63 height 16
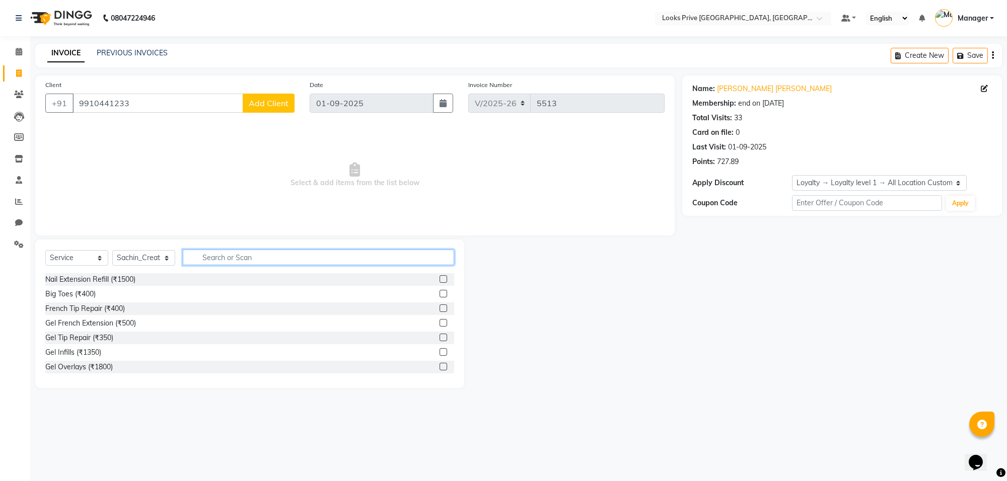
click at [229, 255] on input "text" at bounding box center [318, 258] width 271 height 16
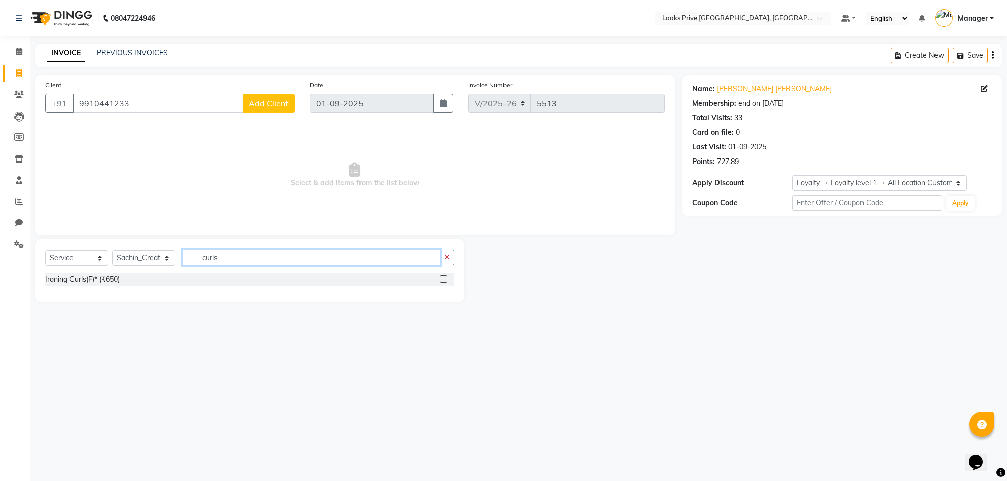
type input "curls"
click at [145, 279] on div "Ironing Curls(F)* (₹650)" at bounding box center [249, 279] width 409 height 13
click at [143, 278] on div "Ironing Curls(F)* (₹650)" at bounding box center [249, 279] width 409 height 13
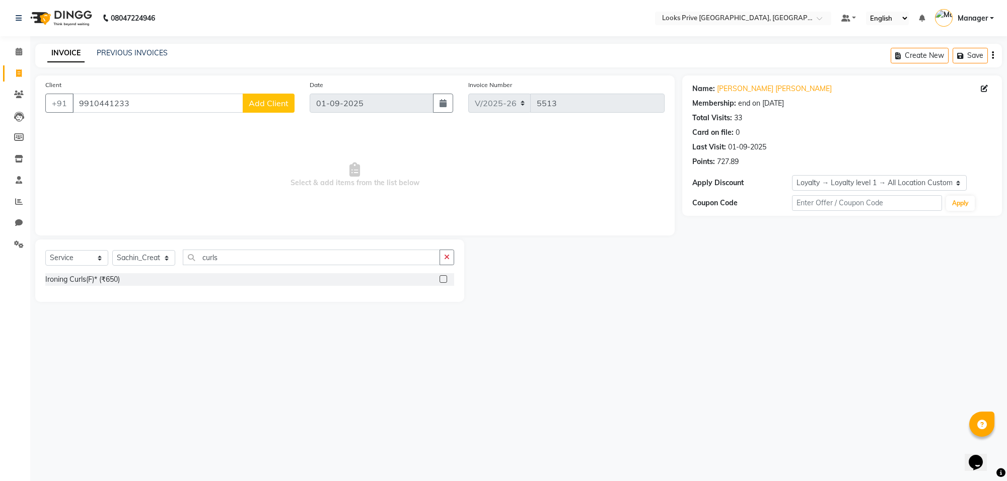
click at [145, 277] on div "Ironing Curls(F)* (₹650)" at bounding box center [249, 279] width 409 height 13
click at [103, 280] on div "Ironing Curls(F)* (₹650)" at bounding box center [82, 279] width 74 height 11
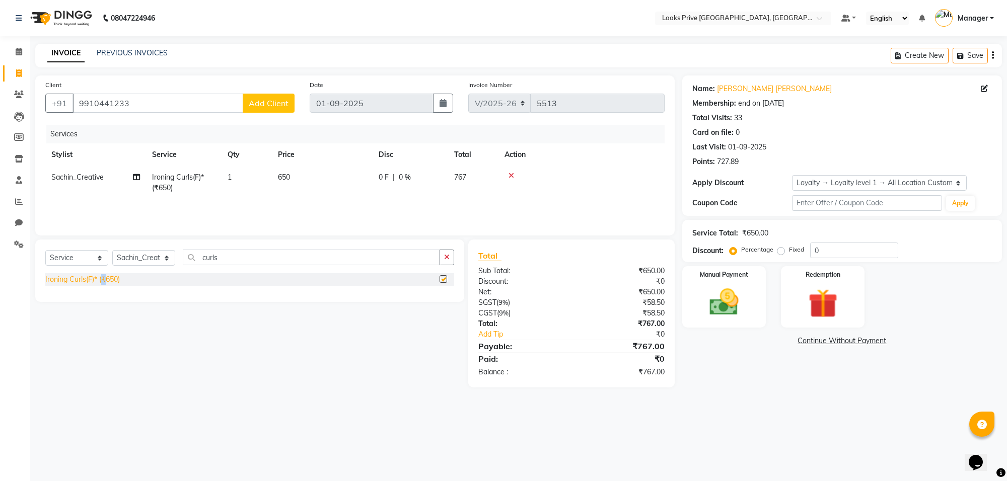
click at [103, 280] on div "Ironing Curls(F)* (₹650)" at bounding box center [82, 279] width 74 height 11
checkbox input "false"
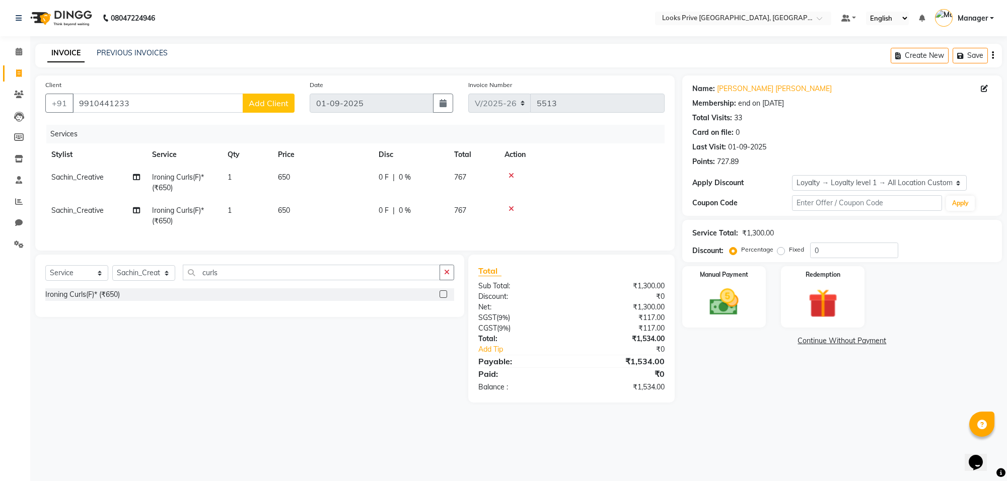
click at [508, 172] on icon at bounding box center [511, 175] width 6 height 7
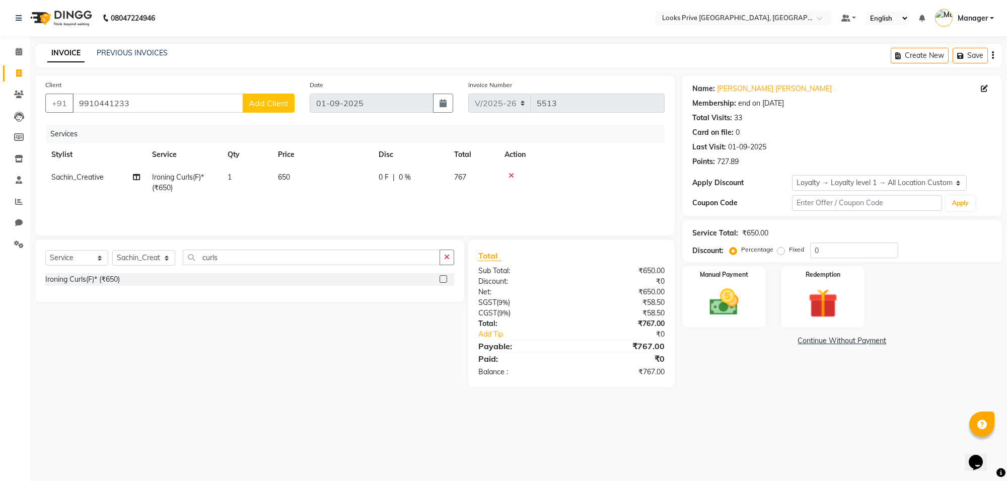
click at [294, 177] on td "650" at bounding box center [322, 182] width 101 height 33
select select "75850"
click at [353, 176] on td "650" at bounding box center [322, 182] width 101 height 33
select select "75850"
click at [353, 176] on input "650" at bounding box center [369, 180] width 89 height 16
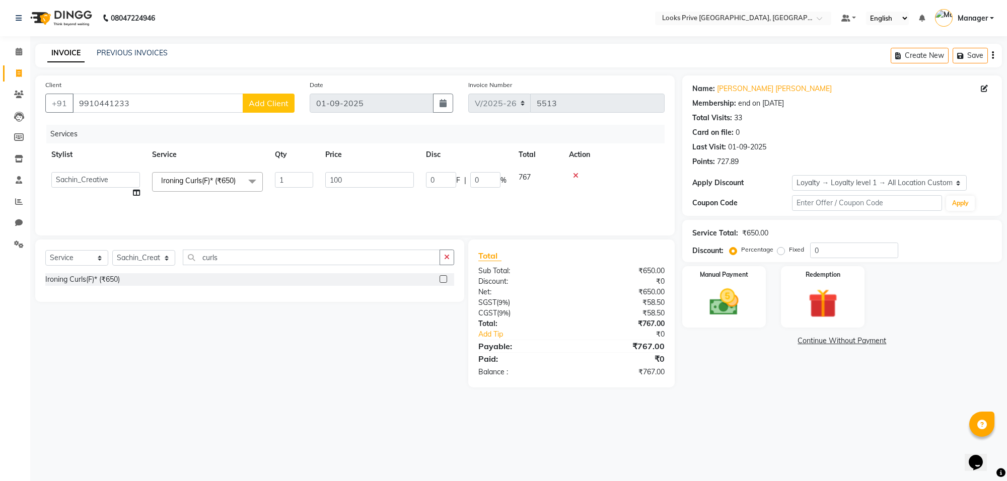
type input "1000"
click at [740, 355] on div "Name: Piyush Piyush Membership: end on [DATE] Total Visits: 33 Card on file: 0 …" at bounding box center [845, 231] width 327 height 312
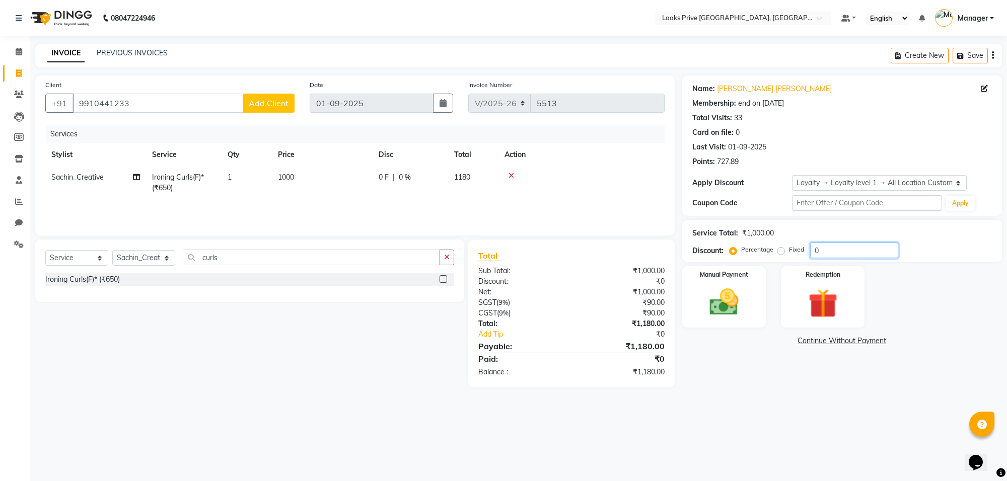
click at [824, 249] on input "0" at bounding box center [854, 251] width 88 height 16
type input "020"
click at [768, 375] on div "Name: Piyush Piyush Membership: end on [DATE] Total Visits: 33 Card on file: 0 …" at bounding box center [845, 231] width 327 height 312
click at [732, 305] on img at bounding box center [723, 302] width 49 height 35
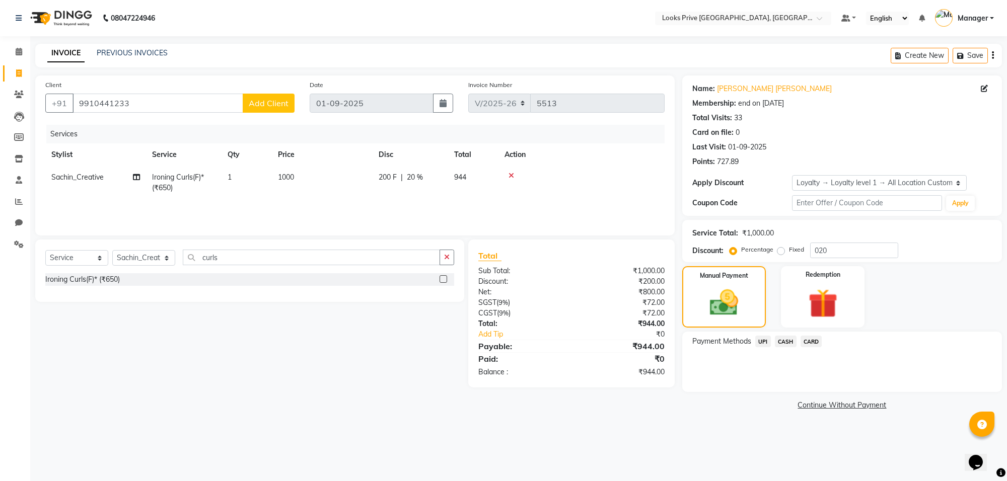
click at [788, 338] on span "CASH" at bounding box center [786, 342] width 22 height 12
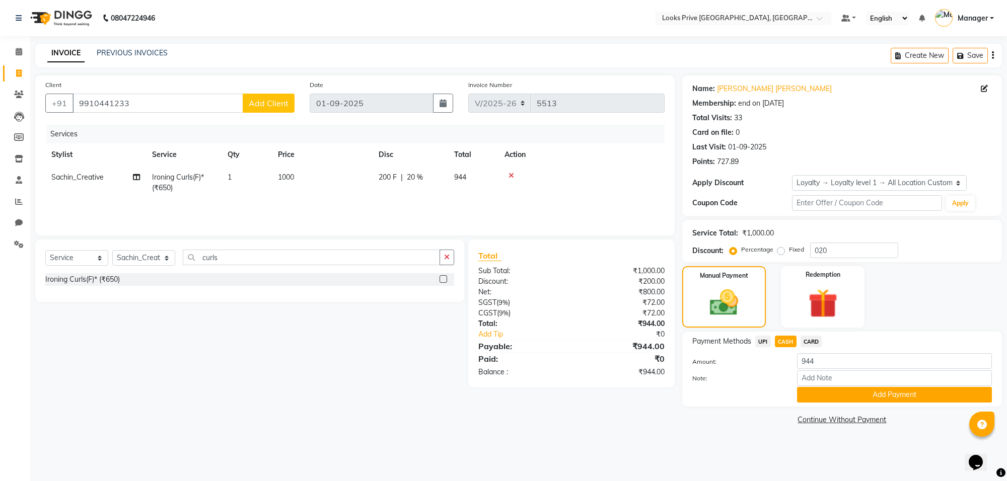
click at [789, 250] on label "Fixed" at bounding box center [796, 249] width 15 height 9
click at [782, 250] on input "Fixed" at bounding box center [782, 249] width 7 height 7
radio input "true"
click at [300, 173] on td "1000" at bounding box center [322, 182] width 101 height 33
select select "75850"
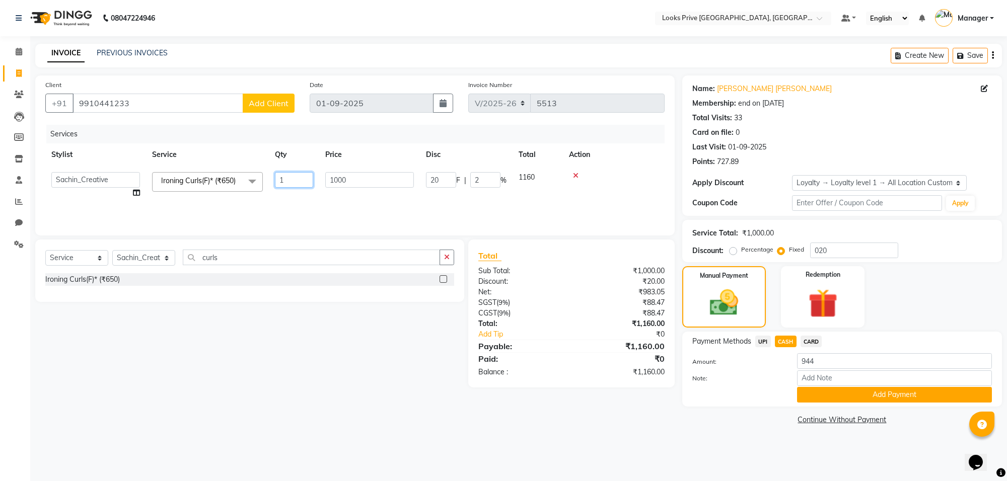
click at [300, 173] on input "1" at bounding box center [294, 180] width 38 height 16
click at [377, 182] on td "20 F | 2 %" at bounding box center [409, 182] width 75 height 33
select select "75850"
click at [377, 182] on input "1000" at bounding box center [369, 180] width 89 height 16
type input "996"
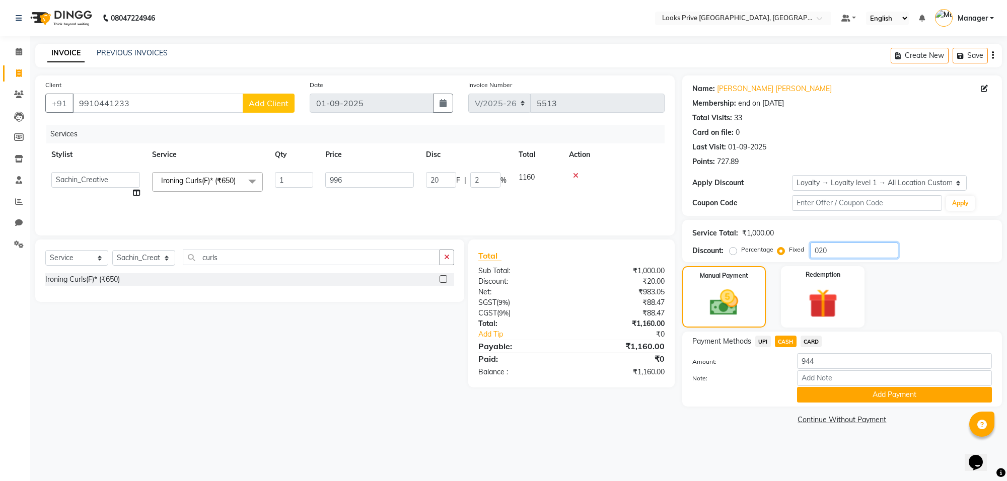
click at [844, 244] on input "020" at bounding box center [854, 251] width 88 height 16
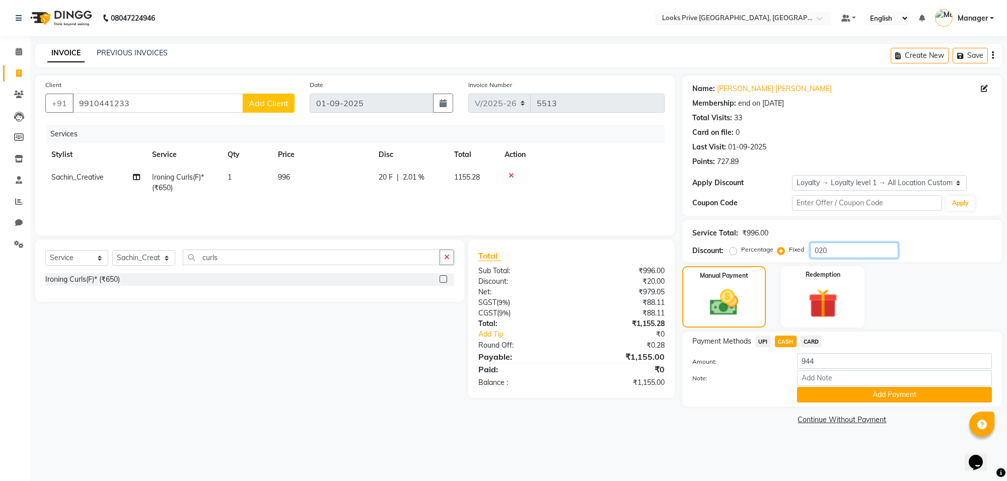
click at [838, 248] on input "020" at bounding box center [854, 251] width 88 height 16
type input "0"
type input "20"
click at [743, 436] on main "INVOICE PREVIOUS INVOICES Create New Save Client [PHONE_NUMBER] Add Client Date…" at bounding box center [518, 243] width 976 height 399
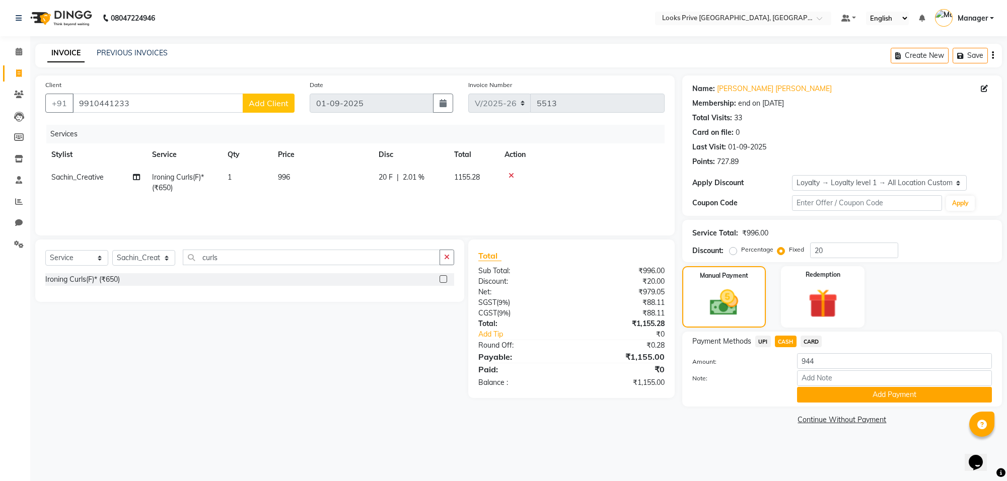
click at [743, 436] on main "INVOICE PREVIOUS INVOICES Create New Save Client [PHONE_NUMBER] Add Client Date…" at bounding box center [518, 243] width 976 height 399
click at [761, 340] on span "UPI" at bounding box center [763, 342] width 16 height 12
type input "1155"
click at [801, 340] on span "CARD" at bounding box center [811, 342] width 22 height 12
click at [784, 343] on span "CASH" at bounding box center [786, 342] width 22 height 12
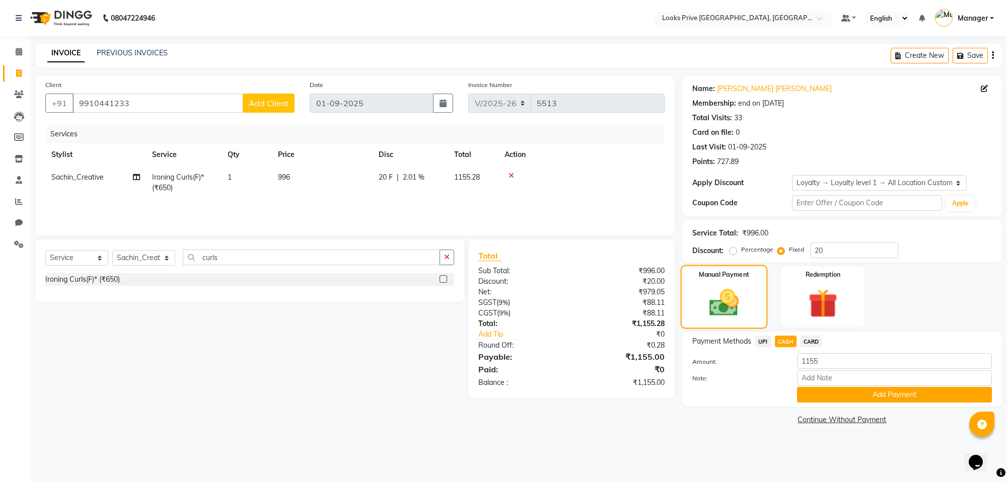
click at [722, 303] on img at bounding box center [724, 303] width 48 height 34
click at [773, 444] on div "08047224946 Select Location × Looks Prive [GEOGRAPHIC_DATA], [GEOGRAPHIC_DATA] …" at bounding box center [503, 240] width 1007 height 481
drag, startPoint x: 132, startPoint y: 106, endPoint x: 109, endPoint y: 132, distance: 35.6
click at [111, 137] on div "Services" at bounding box center [359, 134] width 626 height 19
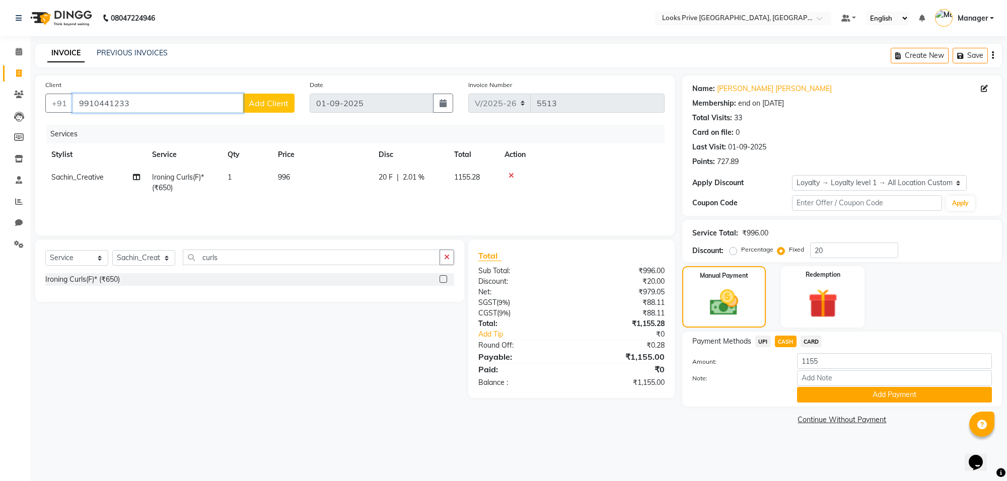
click at [86, 99] on input "9910441233" at bounding box center [157, 103] width 171 height 19
click at [16, 52] on icon at bounding box center [19, 52] width 7 height 8
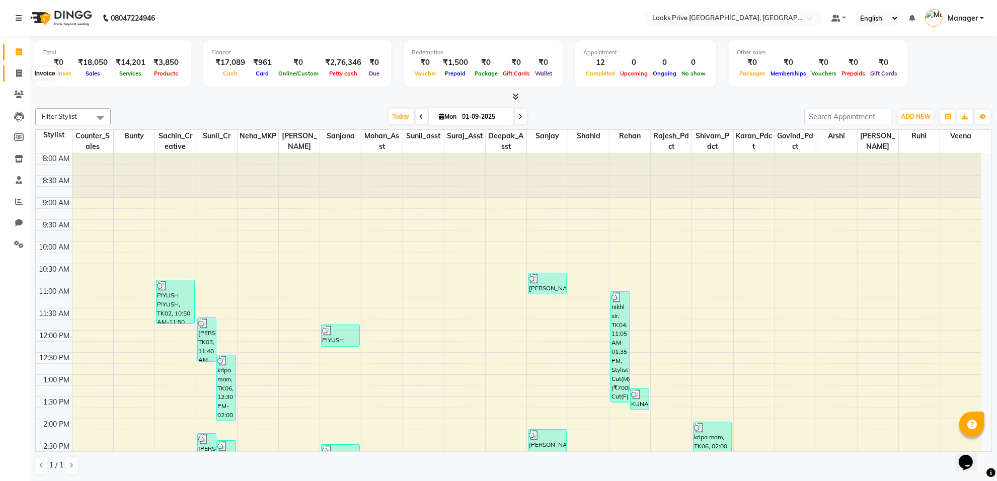
click at [18, 77] on span at bounding box center [19, 74] width 18 height 12
select select "service"
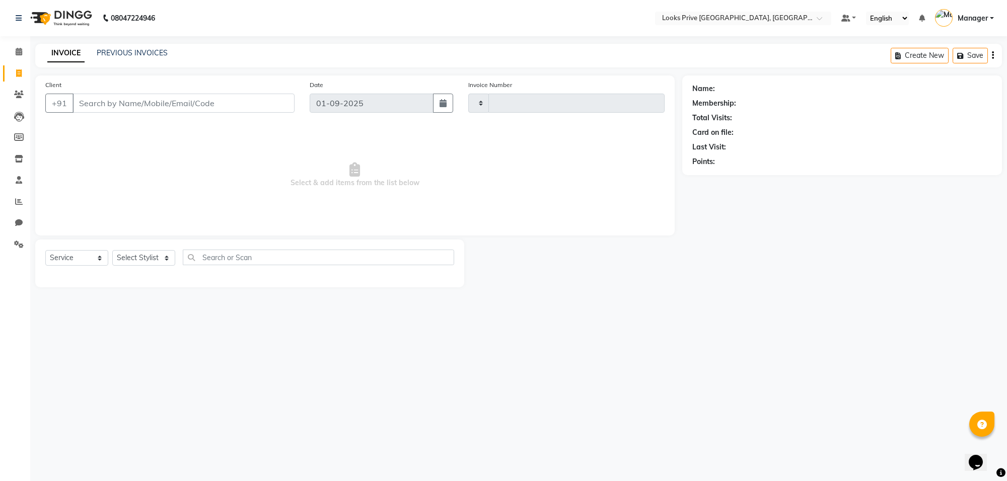
type input "5513"
select select "8127"
type input "9910441233"
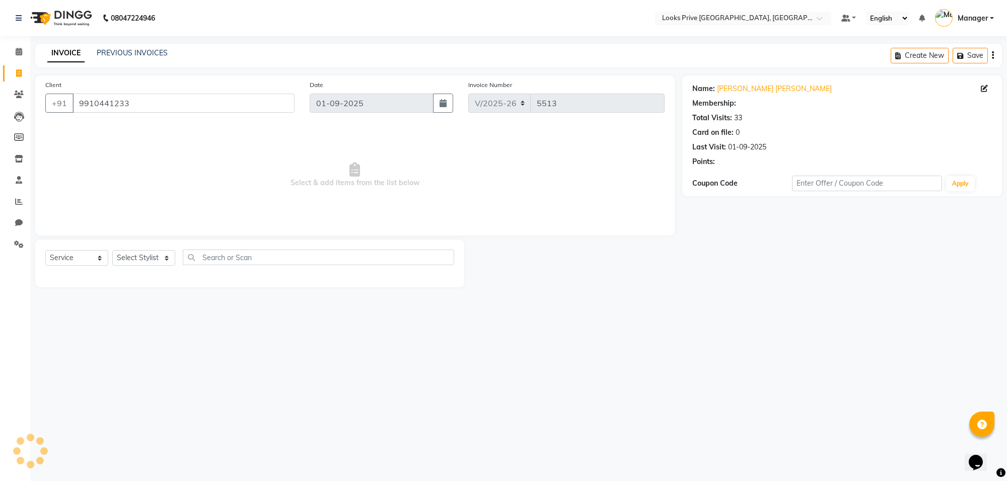
select select "1: Object"
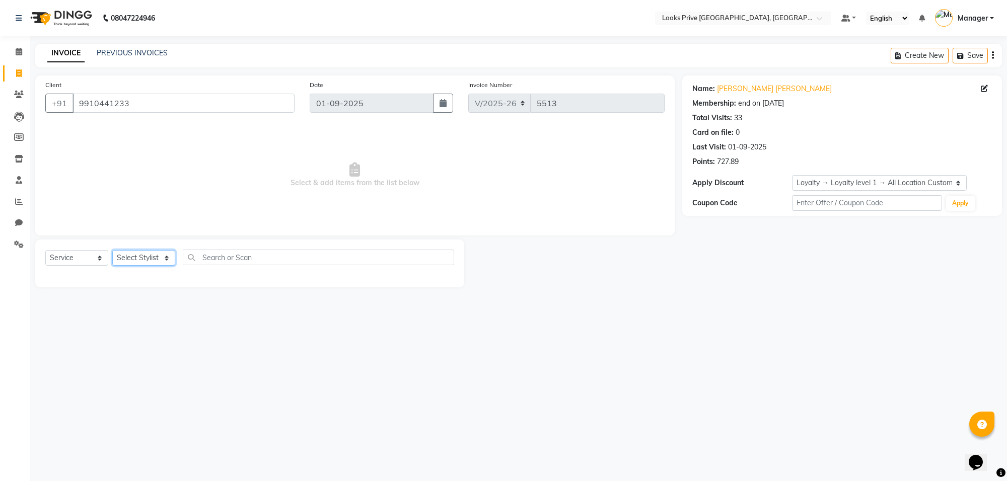
click at [164, 259] on select "Select Stylist [PERSON_NAME] Counter_Sales Deepak_Asst Govind_Pdct Karan_Pdct M…" at bounding box center [143, 258] width 63 height 16
select select "75850"
click at [112, 250] on select "Select Stylist [PERSON_NAME] Counter_Sales Deepak_Asst Govind_Pdct Karan_Pdct M…" at bounding box center [143, 258] width 63 height 16
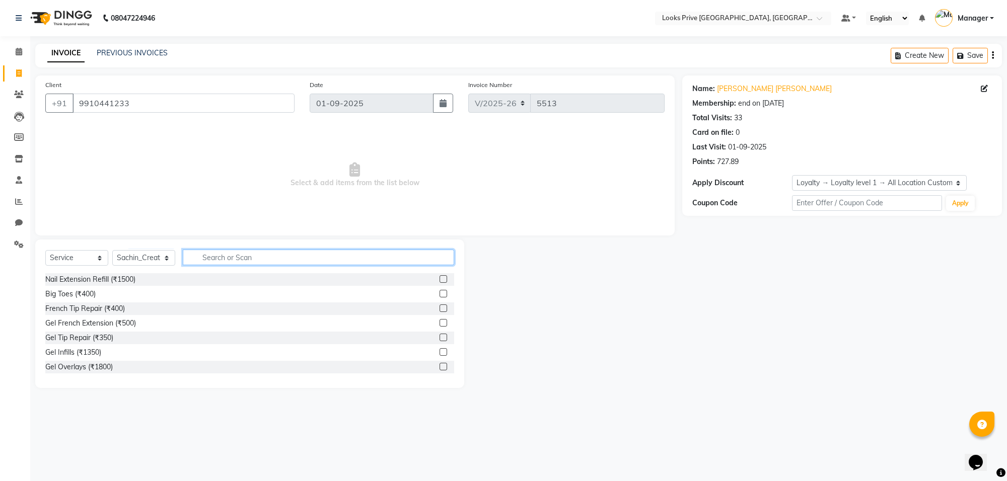
click at [227, 262] on input "text" at bounding box center [318, 258] width 271 height 16
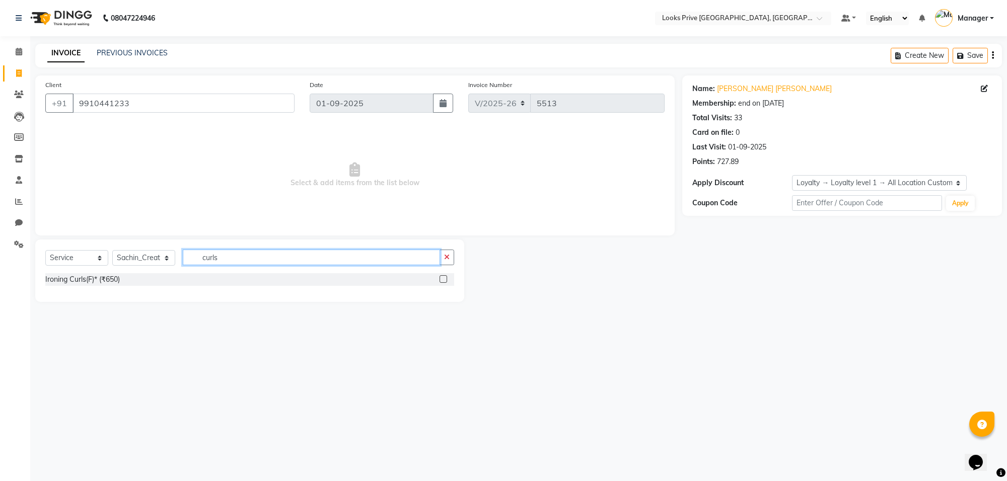
type input "curls"
click at [196, 285] on div "Ironing Curls(F)* (₹650)" at bounding box center [249, 279] width 409 height 13
click at [163, 274] on div "Ironing Curls(F)* (₹650)" at bounding box center [249, 279] width 409 height 13
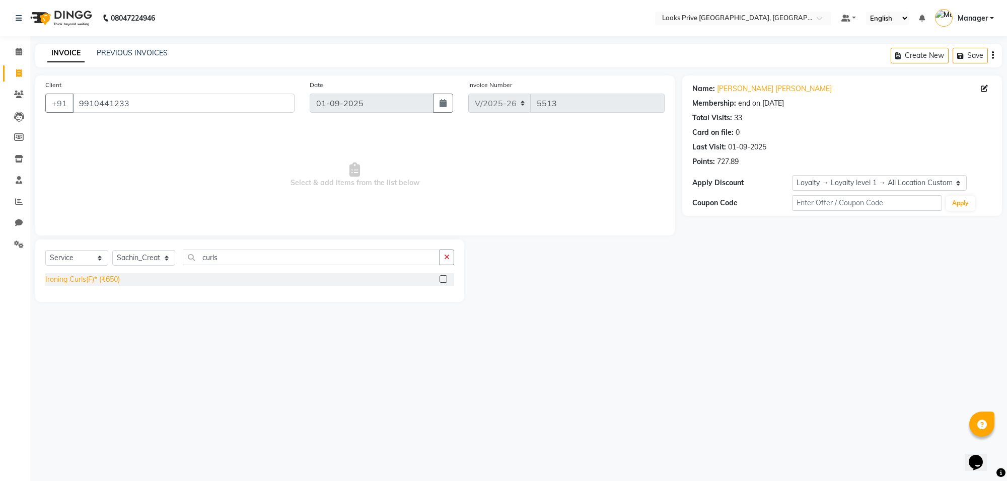
click at [104, 277] on div "Ironing Curls(F)* (₹650)" at bounding box center [82, 279] width 74 height 11
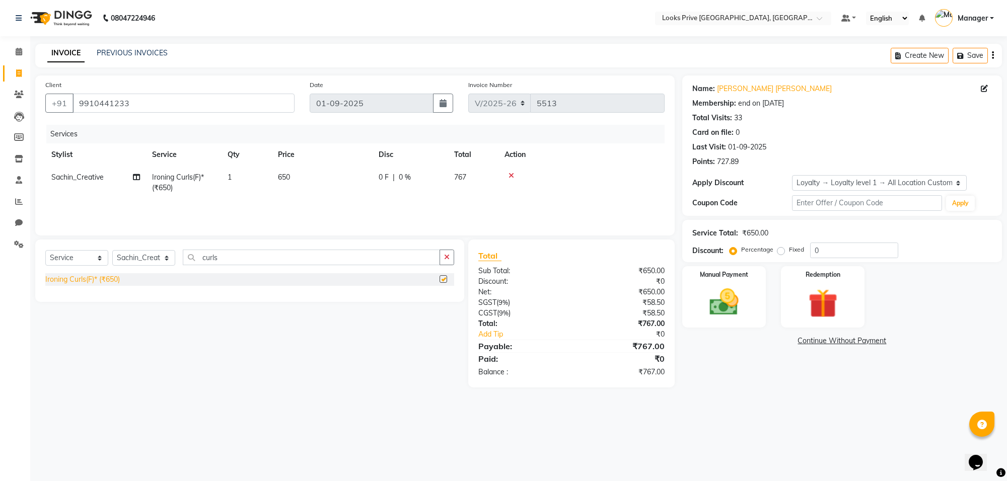
checkbox input "false"
click at [829, 250] on input "0" at bounding box center [854, 251] width 88 height 16
type input "020"
click at [759, 381] on div "Name: Piyush Piyush Membership: end on [DATE] Total Visits: 33 Card on file: 0 …" at bounding box center [845, 236] width 327 height 323
click at [291, 174] on td "650" at bounding box center [322, 182] width 101 height 33
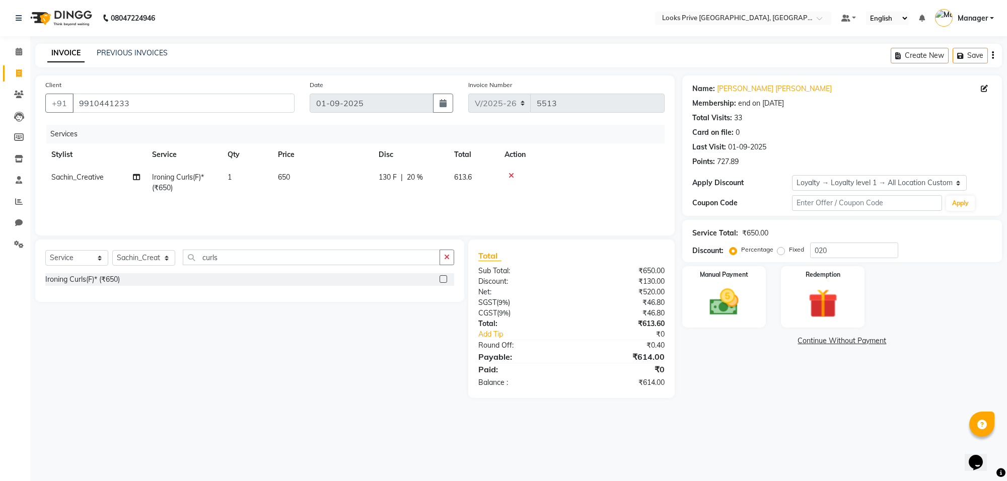
select select "75850"
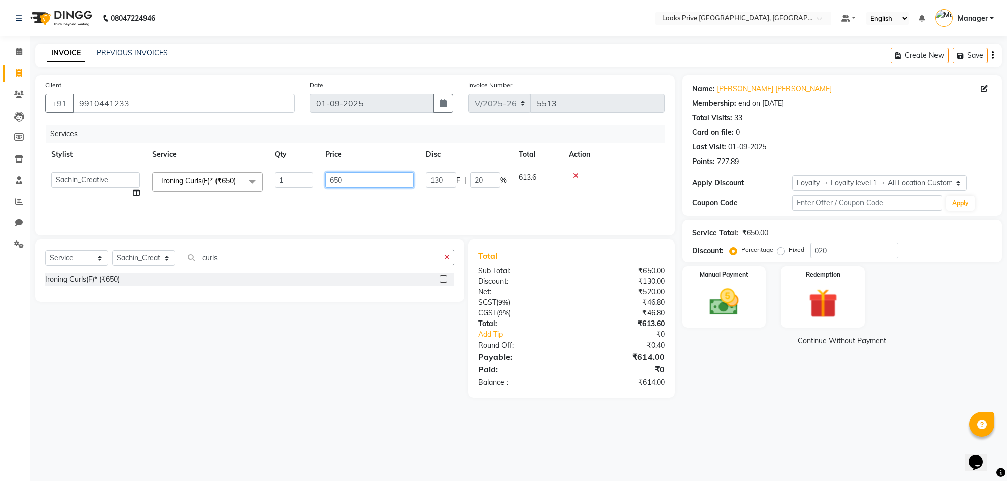
click at [353, 182] on input "650" at bounding box center [369, 180] width 89 height 16
type input "6"
type input "996"
click at [728, 408] on main "INVOICE PREVIOUS INVOICES Create New Save Client [PHONE_NUMBER] Date [DATE] Inv…" at bounding box center [518, 228] width 976 height 369
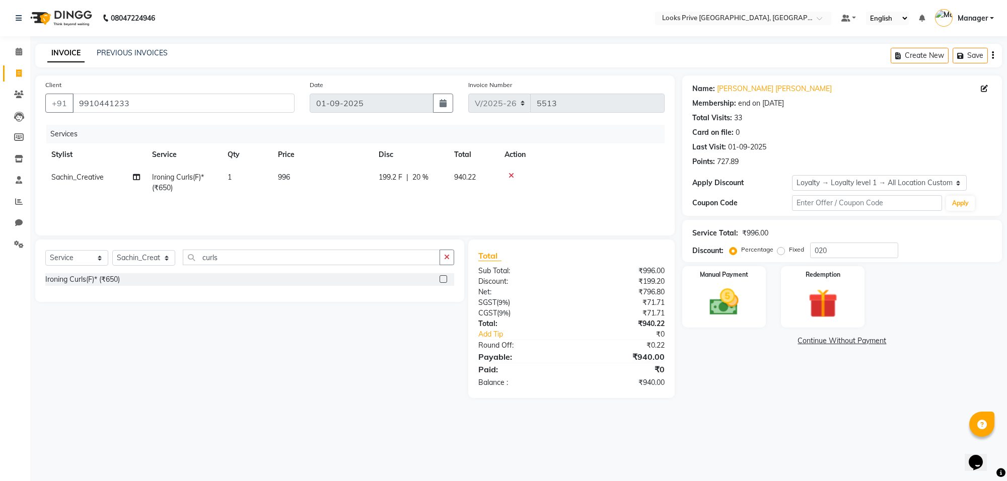
click at [297, 176] on td "996" at bounding box center [322, 182] width 101 height 33
select select "75850"
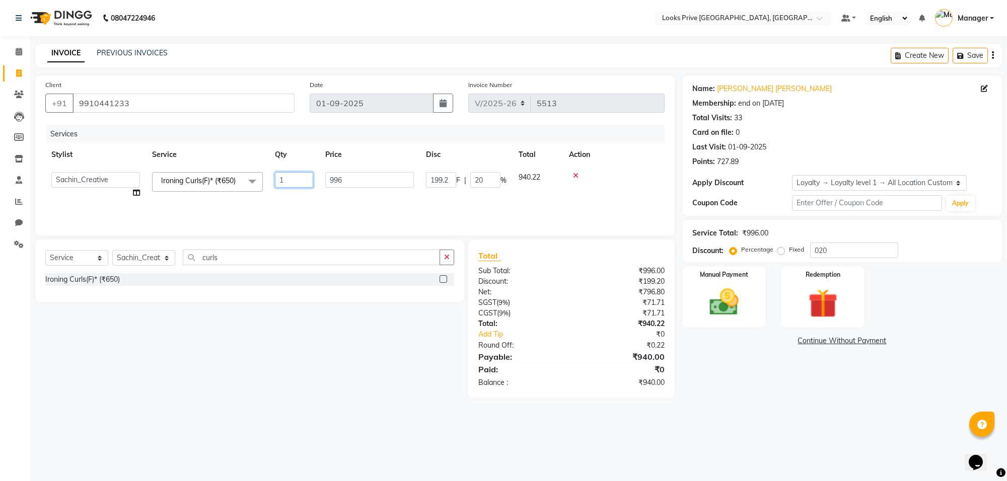
click at [297, 176] on input "1" at bounding box center [294, 180] width 38 height 16
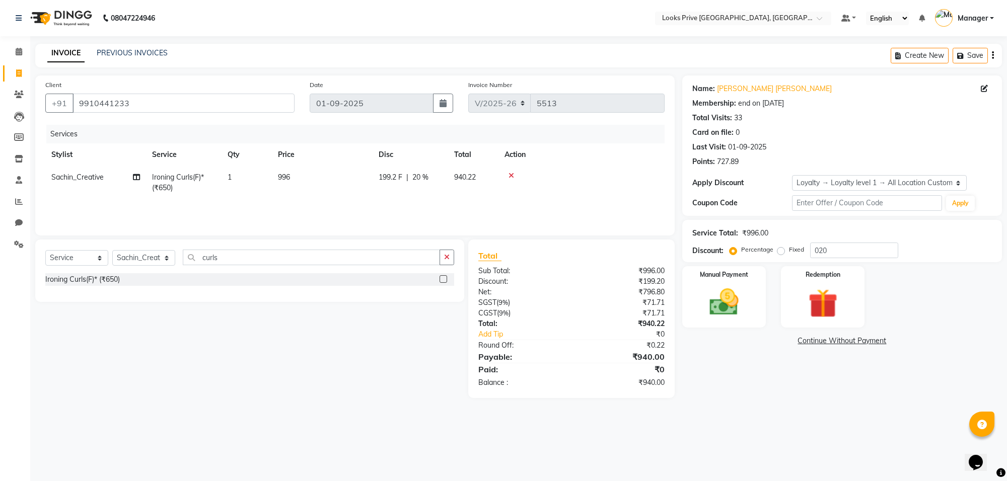
click at [360, 172] on td "996" at bounding box center [322, 182] width 101 height 33
select select "75850"
click at [360, 172] on input "996" at bounding box center [369, 180] width 89 height 16
type input "9"
type input "1006"
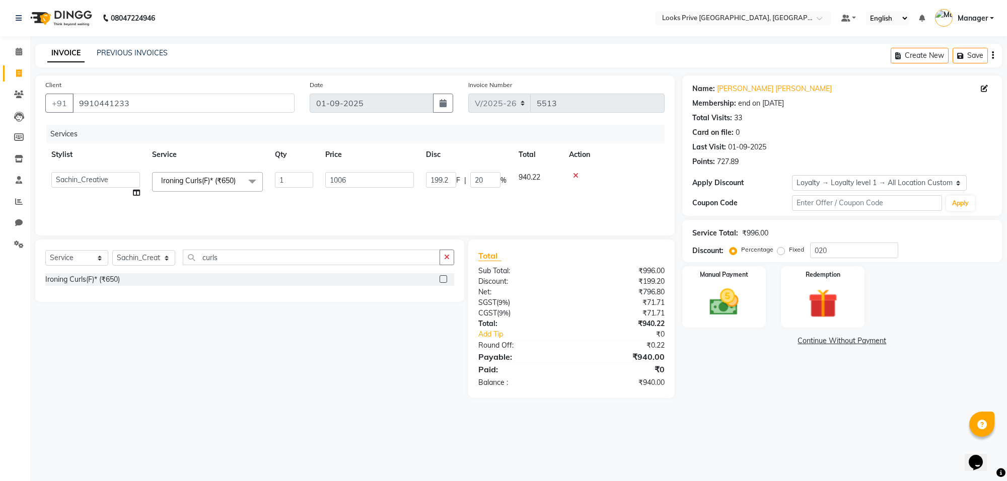
click at [786, 383] on div "Name: Piyush Piyush Membership: end on [DATE] Total Visits: 33 Card on file: 0 …" at bounding box center [845, 236] width 327 height 323
click at [721, 302] on img at bounding box center [723, 302] width 49 height 35
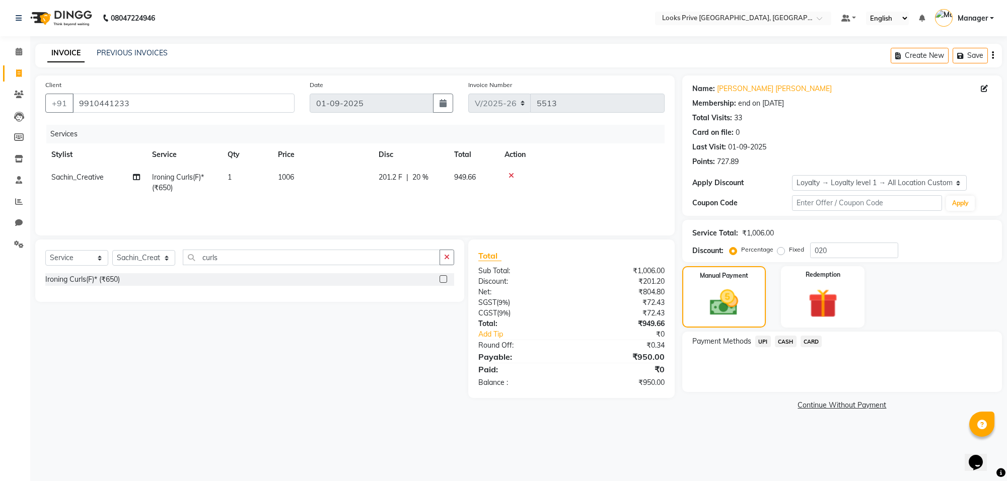
click at [792, 340] on span "CASH" at bounding box center [786, 342] width 22 height 12
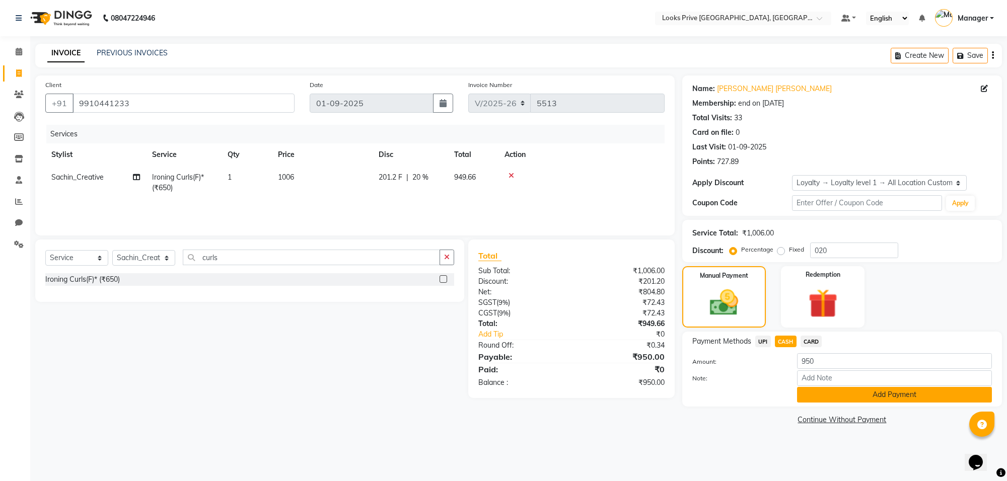
click at [827, 393] on button "Add Payment" at bounding box center [894, 395] width 195 height 16
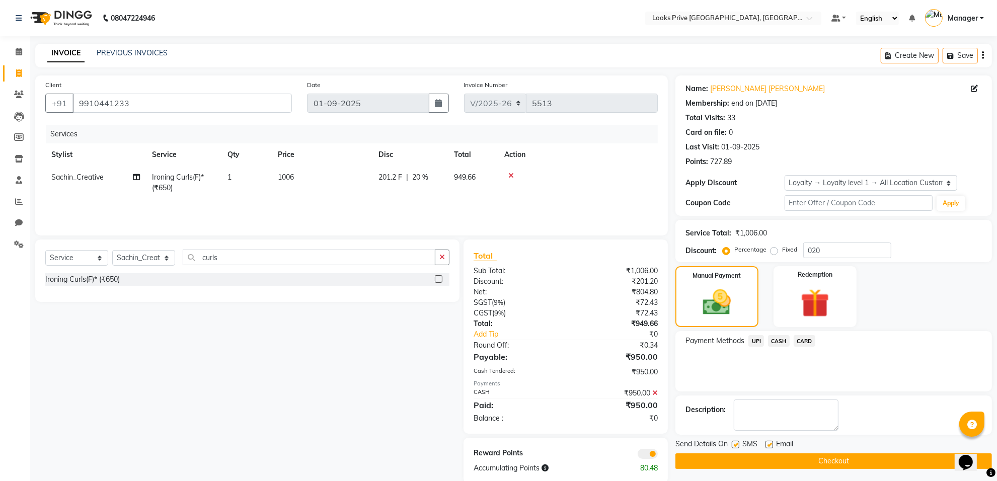
click at [643, 451] on span at bounding box center [648, 454] width 20 height 10
click at [658, 455] on input "checkbox" at bounding box center [658, 455] width 0 height 0
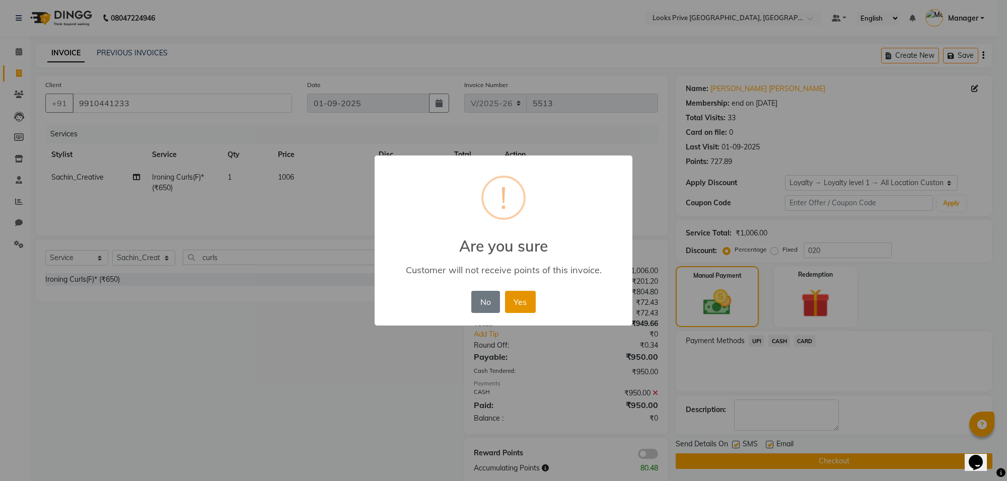
click at [528, 303] on button "Yes" at bounding box center [520, 302] width 31 height 22
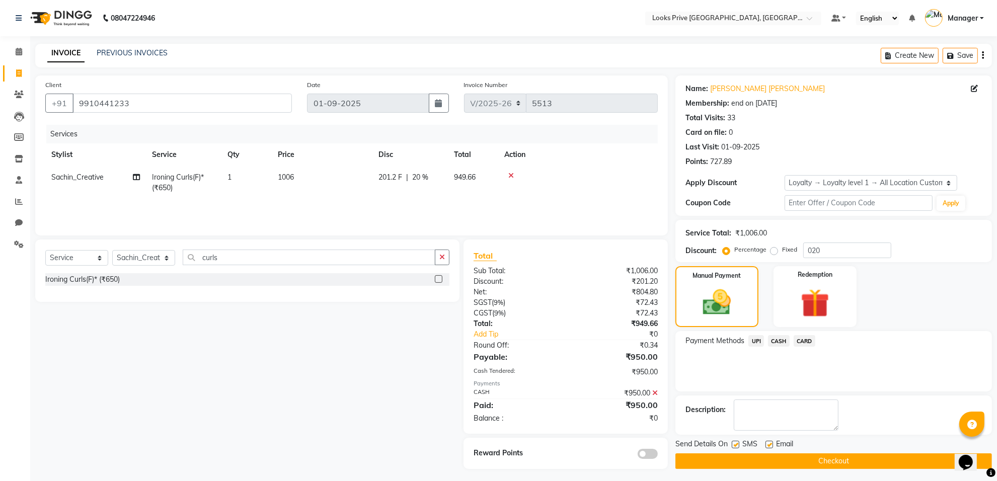
click at [774, 444] on div "Email" at bounding box center [783, 445] width 36 height 13
click at [771, 445] on label at bounding box center [769, 445] width 8 height 8
click at [771, 445] on input "checkbox" at bounding box center [768, 445] width 7 height 7
checkbox input "false"
click at [773, 461] on button "Checkout" at bounding box center [833, 461] width 317 height 16
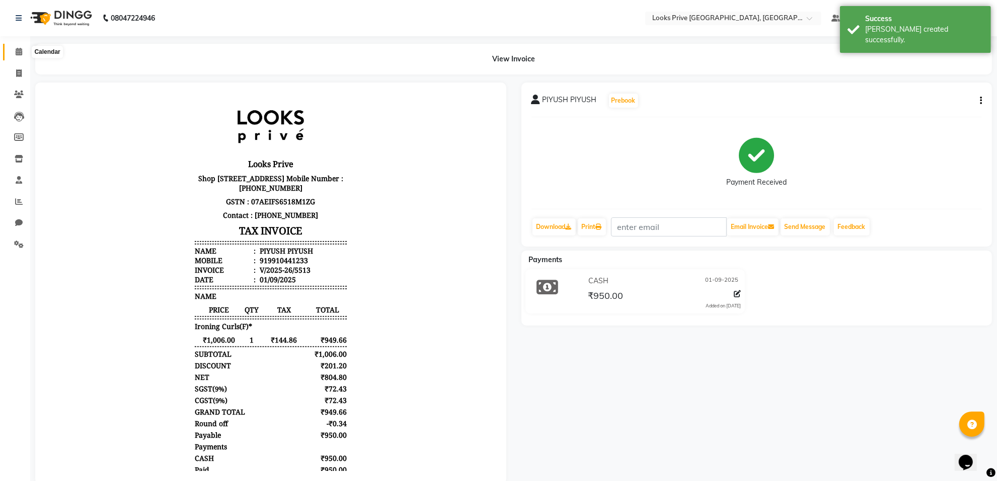
click at [24, 49] on span at bounding box center [19, 52] width 18 height 12
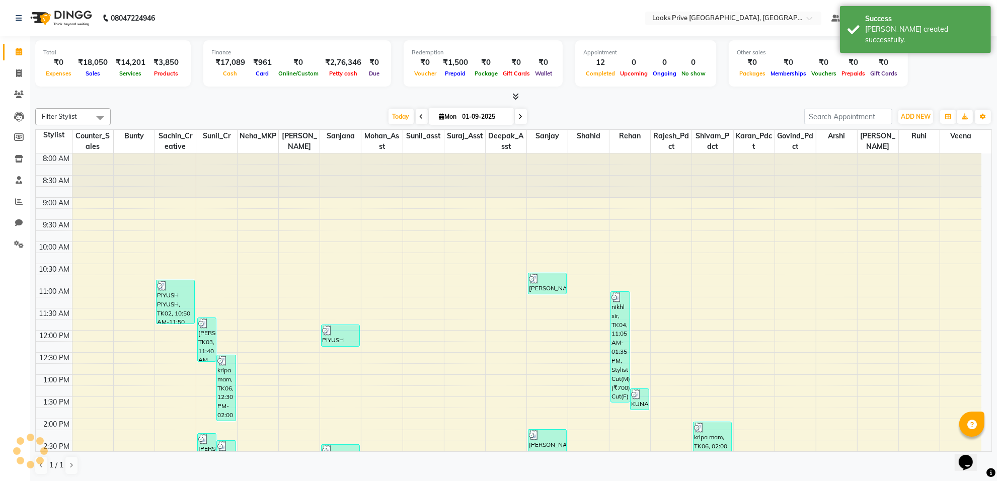
scroll to position [284, 0]
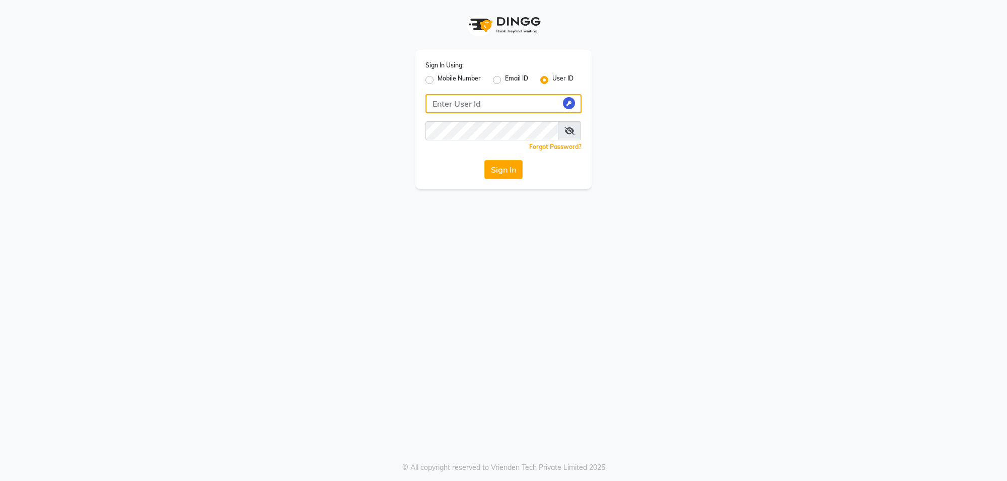
click at [493, 111] on input "Username" at bounding box center [503, 103] width 156 height 19
type input "E"
type input "E3599-01"
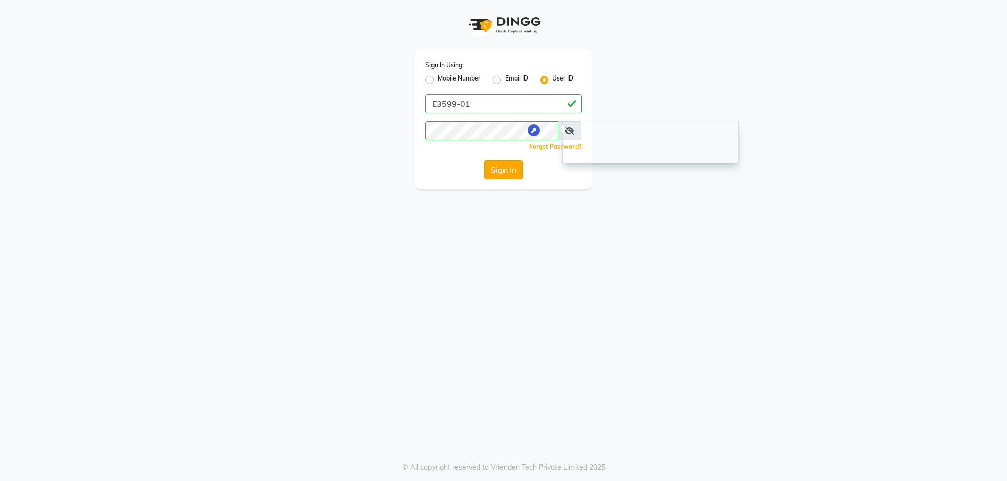
click at [488, 167] on button "Sign In" at bounding box center [503, 169] width 38 height 19
click at [506, 167] on button "Sign In" at bounding box center [503, 169] width 38 height 19
click at [492, 169] on button "Sign In" at bounding box center [503, 169] width 38 height 19
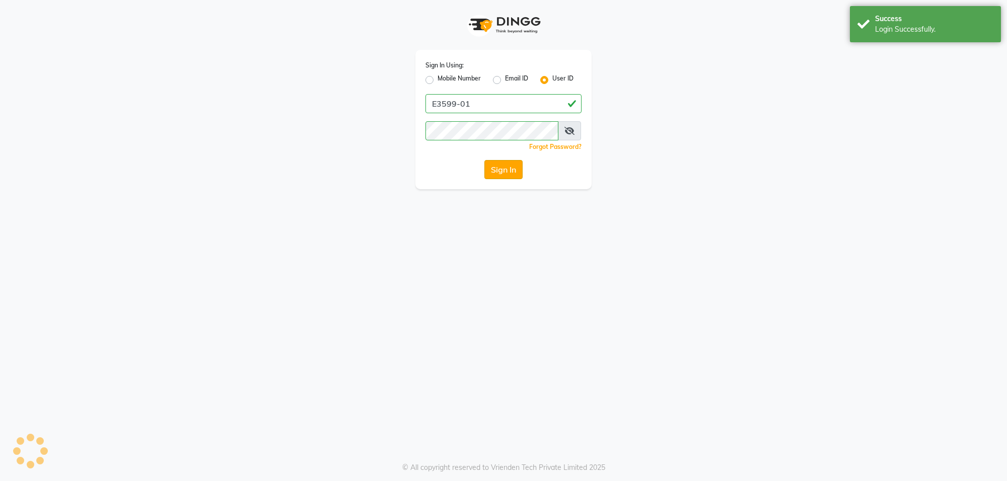
select select "service"
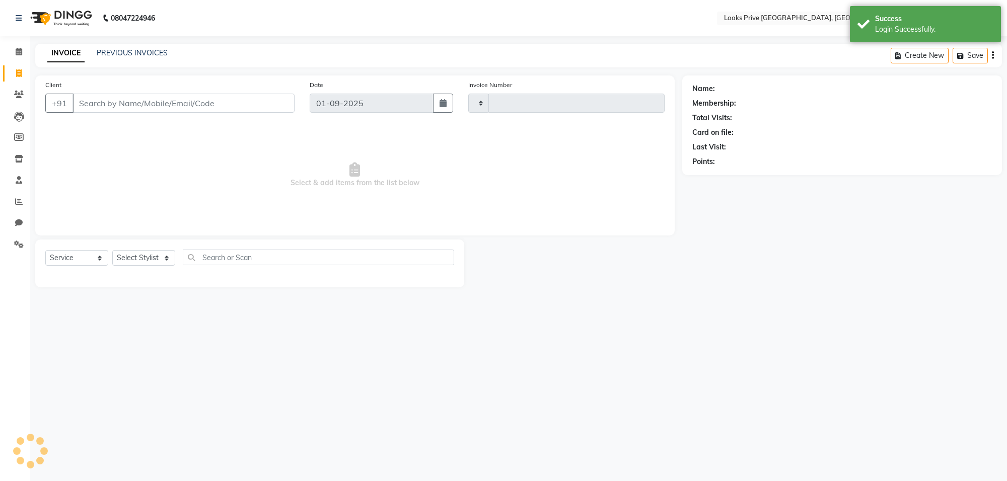
select select "en"
select select "8127"
type input "5514"
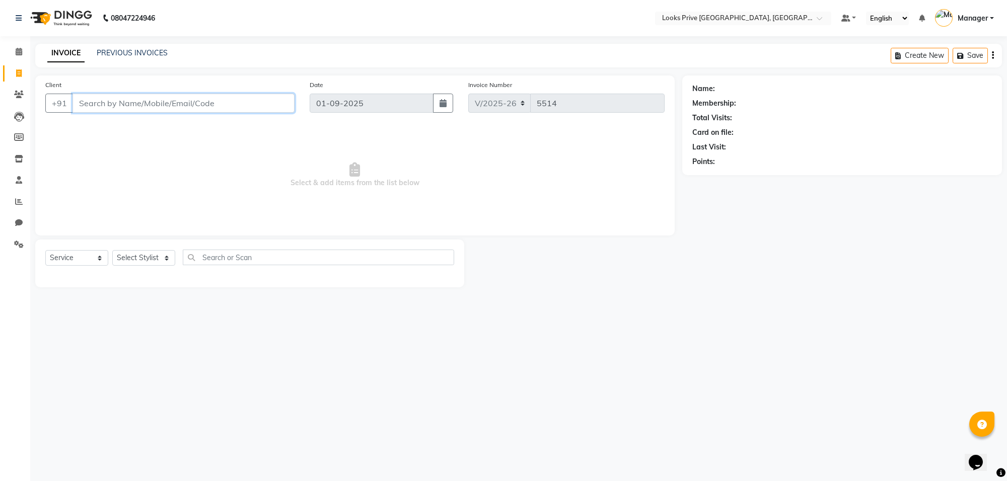
click at [189, 99] on input "Client" at bounding box center [183, 103] width 222 height 19
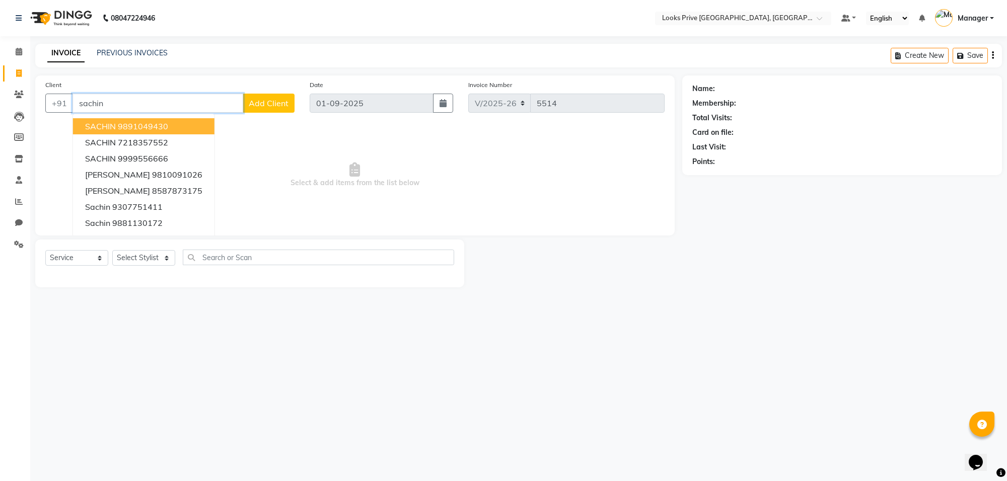
click at [173, 124] on button "SACHIN 9891049430" at bounding box center [143, 126] width 141 height 16
type input "9891049430"
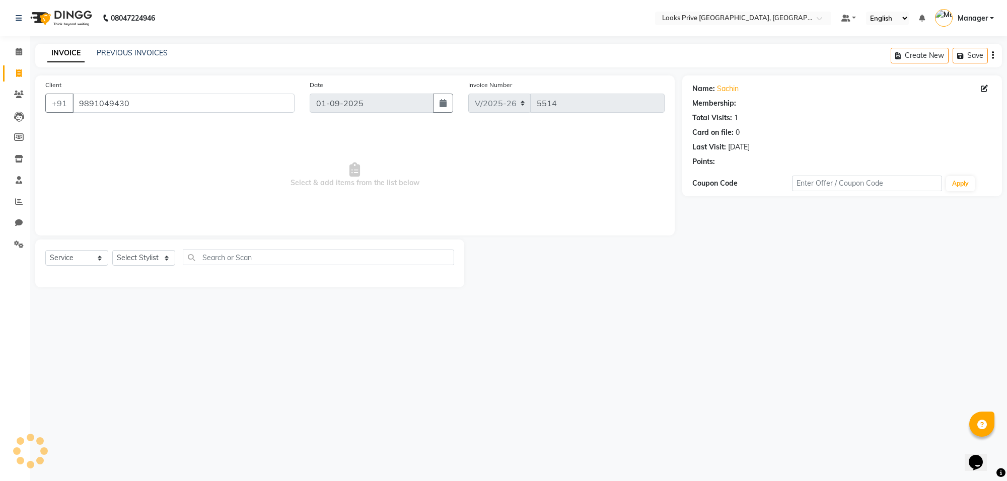
select select "1: Object"
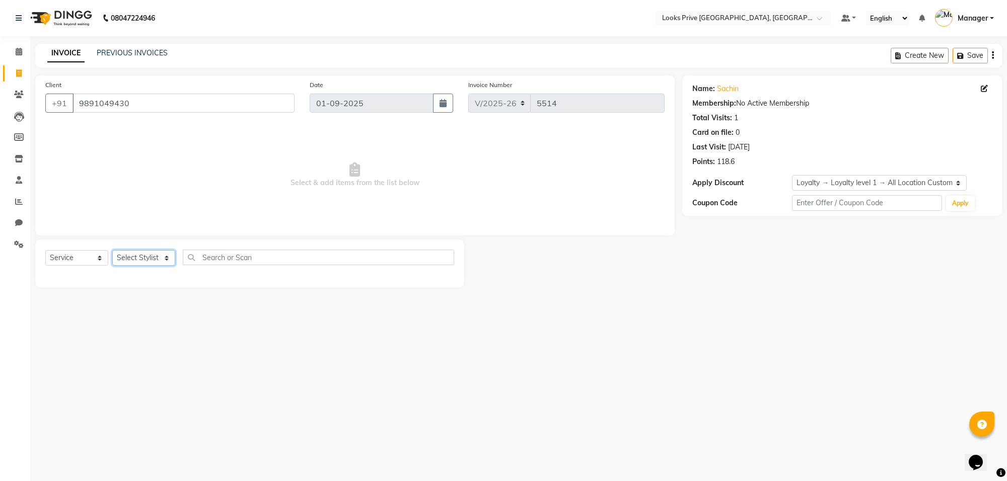
click at [167, 255] on select "Select Stylist [PERSON_NAME] Counter_Sales Deepak_Asst Govind_Pdct Karan_Pdct M…" at bounding box center [143, 258] width 63 height 16
click at [88, 221] on span "Select & add items from the list below" at bounding box center [354, 175] width 619 height 101
click at [101, 257] on select "Select Service Product Membership Package Voucher Prepaid Gift Card" at bounding box center [76, 258] width 63 height 16
select select "P"
click at [45, 250] on select "Select Service Product Membership Package Voucher Prepaid Gift Card" at bounding box center [76, 258] width 63 height 16
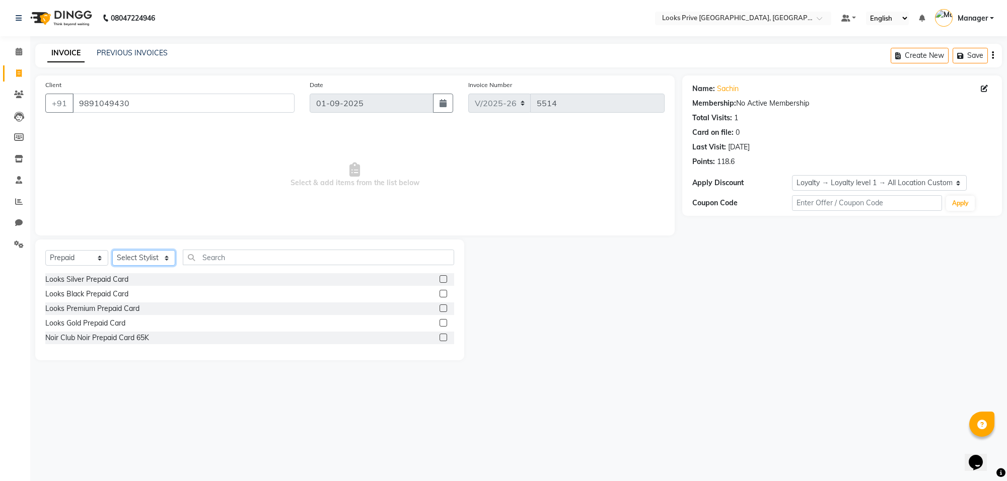
click at [167, 257] on select "Select Stylist [PERSON_NAME] Counter_Sales Deepak_Asst Govind_Pdct Karan_Pdct M…" at bounding box center [143, 258] width 63 height 16
select select "75862"
click at [112, 250] on select "Select Stylist [PERSON_NAME] Counter_Sales Deepak_Asst Govind_Pdct Karan_Pdct M…" at bounding box center [143, 258] width 63 height 16
click at [138, 283] on div "Looks Silver Prepaid Card" at bounding box center [249, 279] width 409 height 13
click at [109, 277] on div "Looks Silver Prepaid Card" at bounding box center [86, 279] width 83 height 11
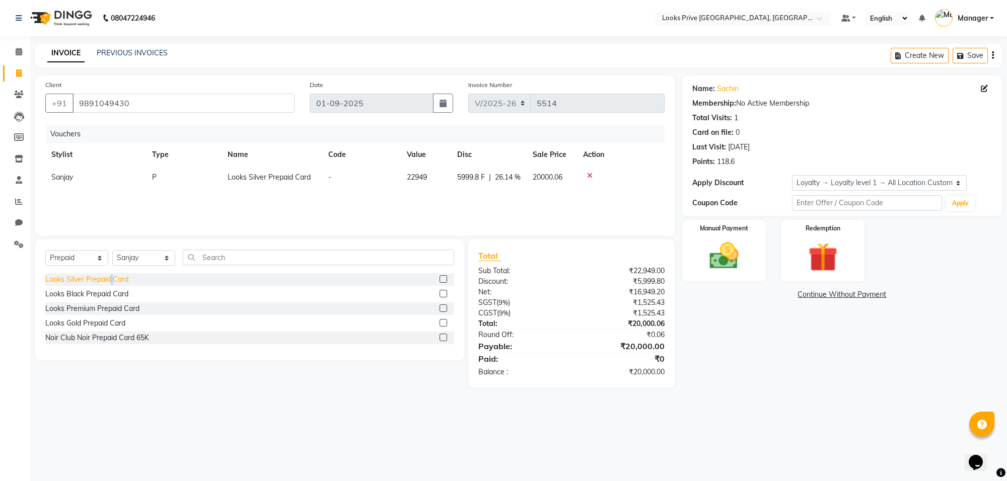
click at [109, 277] on div "Looks Silver Prepaid Card" at bounding box center [86, 279] width 83 height 11
checkbox input "false"
click at [586, 170] on td at bounding box center [621, 177] width 88 height 23
click at [587, 176] on icon at bounding box center [590, 175] width 6 height 7
click at [11, 55] on span at bounding box center [19, 52] width 18 height 12
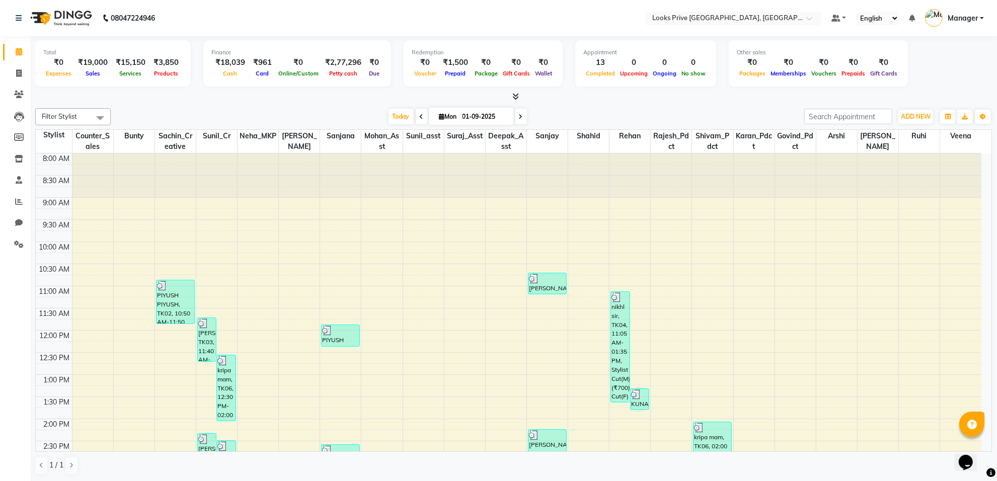
click at [976, 18] on span "Manager" at bounding box center [963, 18] width 30 height 11
click at [932, 71] on link "Sign out" at bounding box center [932, 72] width 92 height 16
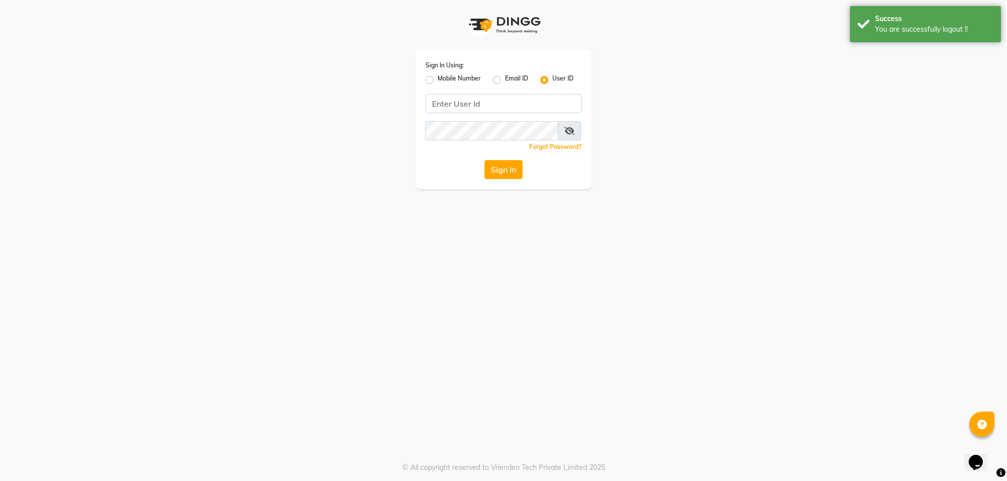
click at [430, 84] on div "Mobile Number" at bounding box center [452, 80] width 55 height 12
drag, startPoint x: 429, startPoint y: 76, endPoint x: 464, endPoint y: 97, distance: 40.1
click at [433, 79] on div "Mobile Number" at bounding box center [452, 80] width 55 height 12
click at [473, 106] on input "Username" at bounding box center [503, 103] width 156 height 19
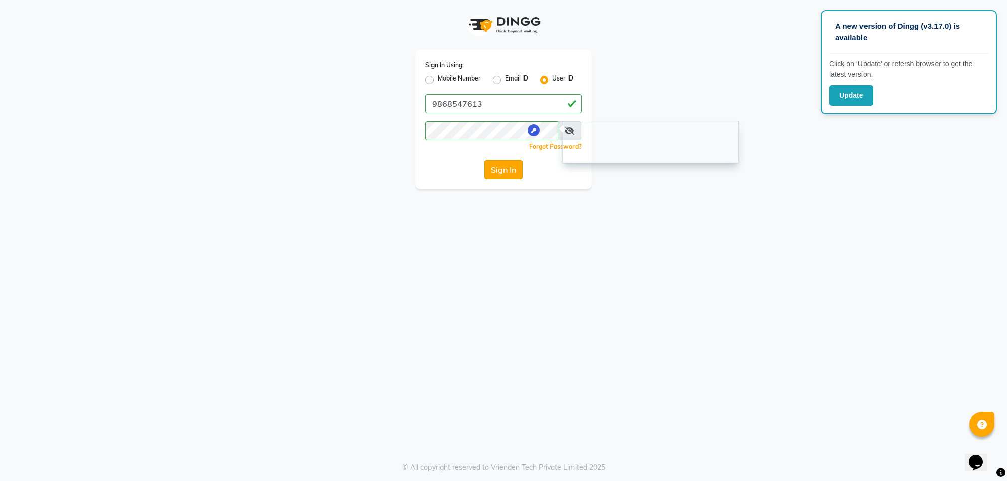
click at [509, 171] on button "Sign In" at bounding box center [503, 169] width 38 height 19
click at [569, 131] on icon at bounding box center [569, 131] width 10 height 8
click at [501, 170] on button "Sign In" at bounding box center [503, 169] width 38 height 19
click at [492, 98] on input "9868547613" at bounding box center [503, 103] width 156 height 19
type input "9868547613"
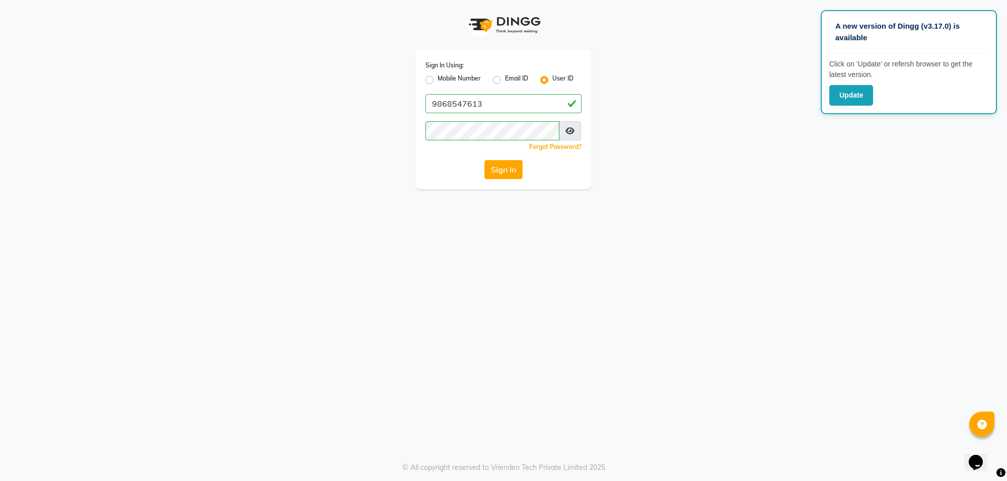
click at [437, 80] on label "Mobile Number" at bounding box center [458, 80] width 43 height 12
click at [437, 80] on input "Mobile Number" at bounding box center [440, 77] width 7 height 7
radio input "true"
radio input "false"
click at [489, 104] on input "Username" at bounding box center [520, 103] width 122 height 19
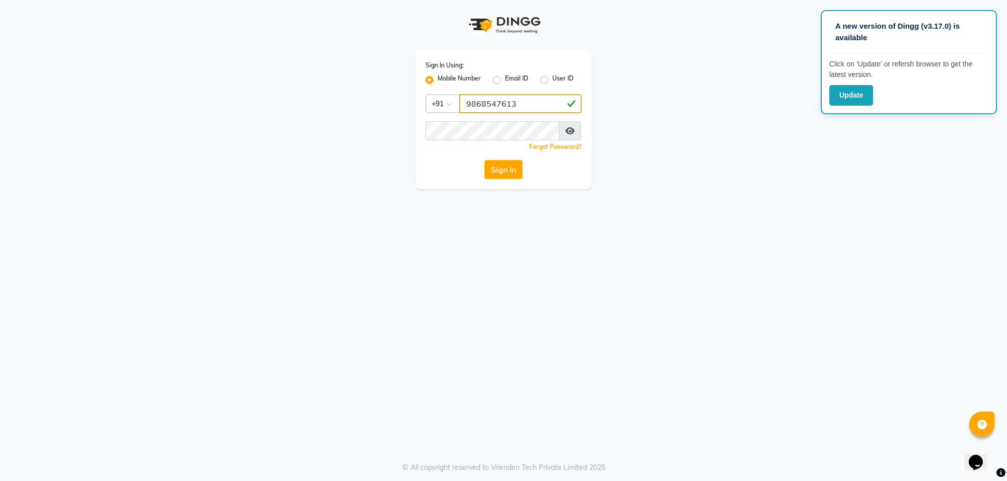
type input "9868547613"
click at [487, 174] on button "Sign In" at bounding box center [503, 169] width 38 height 19
